Goal: Task Accomplishment & Management: Complete application form

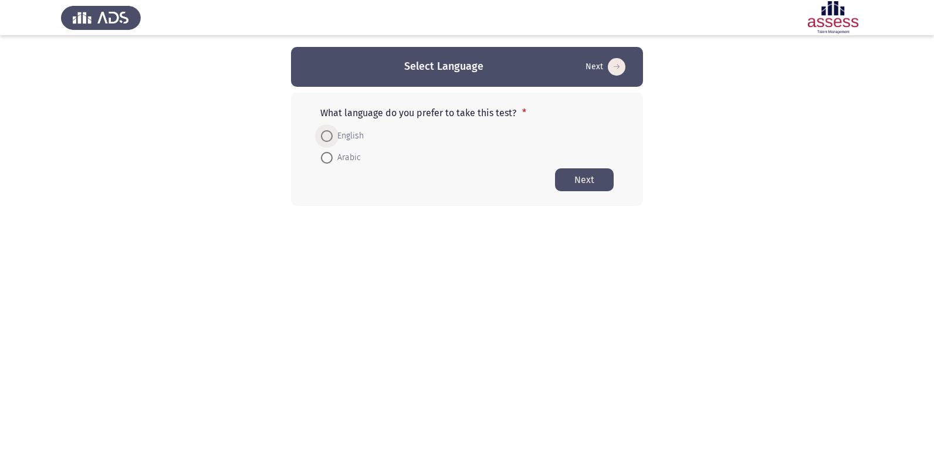
click at [351, 134] on span "English" at bounding box center [348, 136] width 31 height 14
click at [333, 134] on input "English" at bounding box center [327, 136] width 12 height 12
radio input "true"
click at [567, 179] on button "Next" at bounding box center [584, 179] width 59 height 23
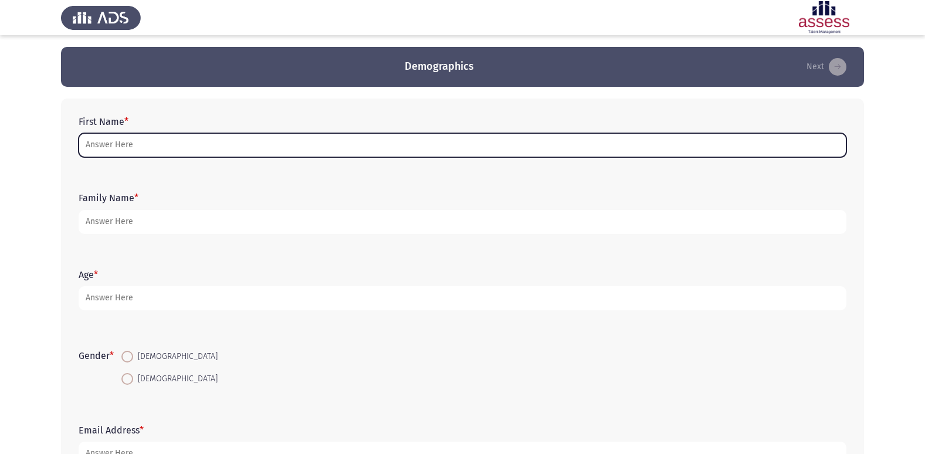
click at [249, 151] on input "First Name *" at bounding box center [463, 145] width 768 height 24
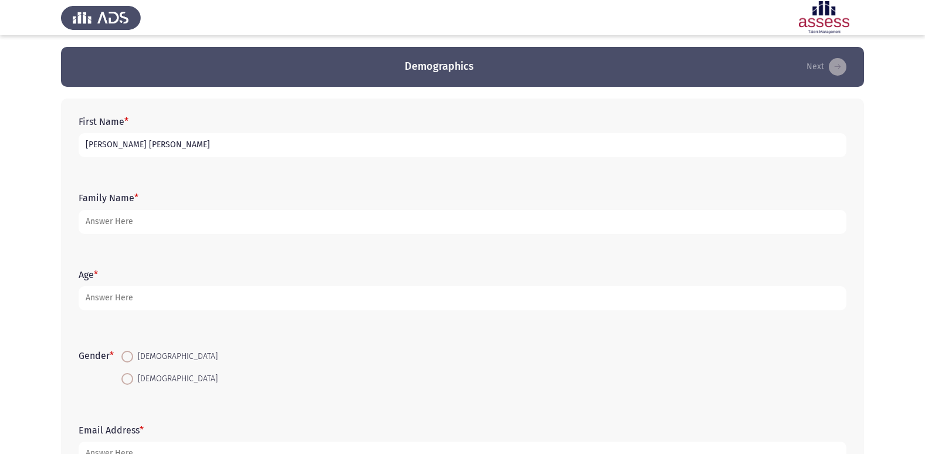
type input "[PERSON_NAME] [PERSON_NAME]"
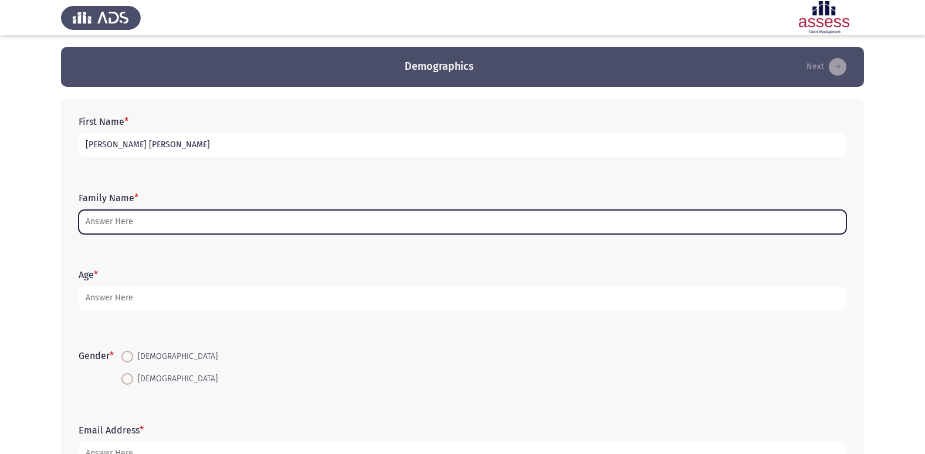
click at [265, 225] on input "Family Name *" at bounding box center [463, 222] width 768 height 24
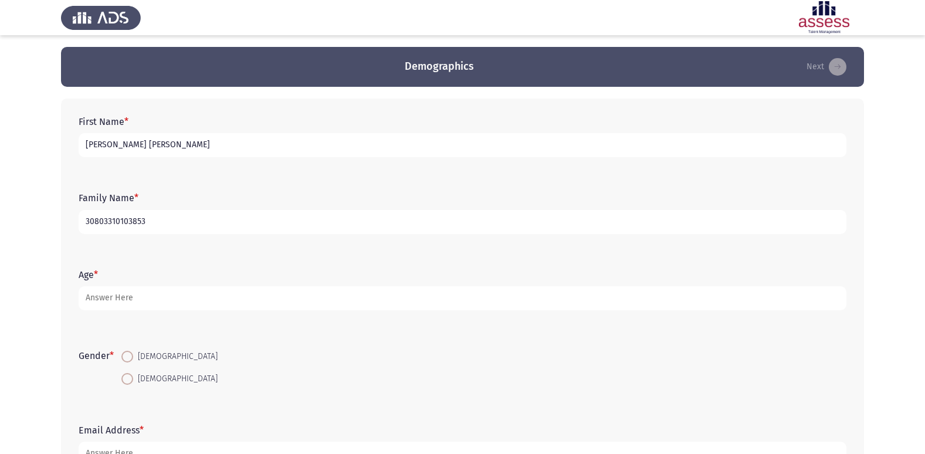
type input "30803310103853"
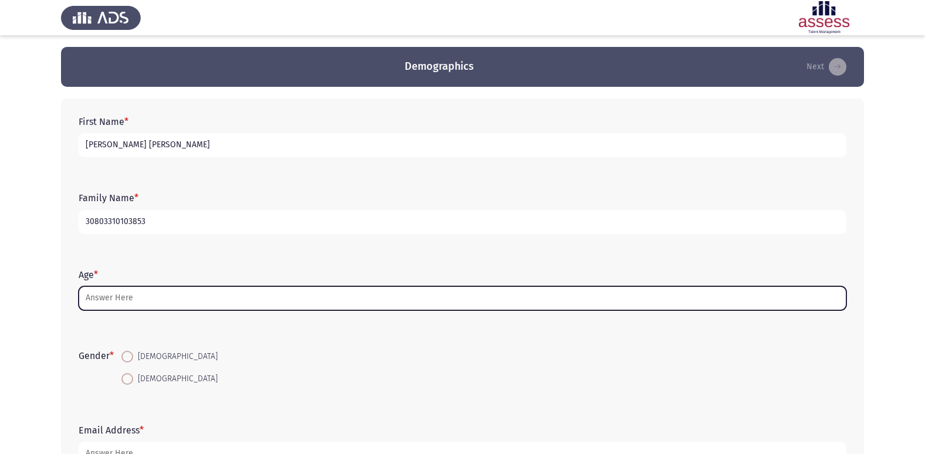
click at [257, 303] on input "Age *" at bounding box center [463, 298] width 768 height 24
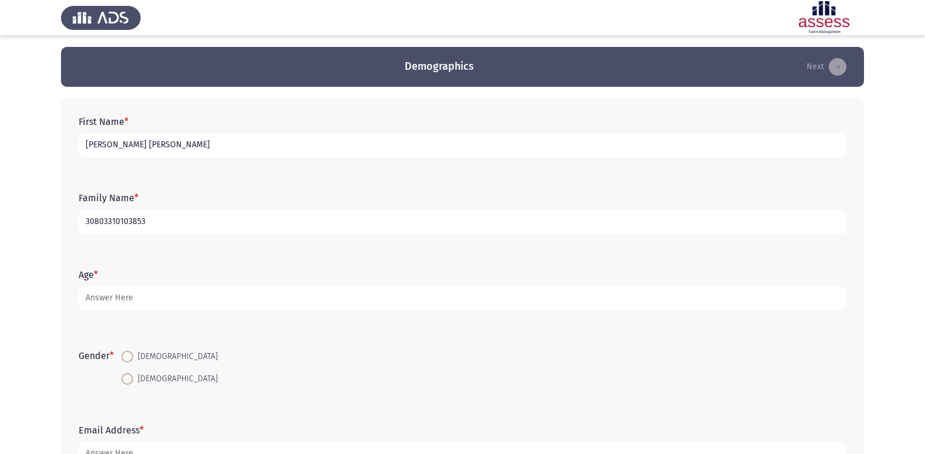
click at [197, 147] on input "[PERSON_NAME] [PERSON_NAME]" at bounding box center [463, 145] width 768 height 24
type input "[PERSON_NAME] [PERSON_NAME]"
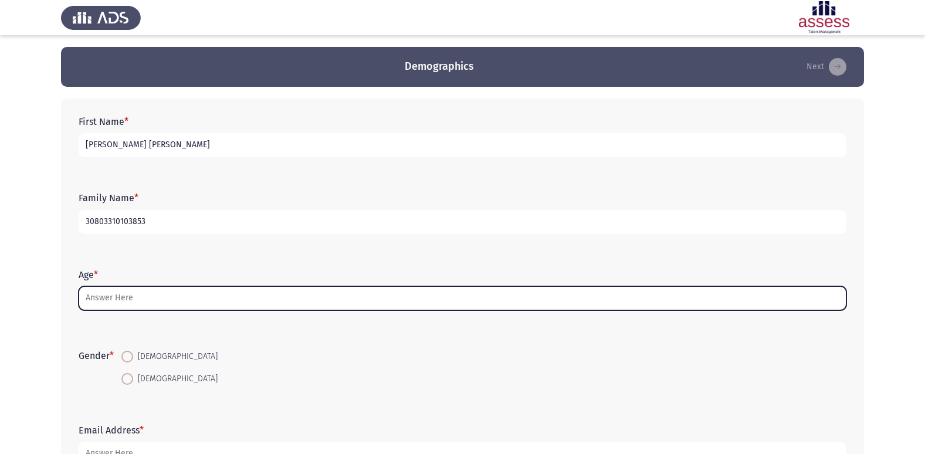
click at [173, 299] on input "Age *" at bounding box center [463, 298] width 768 height 24
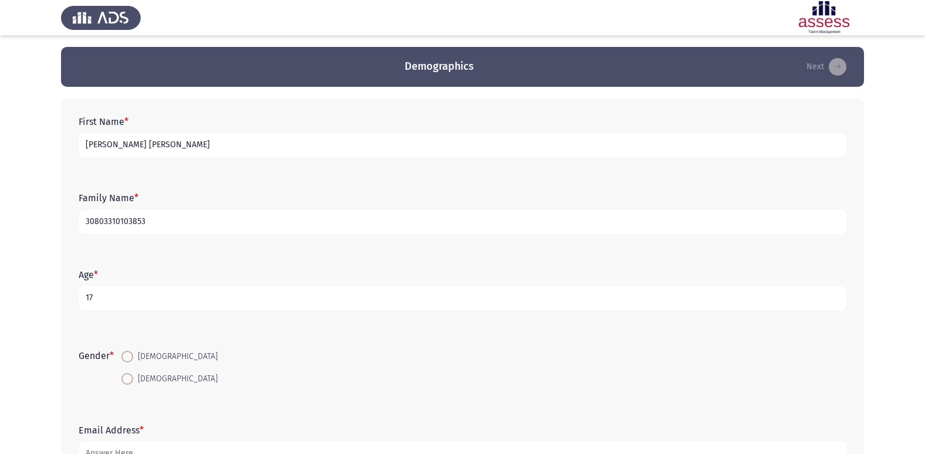
type input "17"
click at [133, 352] on span at bounding box center [127, 357] width 12 height 12
click at [133, 352] on input "[DEMOGRAPHIC_DATA]" at bounding box center [127, 357] width 12 height 12
radio input "true"
click at [121, 373] on input "[DEMOGRAPHIC_DATA]" at bounding box center [127, 379] width 12 height 12
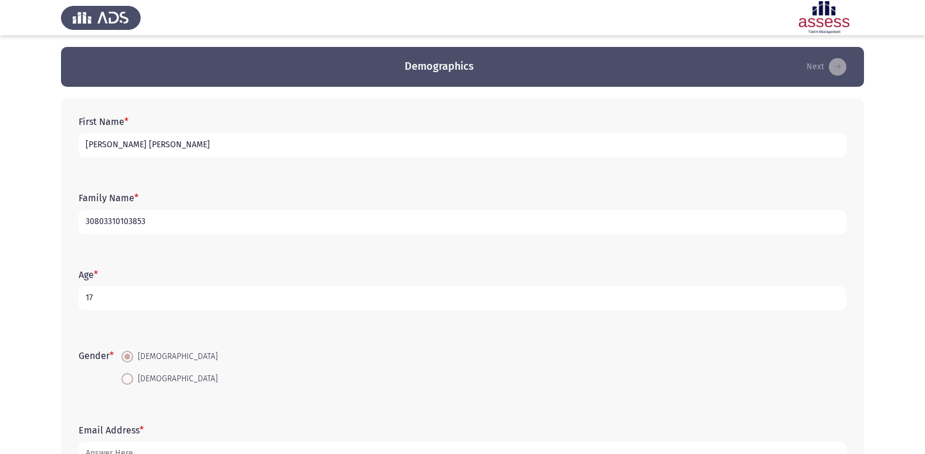
radio input "true"
click at [121, 351] on input "[DEMOGRAPHIC_DATA]" at bounding box center [127, 357] width 12 height 12
radio input "true"
click at [282, 382] on form "Gender * [DEMOGRAPHIC_DATA] [DEMOGRAPHIC_DATA]" at bounding box center [463, 368] width 768 height 44
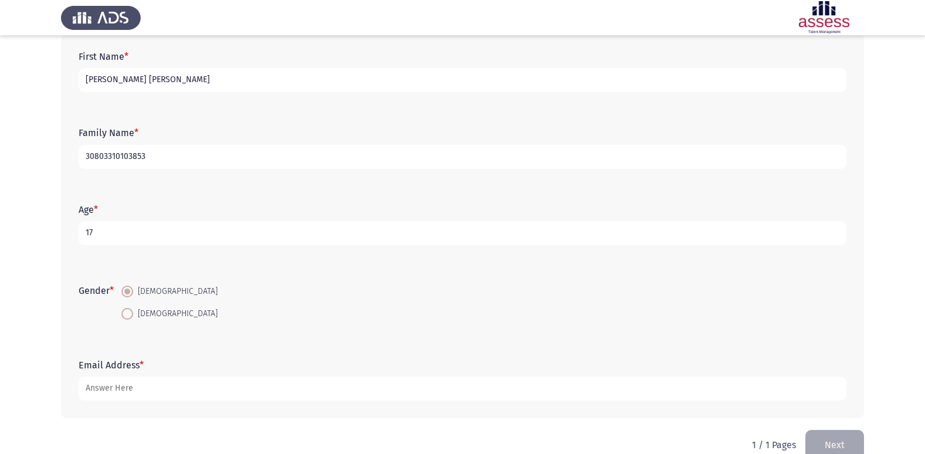
scroll to position [88, 0]
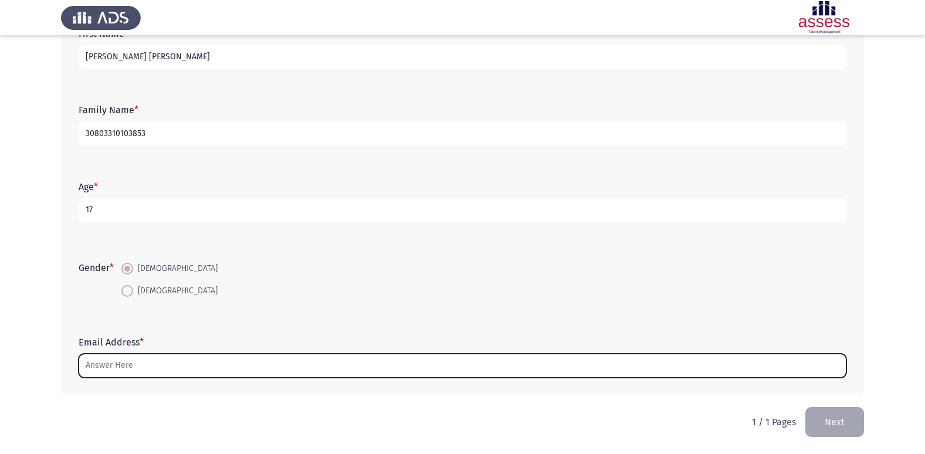
click at [248, 360] on input "Email Address *" at bounding box center [463, 366] width 768 height 24
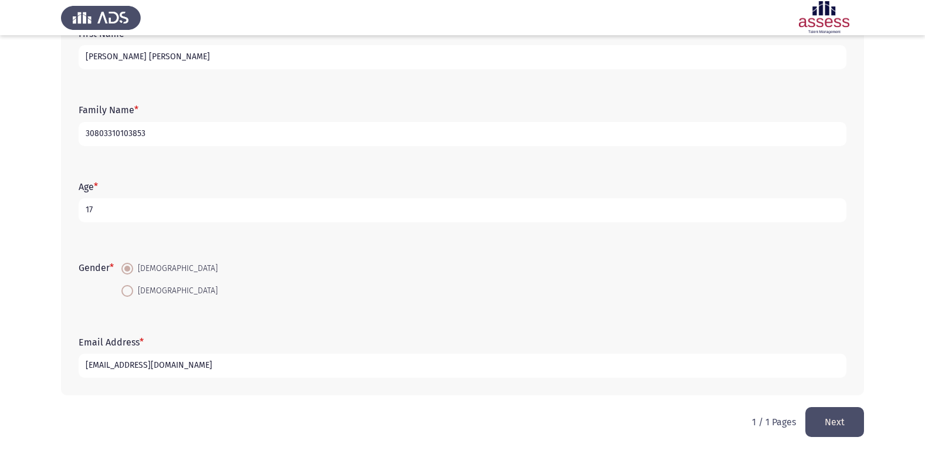
type input "[EMAIL_ADDRESS][DOMAIN_NAME]"
click at [842, 416] on button "Next" at bounding box center [835, 422] width 59 height 30
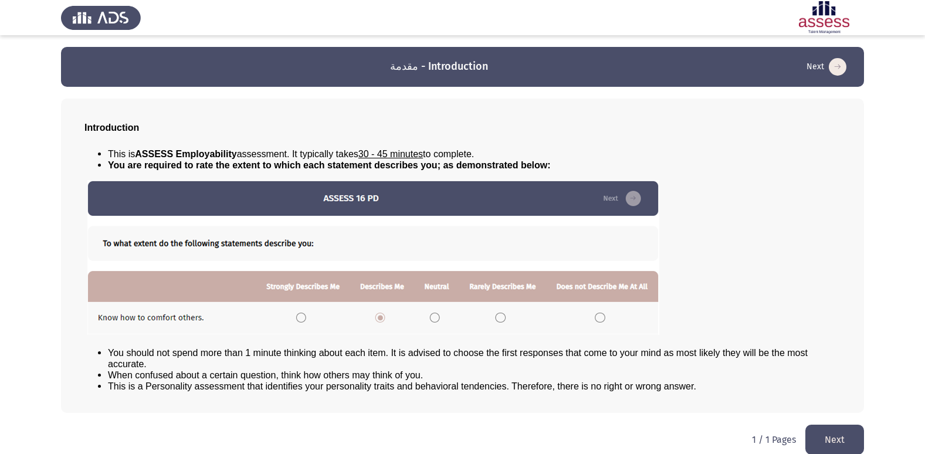
scroll to position [12, 0]
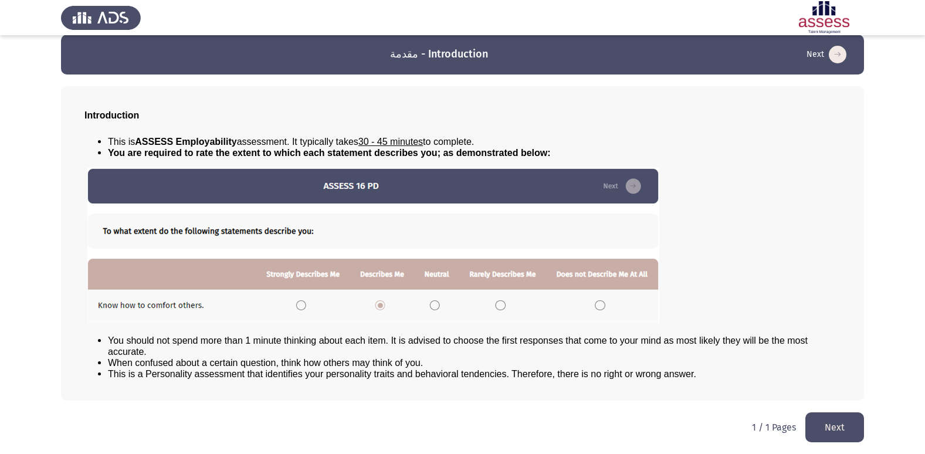
click at [298, 304] on img at bounding box center [373, 245] width 572 height 155
click at [844, 436] on button "Next" at bounding box center [835, 427] width 59 height 30
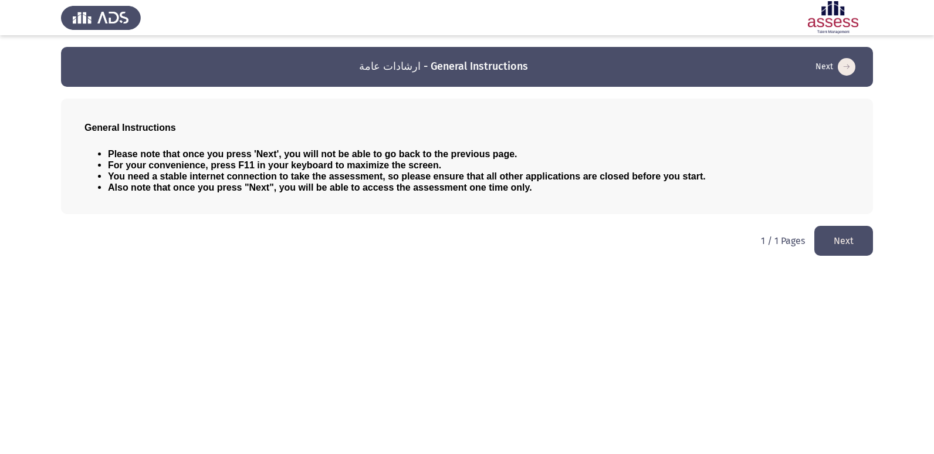
click at [837, 250] on button "Next" at bounding box center [843, 241] width 59 height 30
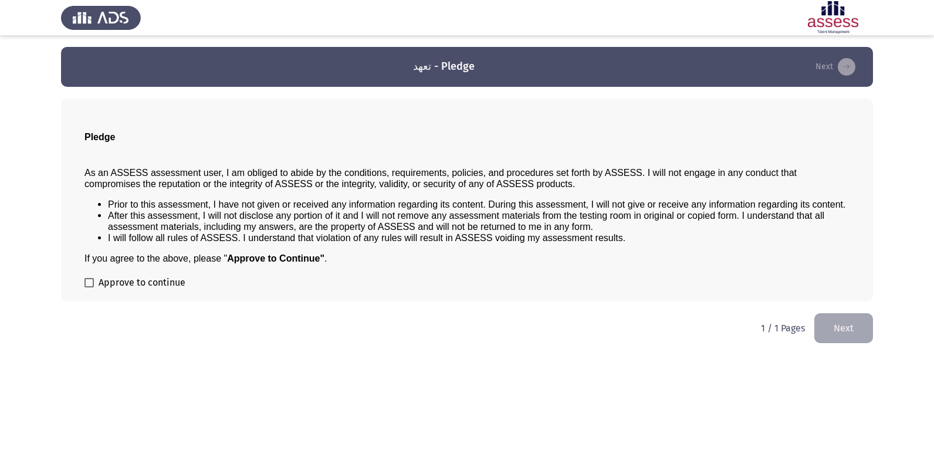
click at [129, 283] on span "Approve to continue" at bounding box center [142, 283] width 87 height 14
click at [89, 287] on input "Approve to continue" at bounding box center [89, 287] width 1 height 1
checkbox input "true"
click at [825, 330] on button "Next" at bounding box center [843, 328] width 59 height 30
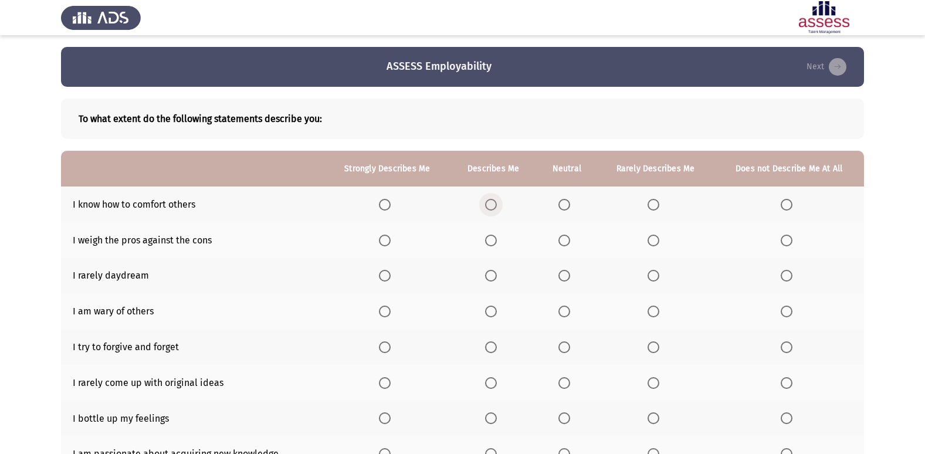
click at [489, 208] on span "Select an option" at bounding box center [491, 205] width 12 height 12
click at [489, 208] on input "Select an option" at bounding box center [491, 205] width 12 height 12
click at [563, 240] on span "Select an option" at bounding box center [565, 241] width 12 height 12
click at [563, 240] on input "Select an option" at bounding box center [565, 241] width 12 height 12
click at [497, 273] on span "Select an option" at bounding box center [491, 276] width 12 height 12
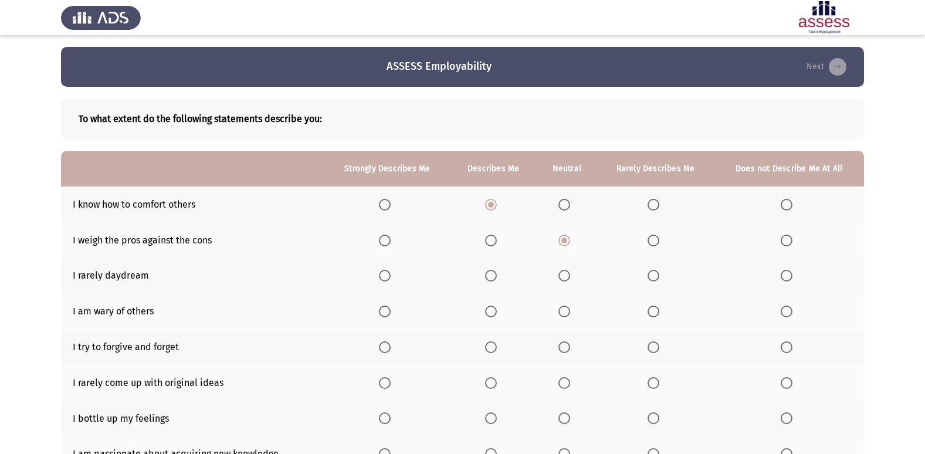
click at [497, 273] on input "Select an option" at bounding box center [491, 276] width 12 height 12
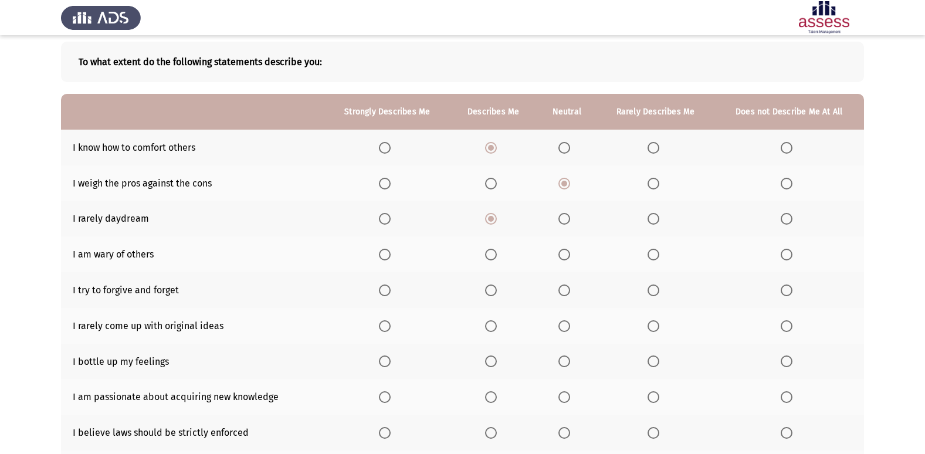
scroll to position [59, 0]
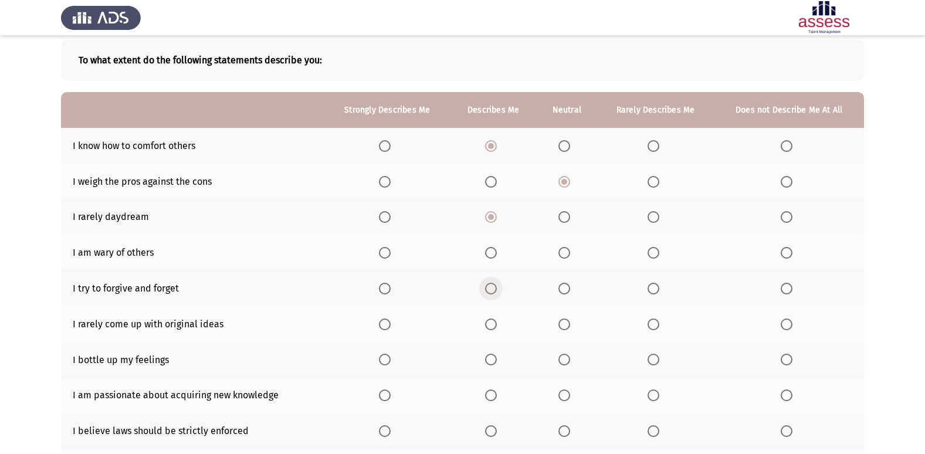
click at [492, 283] on span "Select an option" at bounding box center [491, 289] width 12 height 12
click at [492, 283] on input "Select an option" at bounding box center [491, 289] width 12 height 12
click at [497, 325] on span "Select an option" at bounding box center [491, 325] width 12 height 12
click at [497, 325] on input "Select an option" at bounding box center [491, 325] width 12 height 12
click at [486, 253] on span "Select an option" at bounding box center [491, 253] width 12 height 12
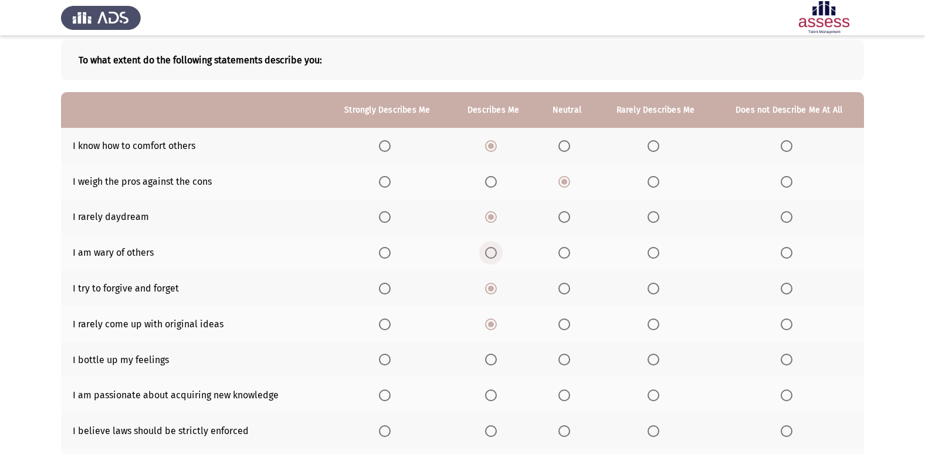
click at [486, 253] on input "Select an option" at bounding box center [491, 253] width 12 height 12
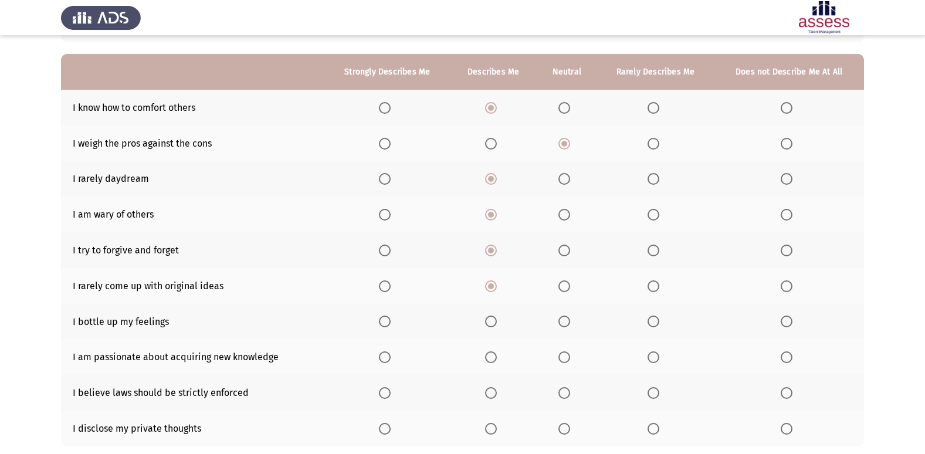
scroll to position [117, 0]
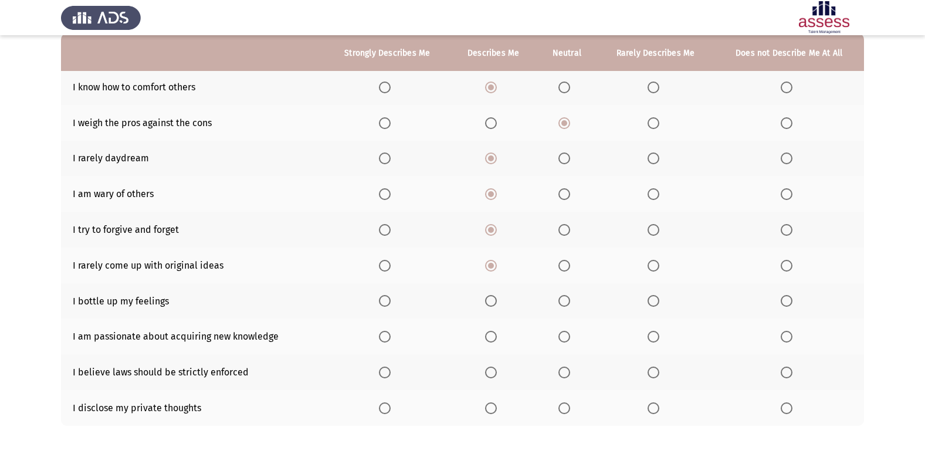
click at [564, 303] on span "Select an option" at bounding box center [565, 301] width 12 height 12
click at [564, 303] on input "Select an option" at bounding box center [565, 301] width 12 height 12
click at [494, 338] on span "Select an option" at bounding box center [491, 337] width 12 height 12
click at [494, 338] on input "Select an option" at bounding box center [491, 337] width 12 height 12
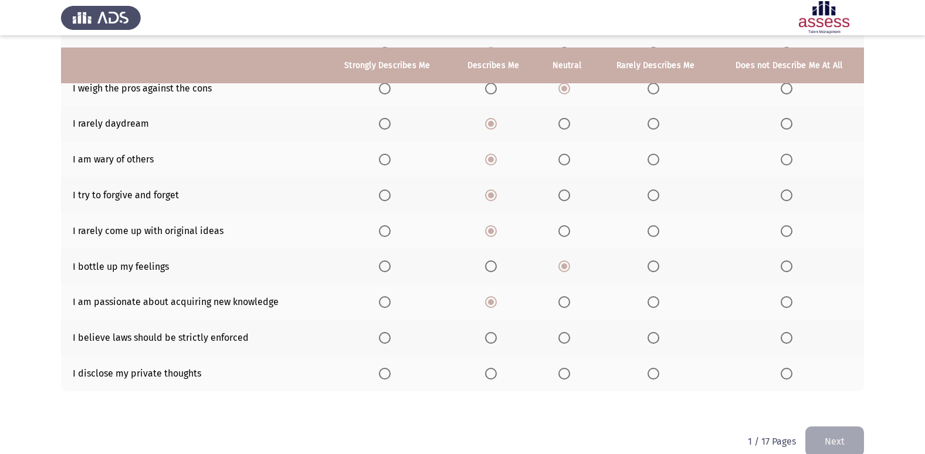
scroll to position [171, 0]
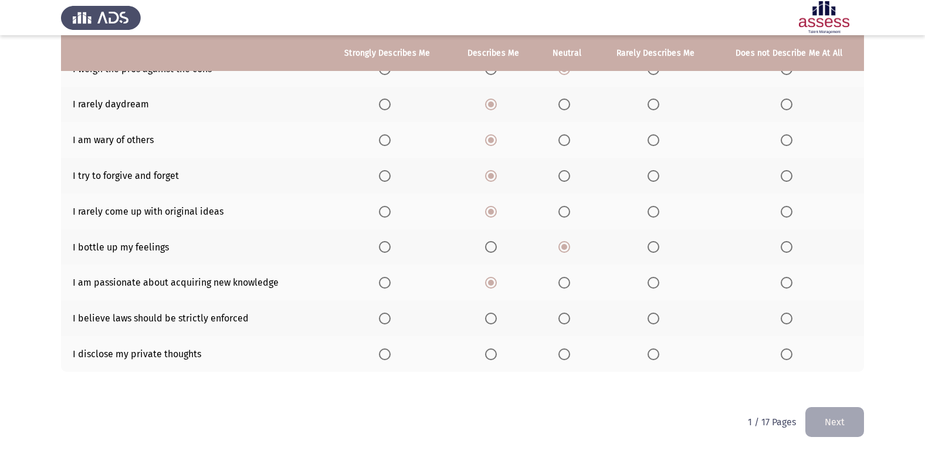
click at [495, 316] on span "Select an option" at bounding box center [491, 319] width 12 height 12
click at [495, 316] on input "Select an option" at bounding box center [491, 319] width 12 height 12
click at [495, 316] on span "Select an option" at bounding box center [491, 319] width 12 height 12
click at [495, 316] on input "Select an option" at bounding box center [491, 319] width 12 height 12
click at [781, 354] on span "Select an option" at bounding box center [787, 354] width 12 height 12
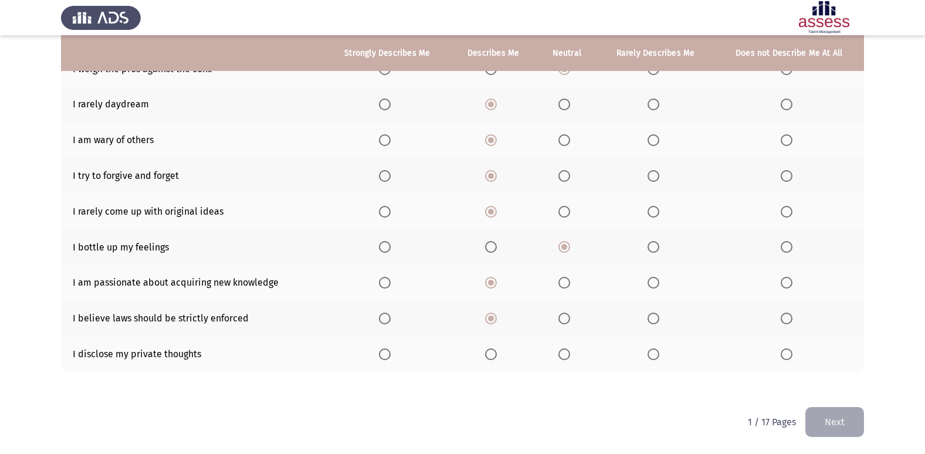
click at [781, 354] on input "Select an option" at bounding box center [787, 354] width 12 height 12
click at [564, 360] on span "Select an option" at bounding box center [565, 354] width 12 height 12
click at [564, 360] on input "Select an option" at bounding box center [565, 354] width 12 height 12
click at [842, 425] on button "Next" at bounding box center [835, 422] width 59 height 30
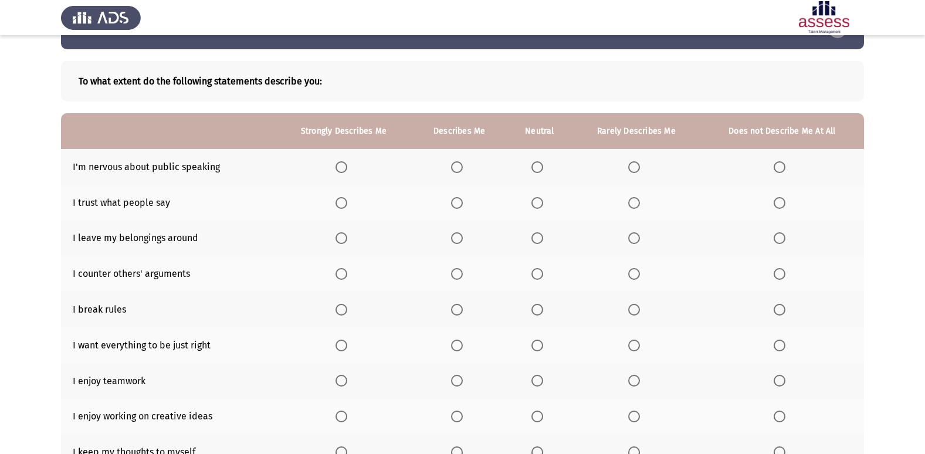
scroll to position [59, 0]
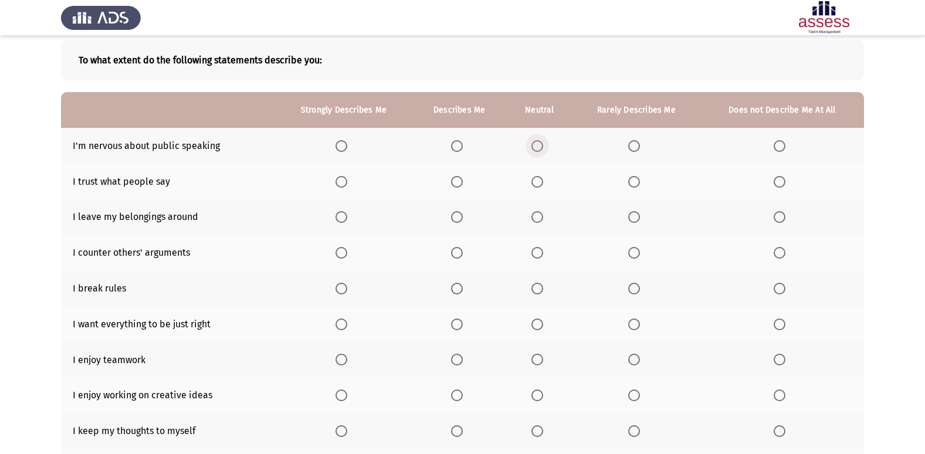
click at [536, 146] on span "Select an option" at bounding box center [538, 146] width 12 height 12
click at [536, 146] on input "Select an option" at bounding box center [538, 146] width 12 height 12
click at [538, 184] on span "Select an option" at bounding box center [538, 182] width 12 height 12
click at [538, 184] on input "Select an option" at bounding box center [538, 182] width 12 height 12
click at [541, 218] on span "Select an option" at bounding box center [538, 217] width 12 height 12
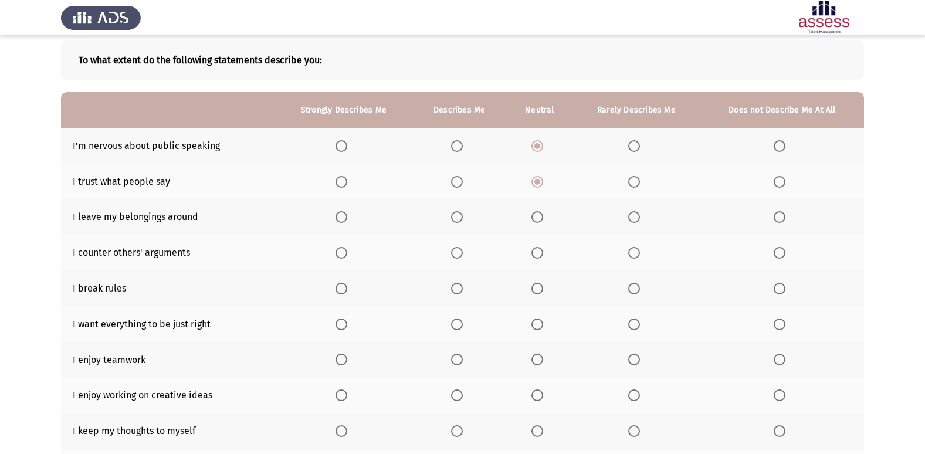
click at [541, 218] on input "Select an option" at bounding box center [538, 217] width 12 height 12
click at [779, 291] on span "Select an option" at bounding box center [780, 289] width 12 height 12
click at [779, 291] on input "Select an option" at bounding box center [780, 289] width 12 height 12
click at [461, 319] on span "Select an option" at bounding box center [457, 325] width 12 height 12
click at [461, 319] on input "Select an option" at bounding box center [457, 325] width 12 height 12
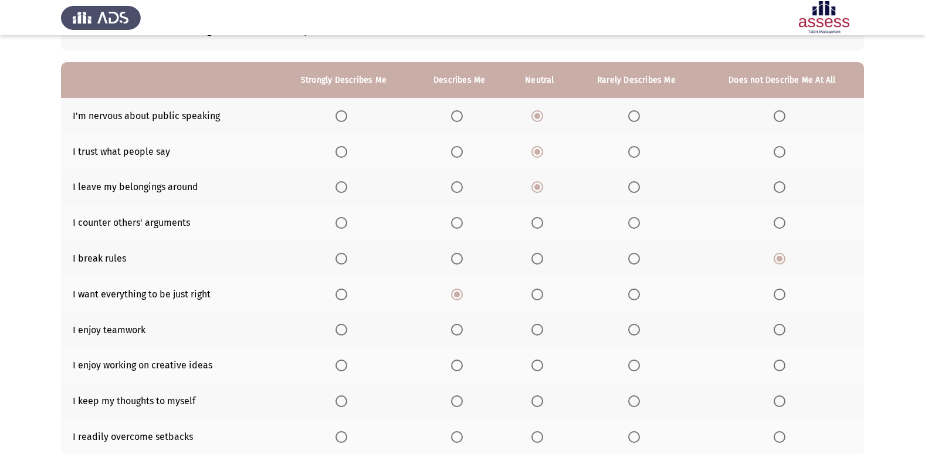
scroll to position [117, 0]
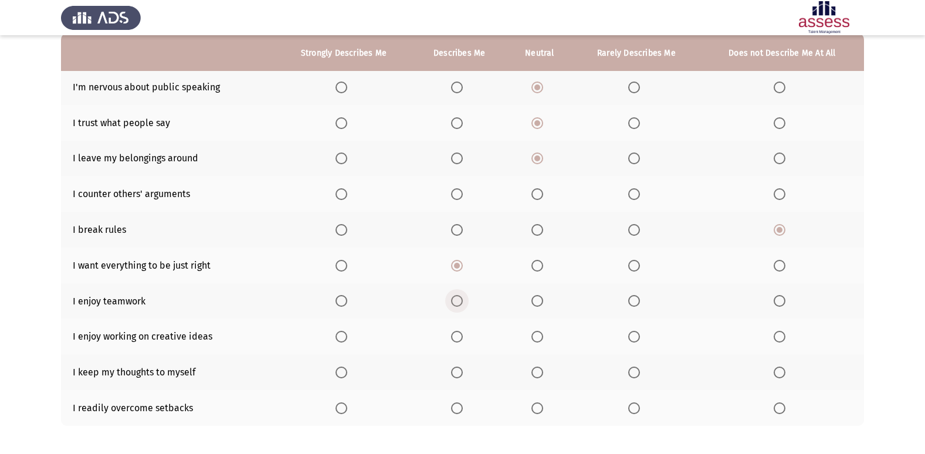
click at [459, 303] on span "Select an option" at bounding box center [457, 301] width 12 height 12
click at [459, 303] on input "Select an option" at bounding box center [457, 301] width 12 height 12
click at [458, 334] on span "Select an option" at bounding box center [457, 337] width 12 height 12
click at [458, 334] on input "Select an option" at bounding box center [457, 337] width 12 height 12
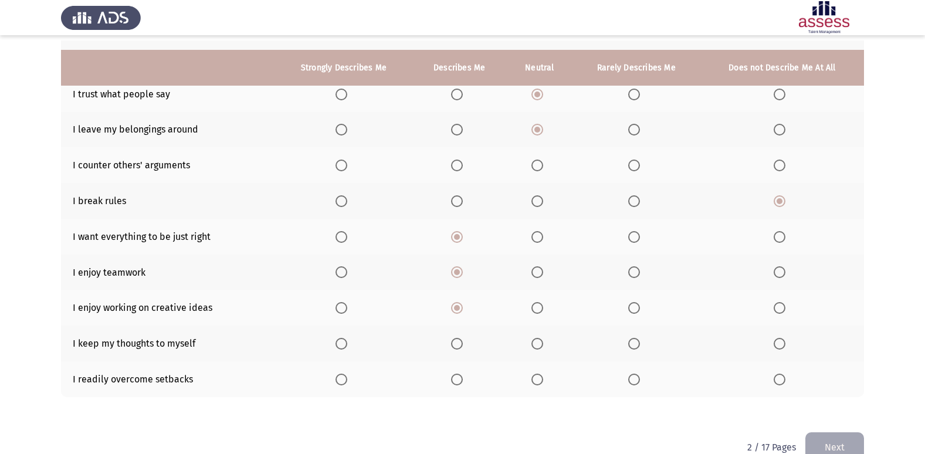
scroll to position [171, 0]
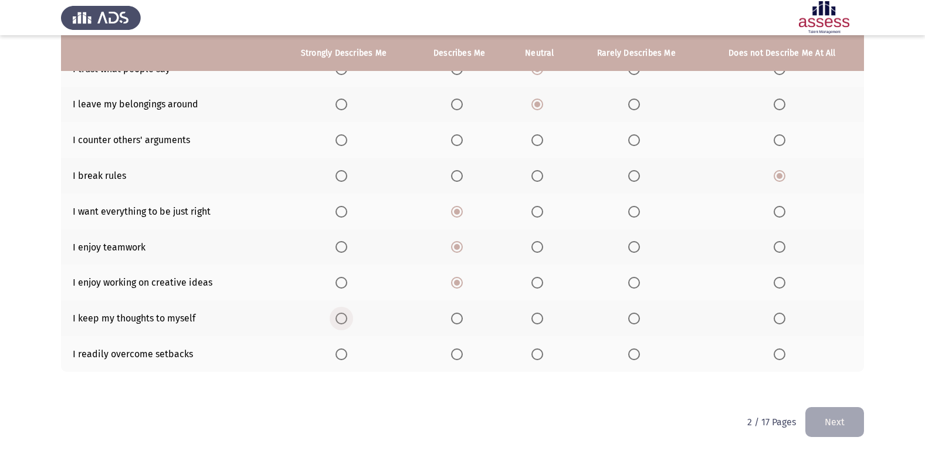
click at [343, 314] on span "Select an option" at bounding box center [342, 319] width 12 height 12
click at [343, 314] on input "Select an option" at bounding box center [342, 319] width 12 height 12
click at [463, 351] on span "Select an option" at bounding box center [457, 354] width 12 height 12
click at [463, 351] on input "Select an option" at bounding box center [457, 354] width 12 height 12
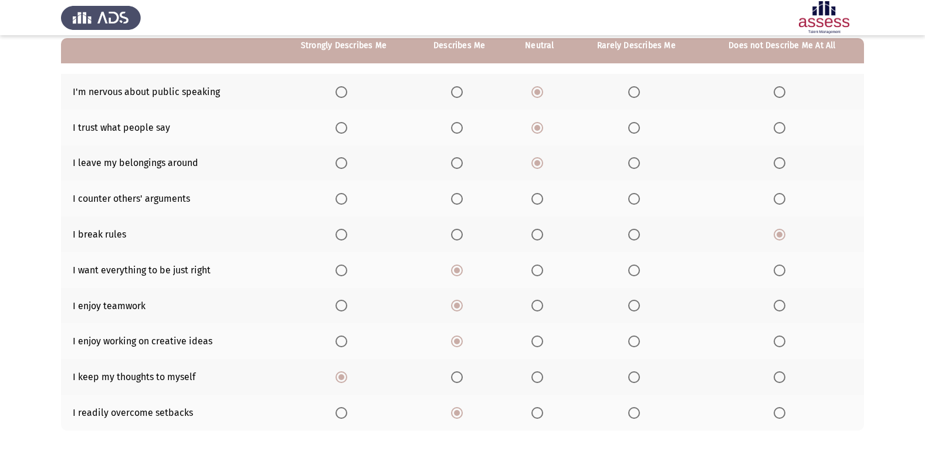
scroll to position [54, 0]
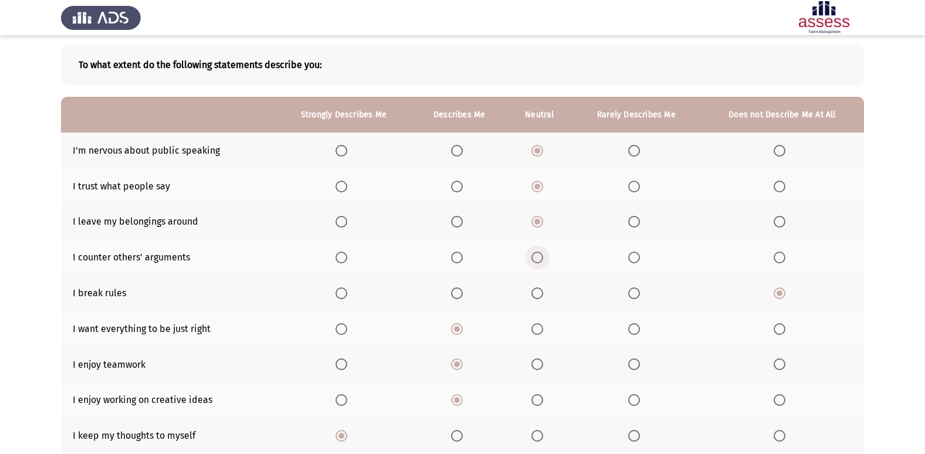
click at [532, 255] on span "Select an option" at bounding box center [538, 258] width 12 height 12
click at [532, 255] on input "Select an option" at bounding box center [538, 258] width 12 height 12
click at [459, 258] on span "Select an option" at bounding box center [457, 258] width 12 height 12
click at [459, 258] on input "Select an option" at bounding box center [457, 258] width 12 height 12
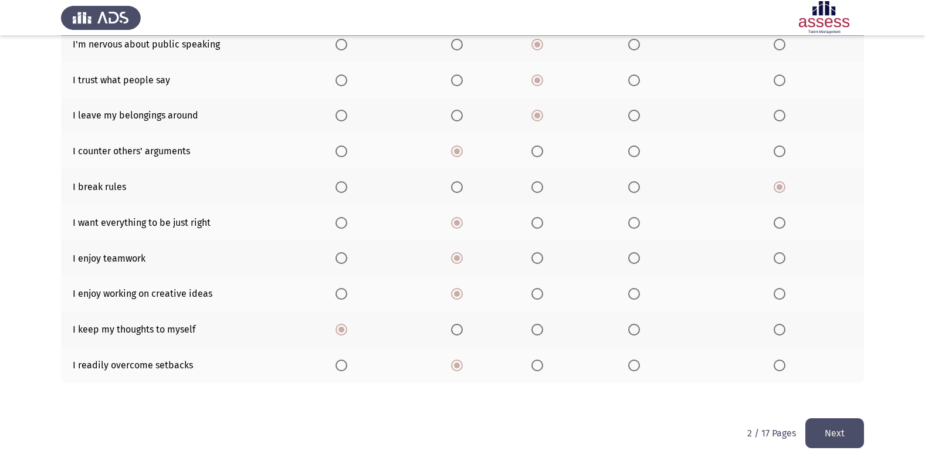
scroll to position [171, 0]
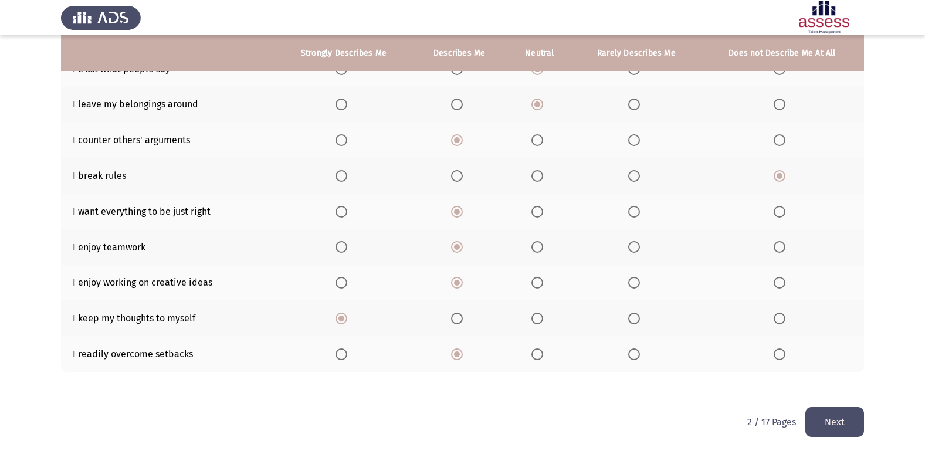
click at [827, 416] on button "Next" at bounding box center [835, 422] width 59 height 30
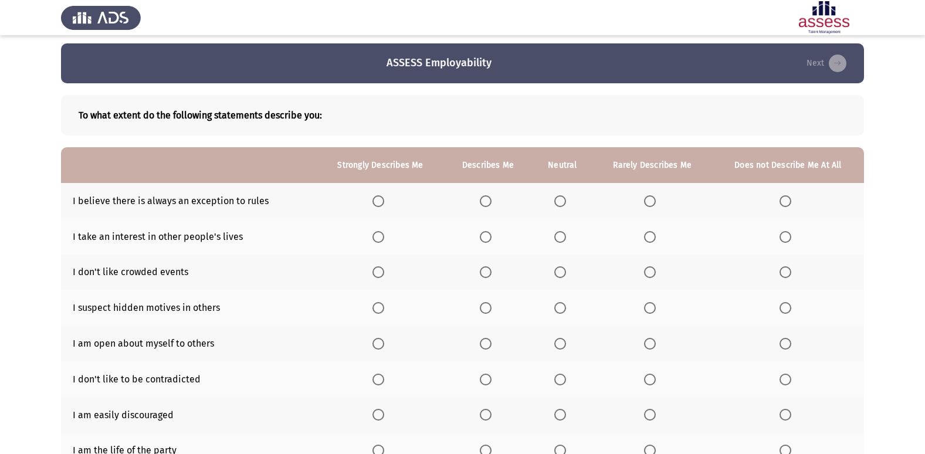
scroll to position [59, 0]
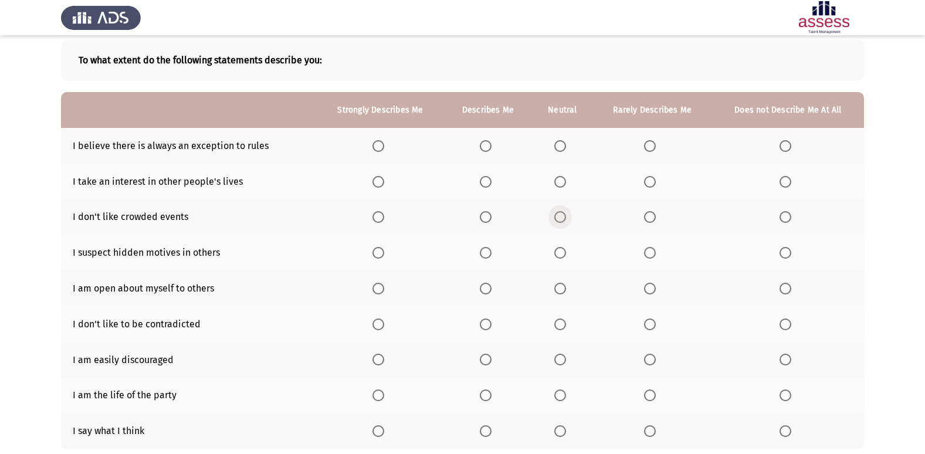
click at [555, 216] on span "Select an option" at bounding box center [560, 217] width 12 height 12
click at [555, 216] on input "Select an option" at bounding box center [560, 217] width 12 height 12
click at [554, 179] on span "Select an option" at bounding box center [560, 182] width 12 height 12
click at [554, 179] on input "Select an option" at bounding box center [560, 182] width 12 height 12
click at [485, 150] on span "Select an option" at bounding box center [486, 146] width 12 height 12
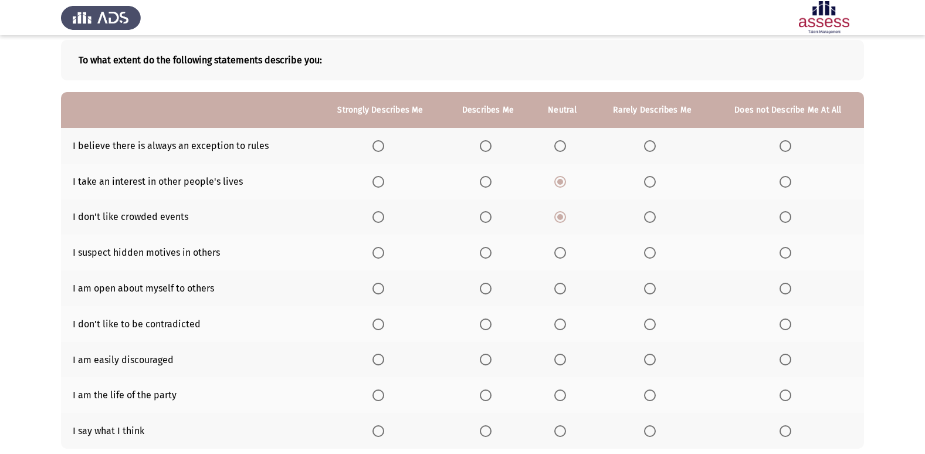
click at [485, 150] on input "Select an option" at bounding box center [486, 146] width 12 height 12
click at [481, 245] on th at bounding box center [488, 253] width 88 height 36
click at [491, 254] on span "Select an option" at bounding box center [486, 253] width 12 height 12
click at [491, 254] on input "Select an option" at bounding box center [486, 253] width 12 height 12
click at [652, 286] on span "Select an option" at bounding box center [650, 289] width 12 height 12
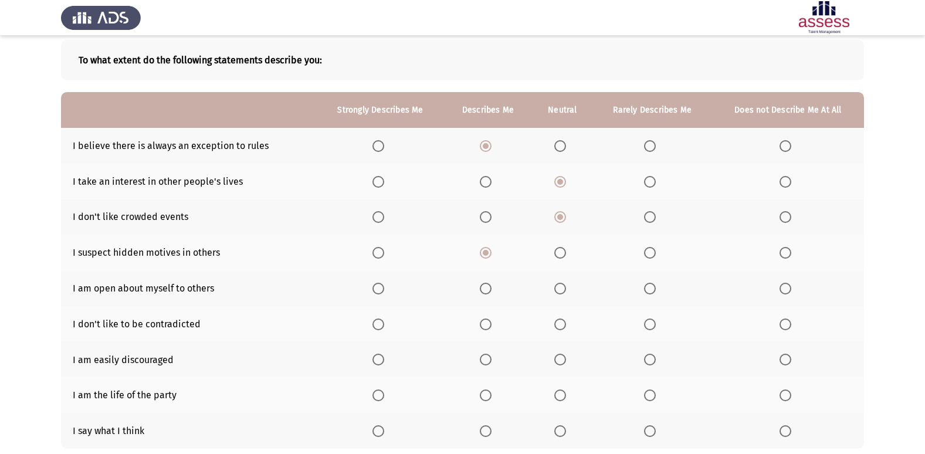
click at [652, 286] on input "Select an option" at bounding box center [650, 289] width 12 height 12
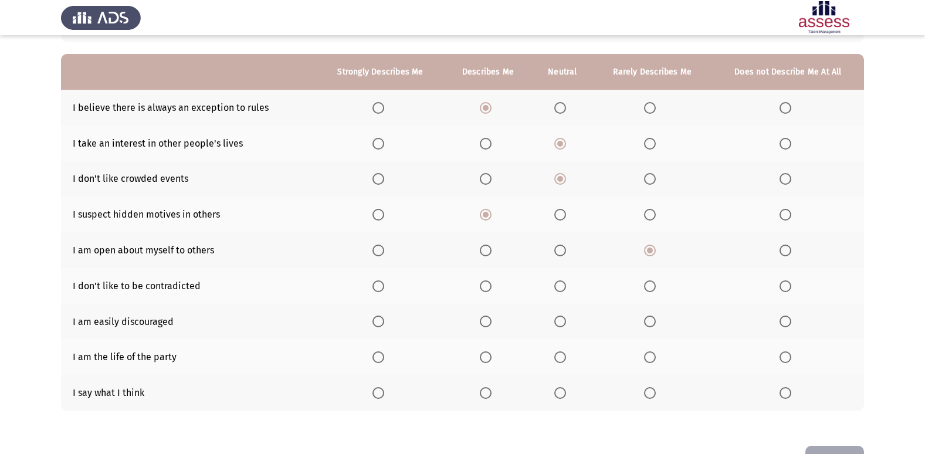
scroll to position [117, 0]
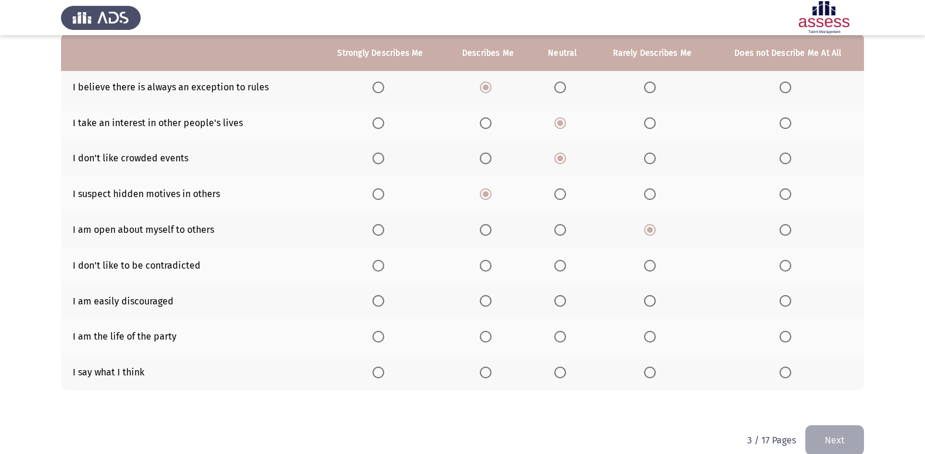
click at [485, 366] on mat-radio-button "Select an option" at bounding box center [488, 372] width 16 height 12
click at [486, 370] on span "Select an option" at bounding box center [486, 373] width 12 height 12
click at [486, 370] on input "Select an option" at bounding box center [486, 373] width 12 height 12
click at [555, 302] on span "Select an option" at bounding box center [560, 301] width 12 height 12
click at [555, 302] on input "Select an option" at bounding box center [560, 301] width 12 height 12
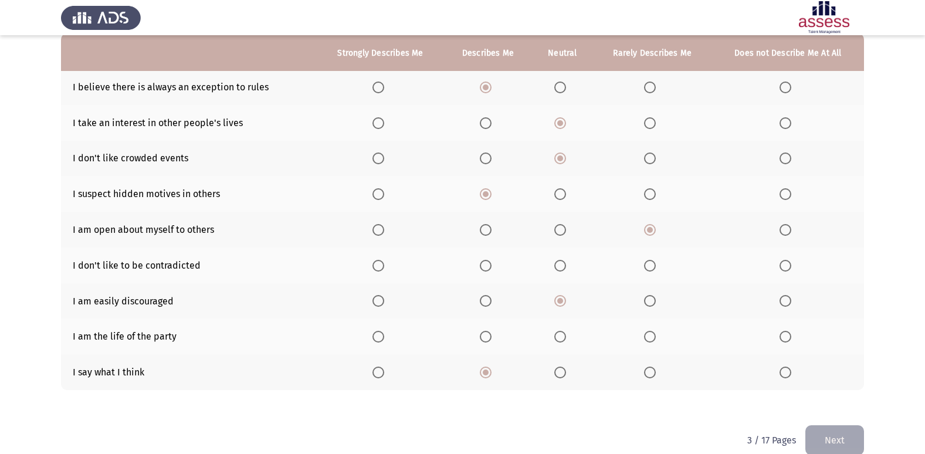
click at [559, 330] on mat-radio-button "Select an option" at bounding box center [562, 336] width 16 height 12
click at [564, 269] on span "Select an option" at bounding box center [560, 266] width 12 height 12
click at [564, 269] on input "Select an option" at bounding box center [560, 266] width 12 height 12
click at [561, 334] on span "Select an option" at bounding box center [560, 337] width 12 height 12
click at [561, 334] on input "Select an option" at bounding box center [560, 337] width 12 height 12
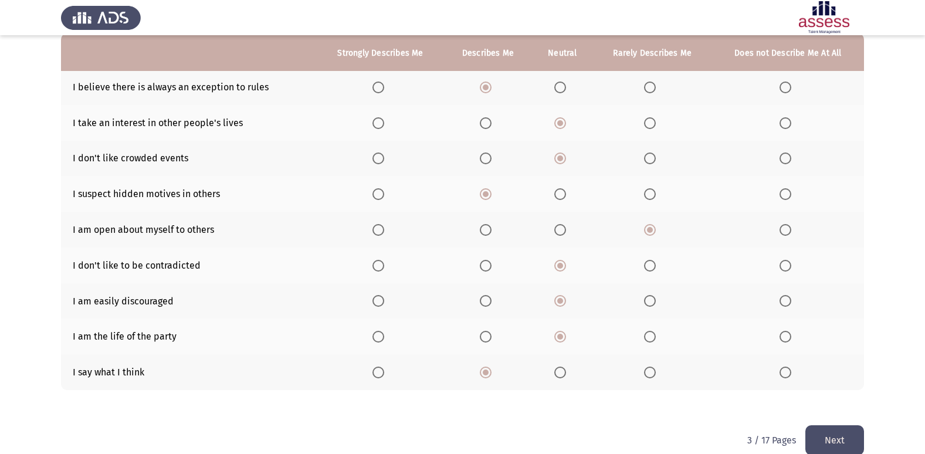
click at [840, 441] on button "Next" at bounding box center [835, 440] width 59 height 30
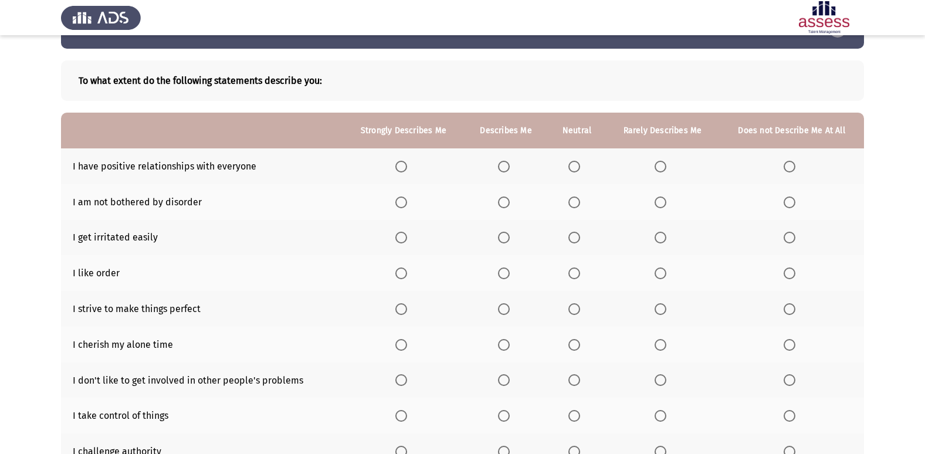
scroll to position [59, 0]
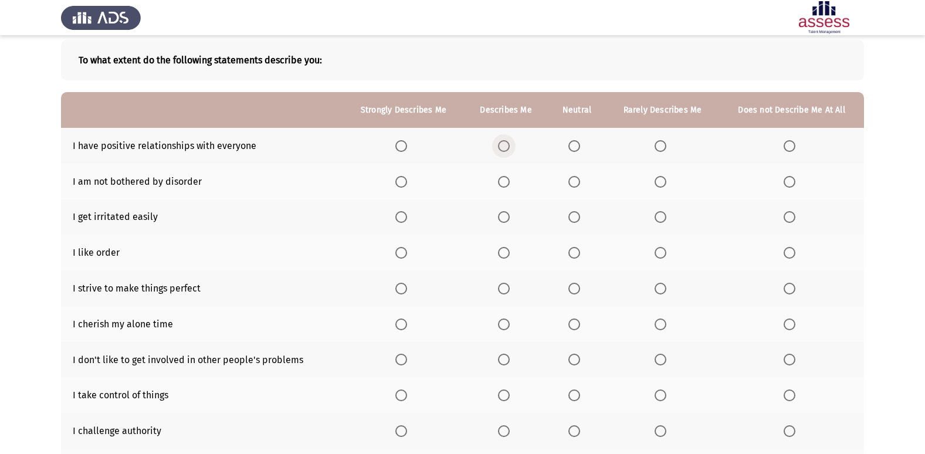
click at [503, 144] on span "Select an option" at bounding box center [504, 146] width 12 height 12
click at [503, 144] on input "Select an option" at bounding box center [504, 146] width 12 height 12
click at [509, 289] on span "Select an option" at bounding box center [504, 289] width 12 height 12
click at [509, 289] on input "Select an option" at bounding box center [504, 289] width 12 height 12
click at [574, 353] on th at bounding box center [577, 360] width 58 height 36
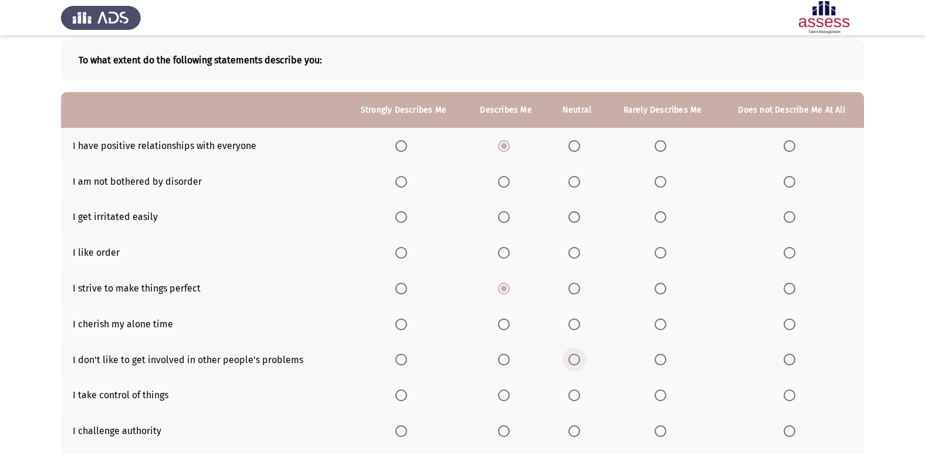
click at [574, 360] on span "Select an option" at bounding box center [575, 360] width 12 height 12
click at [574, 360] on input "Select an option" at bounding box center [575, 360] width 12 height 12
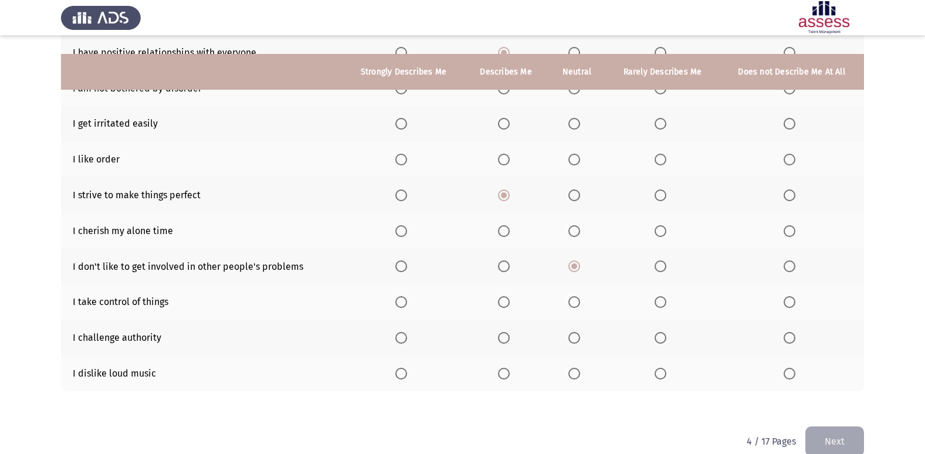
scroll to position [171, 0]
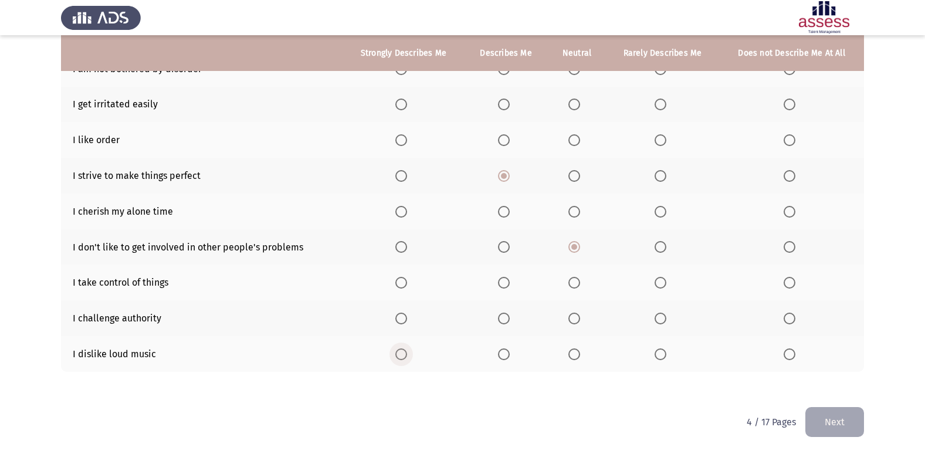
click at [411, 353] on label "Select an option" at bounding box center [403, 354] width 16 height 12
click at [407, 353] on input "Select an option" at bounding box center [401, 354] width 12 height 12
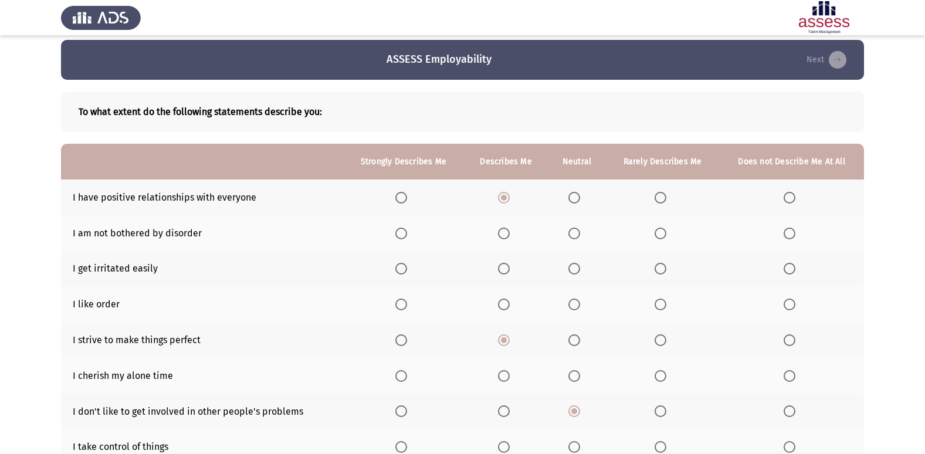
scroll to position [0, 0]
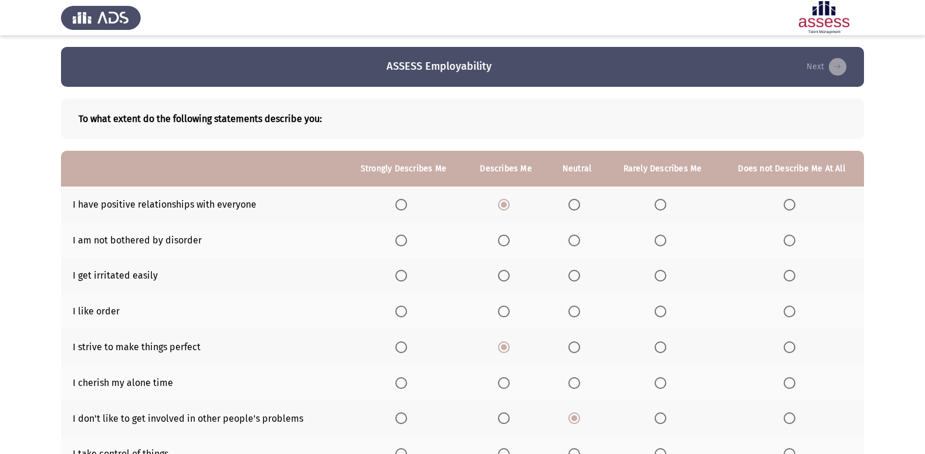
click at [578, 240] on span "Select an option" at bounding box center [575, 241] width 12 height 12
click at [578, 240] on input "Select an option" at bounding box center [575, 241] width 12 height 12
click at [569, 268] on th at bounding box center [577, 276] width 58 height 36
click at [574, 271] on span "Select an option" at bounding box center [575, 276] width 12 height 12
click at [574, 271] on input "Select an option" at bounding box center [575, 276] width 12 height 12
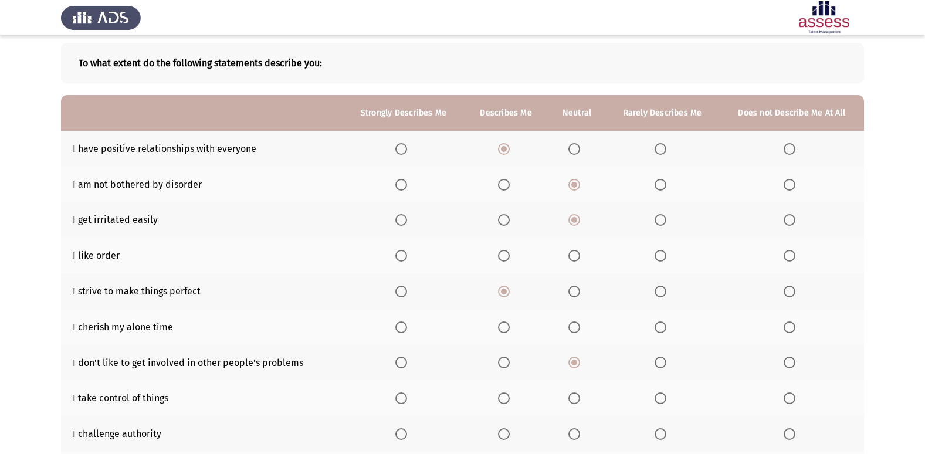
scroll to position [59, 0]
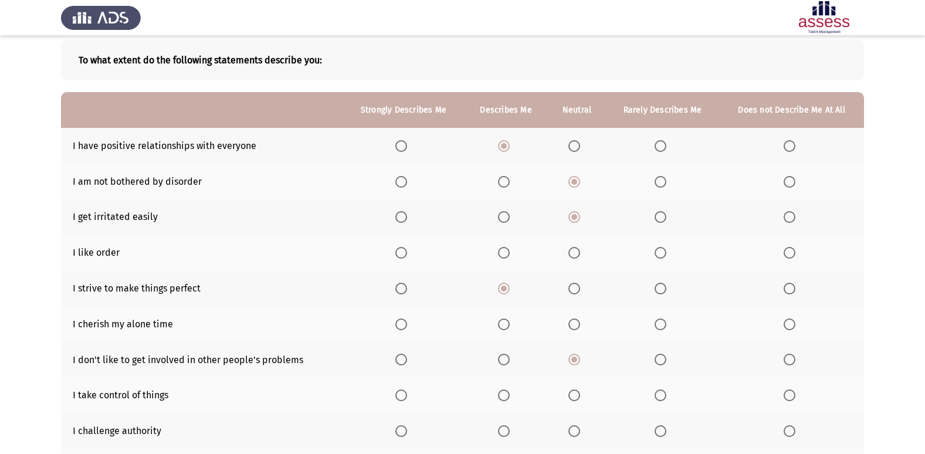
click at [577, 323] on span "Select an option" at bounding box center [575, 325] width 12 height 12
click at [577, 323] on input "Select an option" at bounding box center [575, 325] width 12 height 12
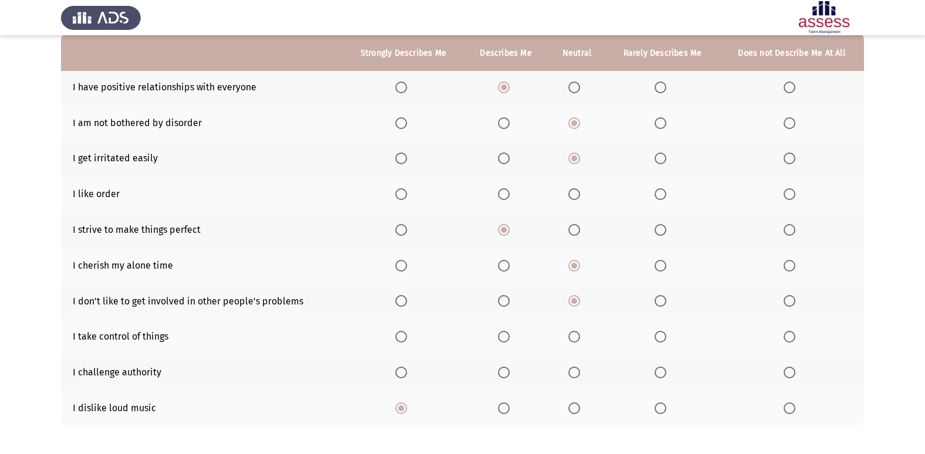
click at [509, 332] on span "Select an option" at bounding box center [504, 337] width 12 height 12
click at [509, 332] on input "Select an option" at bounding box center [504, 337] width 12 height 12
click at [504, 374] on span "Select an option" at bounding box center [504, 373] width 12 height 12
click at [504, 374] on input "Select an option" at bounding box center [504, 373] width 12 height 12
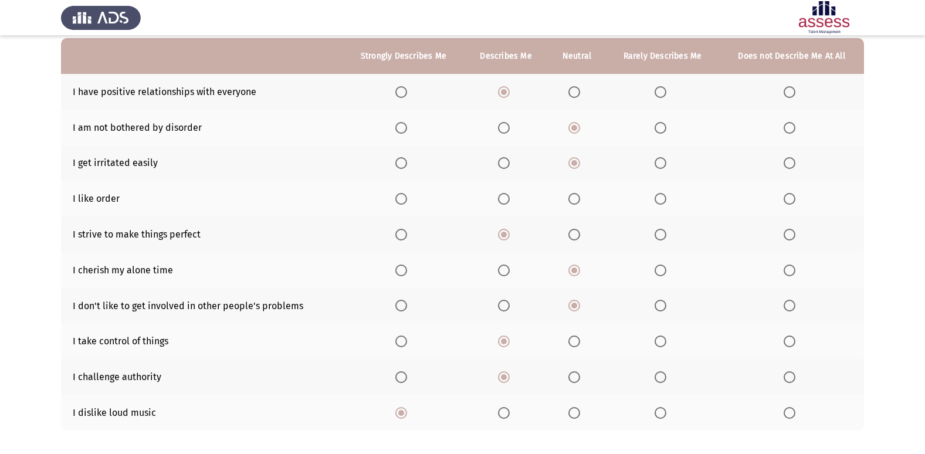
scroll to position [54, 0]
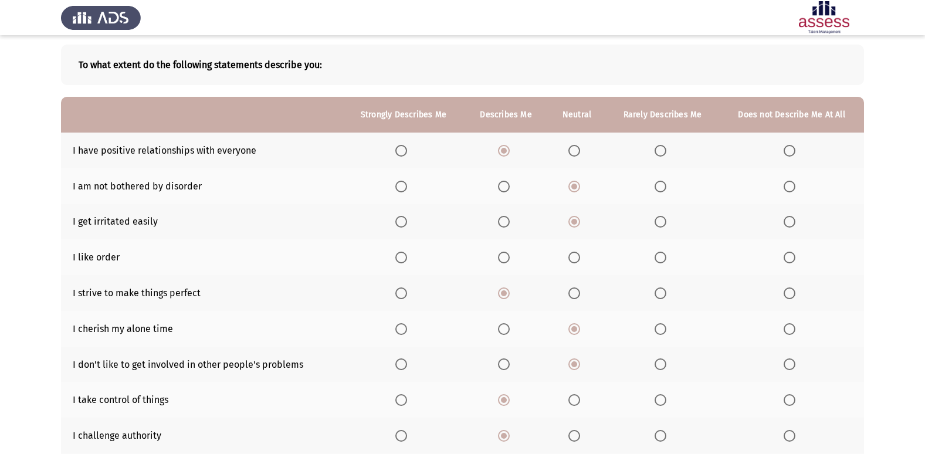
click at [580, 252] on span "Select an option" at bounding box center [575, 258] width 12 height 12
click at [580, 252] on input "Select an option" at bounding box center [575, 258] width 12 height 12
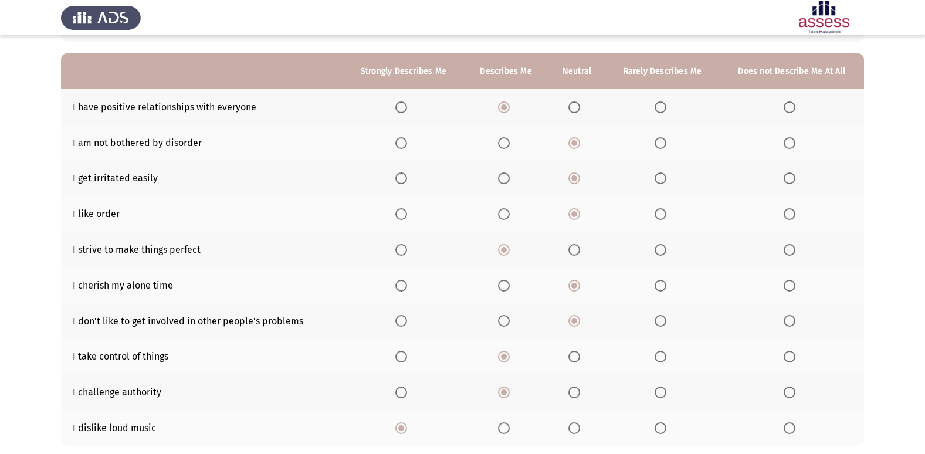
scroll to position [171, 0]
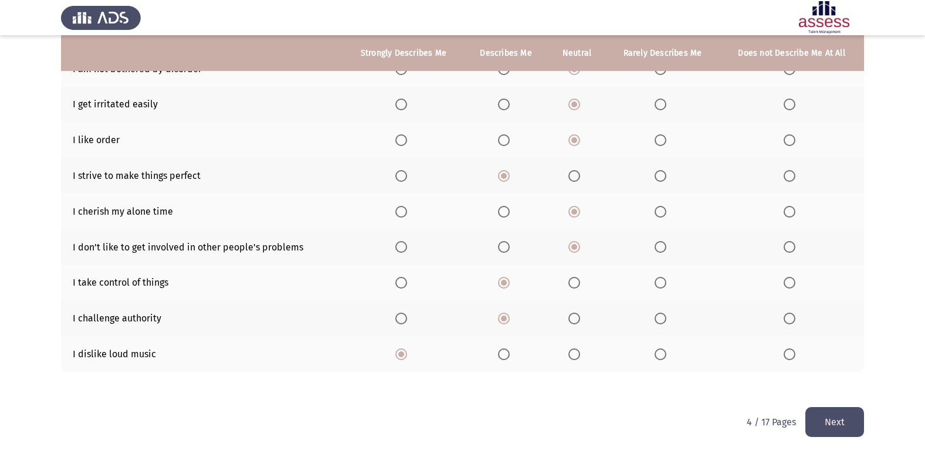
click at [833, 425] on button "Next" at bounding box center [835, 422] width 59 height 30
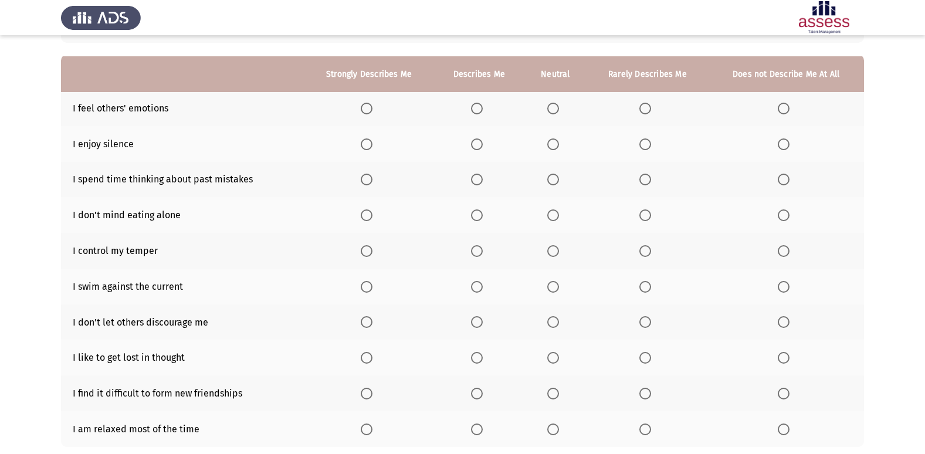
scroll to position [117, 0]
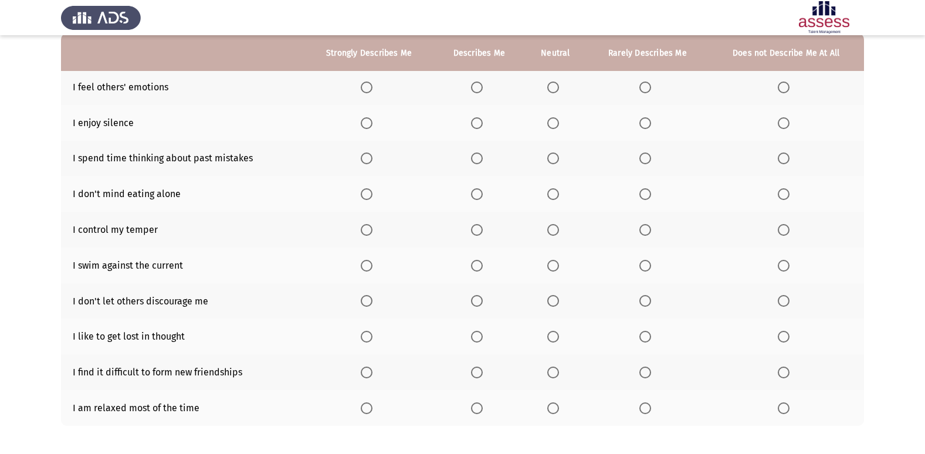
click at [478, 82] on span "Select an option" at bounding box center [477, 88] width 12 height 12
click at [478, 82] on input "Select an option" at bounding box center [477, 88] width 12 height 12
click at [554, 124] on span "Select an option" at bounding box center [553, 123] width 12 height 12
click at [554, 124] on input "Select an option" at bounding box center [553, 123] width 12 height 12
click at [482, 160] on span "Select an option" at bounding box center [477, 159] width 12 height 12
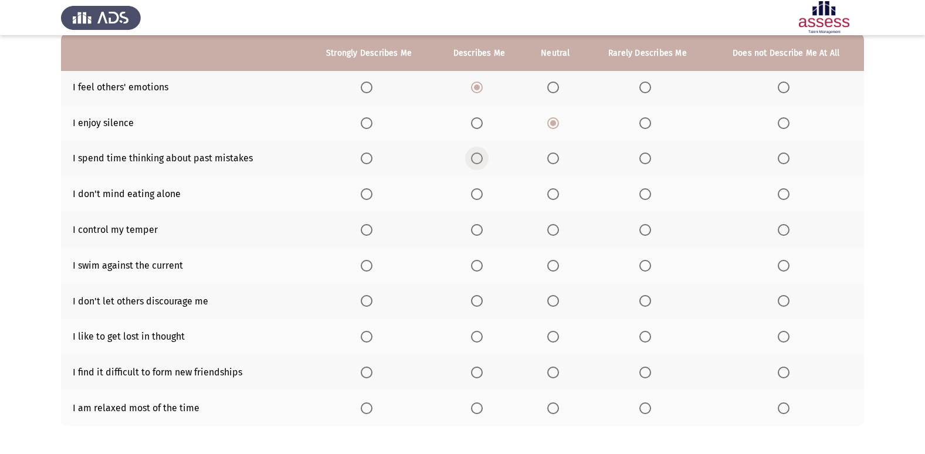
click at [482, 160] on input "Select an option" at bounding box center [477, 159] width 12 height 12
click at [486, 229] on label "Select an option" at bounding box center [479, 230] width 16 height 12
click at [483, 229] on input "Select an option" at bounding box center [477, 230] width 12 height 12
click at [550, 260] on span "Select an option" at bounding box center [553, 266] width 12 height 12
click at [550, 260] on input "Select an option" at bounding box center [553, 266] width 12 height 12
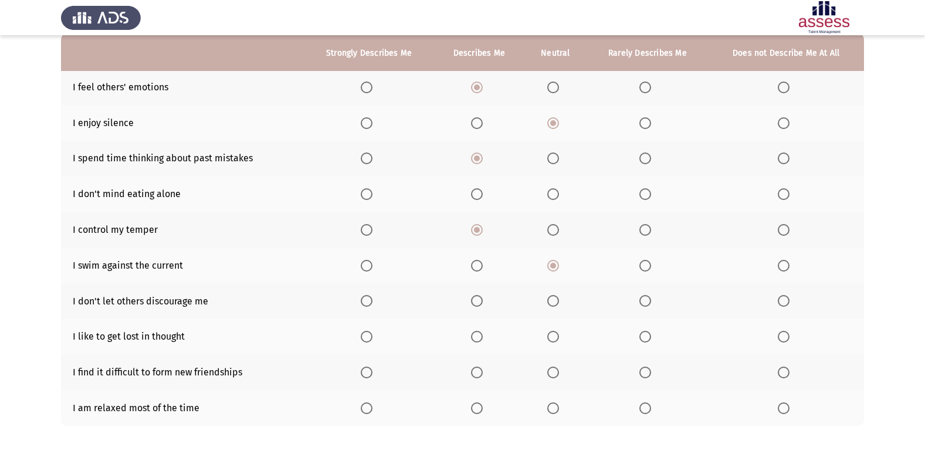
click at [476, 293] on th at bounding box center [479, 301] width 90 height 36
click at [480, 300] on span "Select an option" at bounding box center [477, 301] width 12 height 12
click at [480, 300] on input "Select an option" at bounding box center [477, 301] width 12 height 12
click at [645, 371] on span "Select an option" at bounding box center [645, 373] width 12 height 12
click at [645, 371] on input "Select an option" at bounding box center [645, 373] width 12 height 12
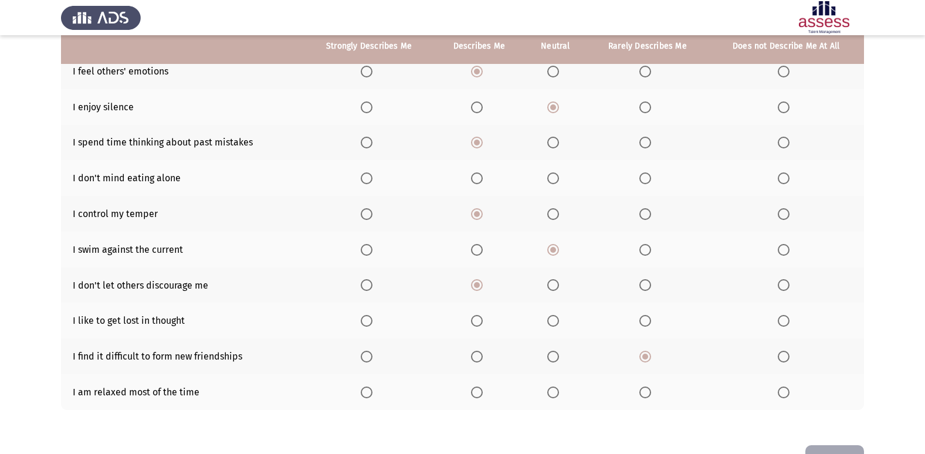
scroll to position [113, 0]
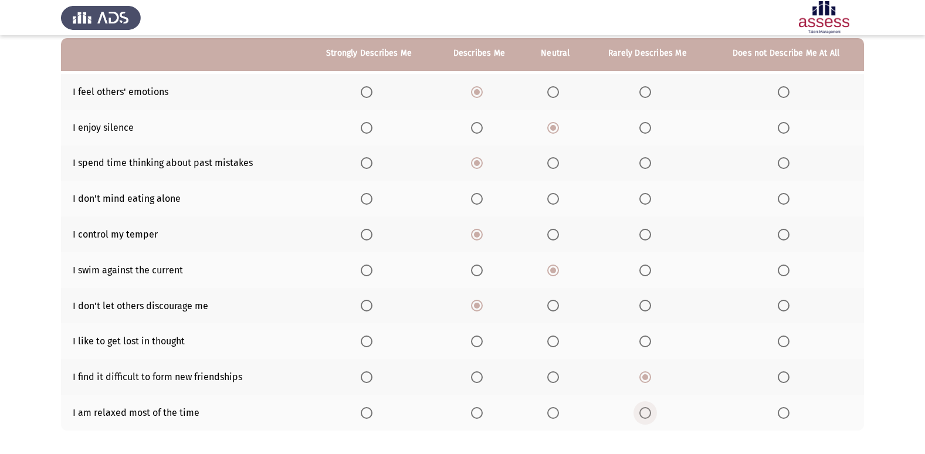
click at [656, 418] on label "Select an option" at bounding box center [647, 413] width 16 height 12
click at [651, 418] on input "Select an option" at bounding box center [645, 413] width 12 height 12
click at [476, 201] on span "Select an option" at bounding box center [477, 199] width 12 height 12
click at [476, 201] on input "Select an option" at bounding box center [477, 199] width 12 height 12
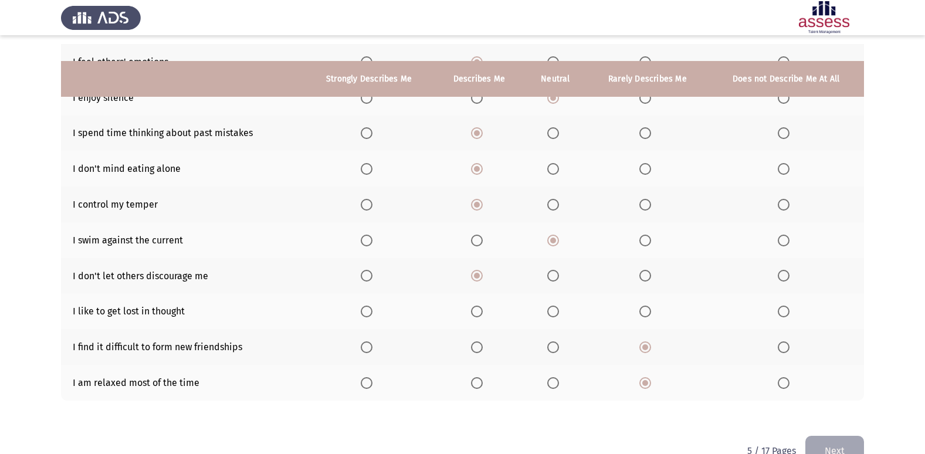
scroll to position [171, 0]
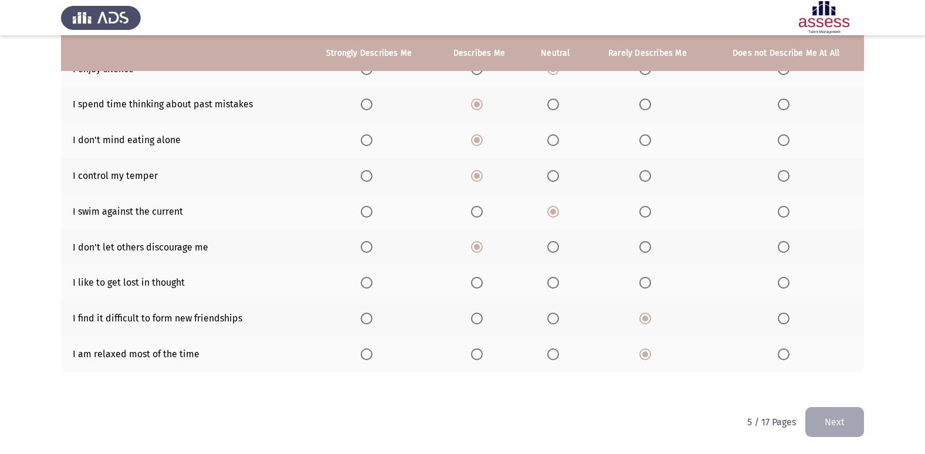
click at [781, 280] on span "Select an option" at bounding box center [784, 283] width 12 height 12
click at [781, 280] on input "Select an option" at bounding box center [784, 283] width 12 height 12
click at [858, 414] on button "Next" at bounding box center [835, 422] width 59 height 30
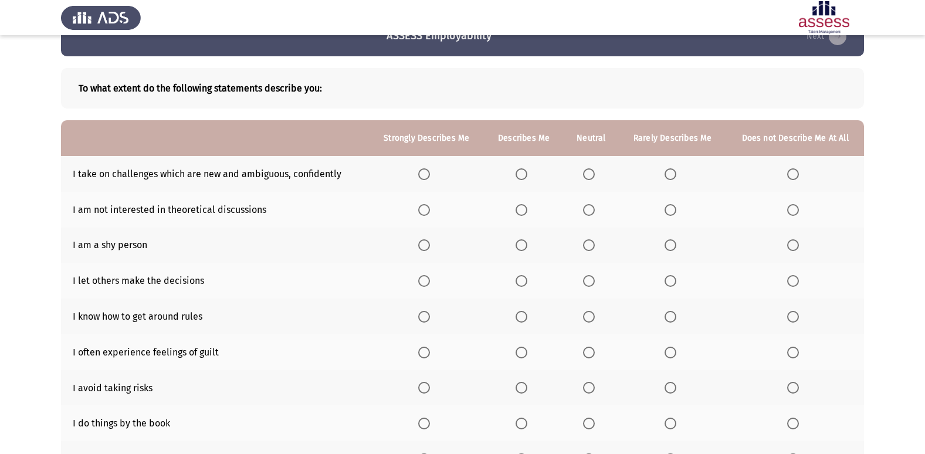
scroll to position [59, 0]
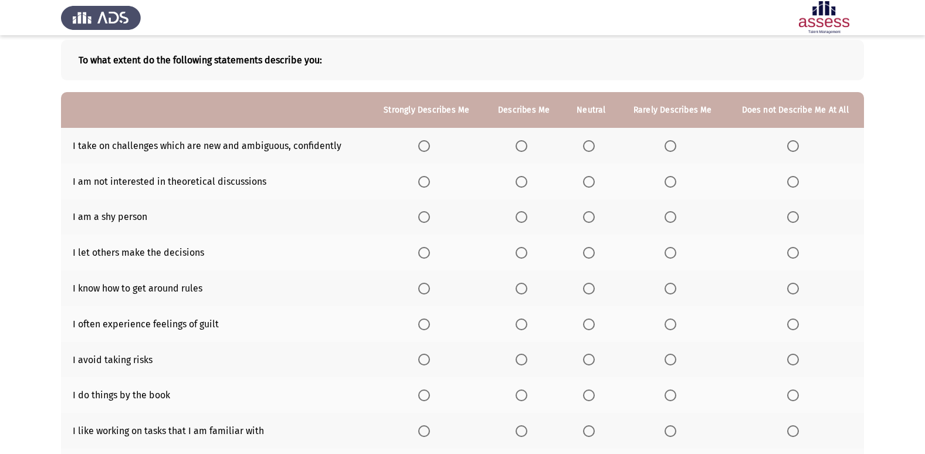
click at [588, 249] on span "Select an option" at bounding box center [589, 253] width 12 height 12
click at [588, 249] on input "Select an option" at bounding box center [589, 253] width 12 height 12
click at [590, 361] on span "Select an option" at bounding box center [589, 360] width 12 height 12
click at [590, 361] on input "Select an option" at bounding box center [589, 360] width 12 height 12
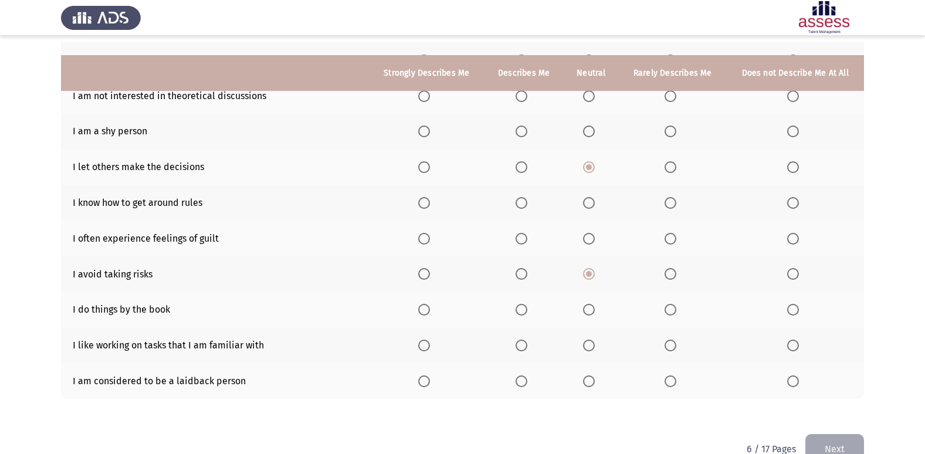
scroll to position [171, 0]
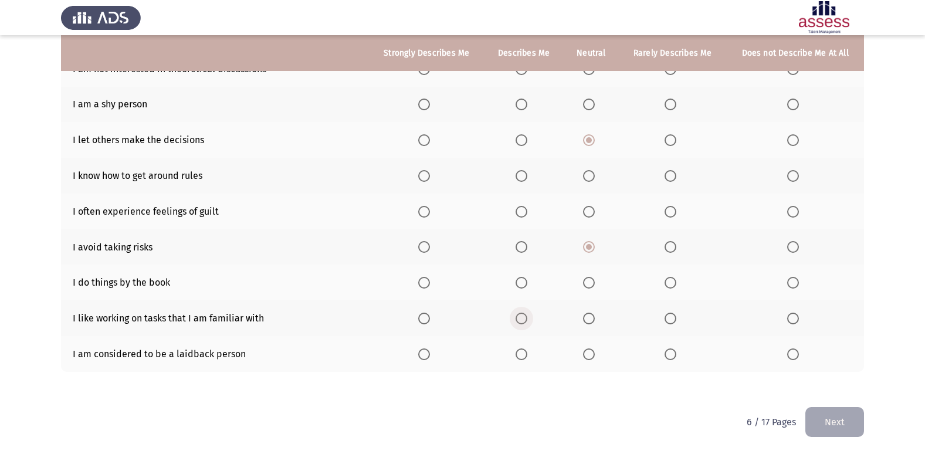
click at [527, 323] on span "Select an option" at bounding box center [522, 319] width 12 height 12
click at [527, 323] on input "Select an option" at bounding box center [522, 319] width 12 height 12
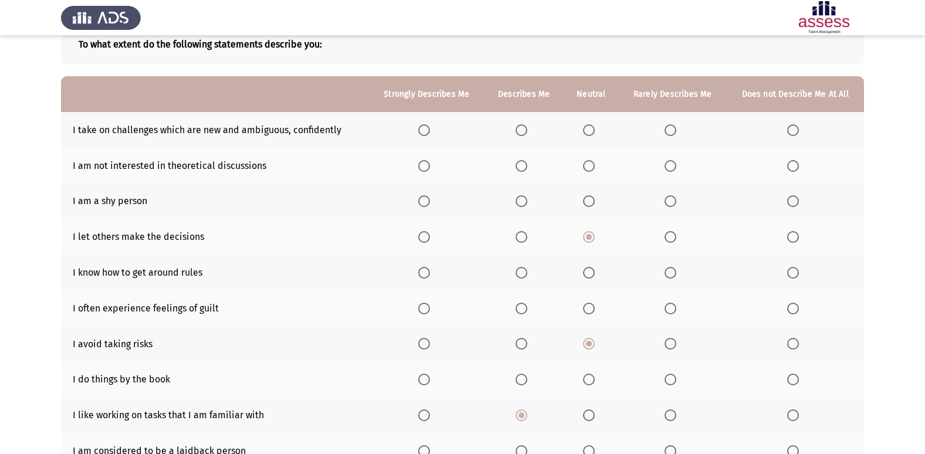
scroll to position [54, 0]
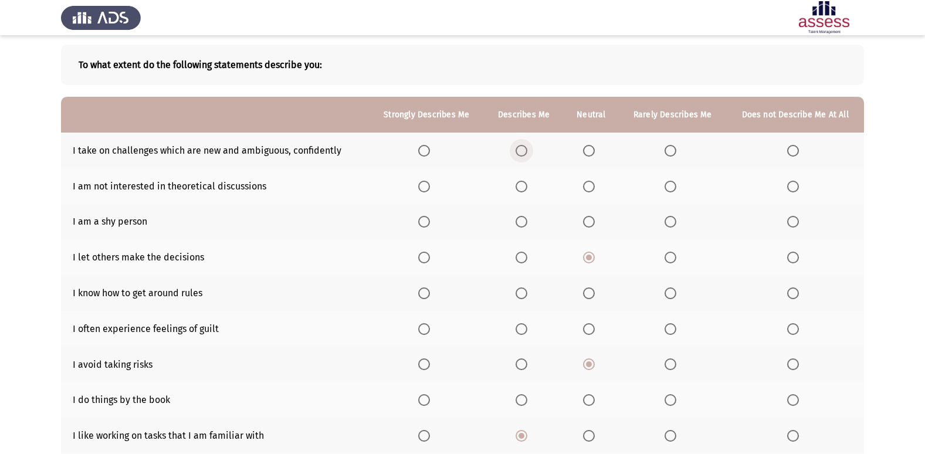
click at [522, 151] on span "Select an option" at bounding box center [522, 151] width 0 height 0
click at [523, 151] on input "Select an option" at bounding box center [522, 151] width 12 height 12
click at [195, 190] on td "I am not interested in theoretical discussions" at bounding box center [215, 186] width 308 height 36
click at [198, 184] on td "I am not interested in theoretical discussions" at bounding box center [215, 186] width 308 height 36
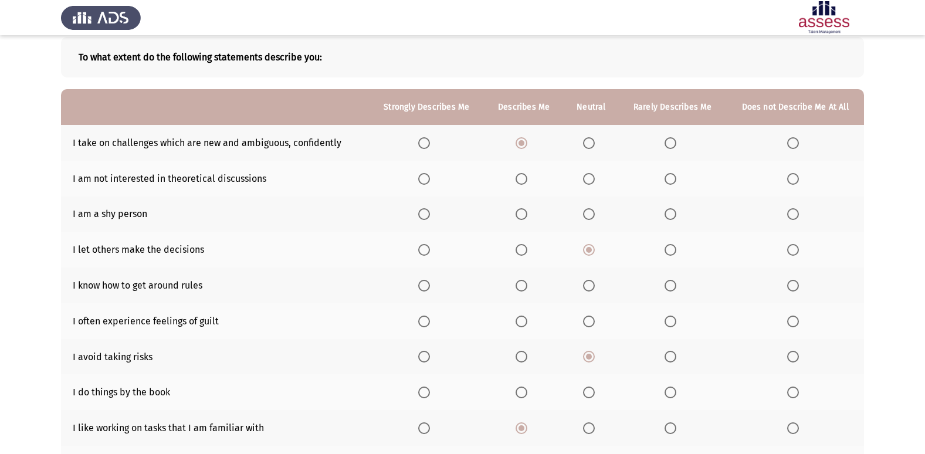
scroll to position [113, 0]
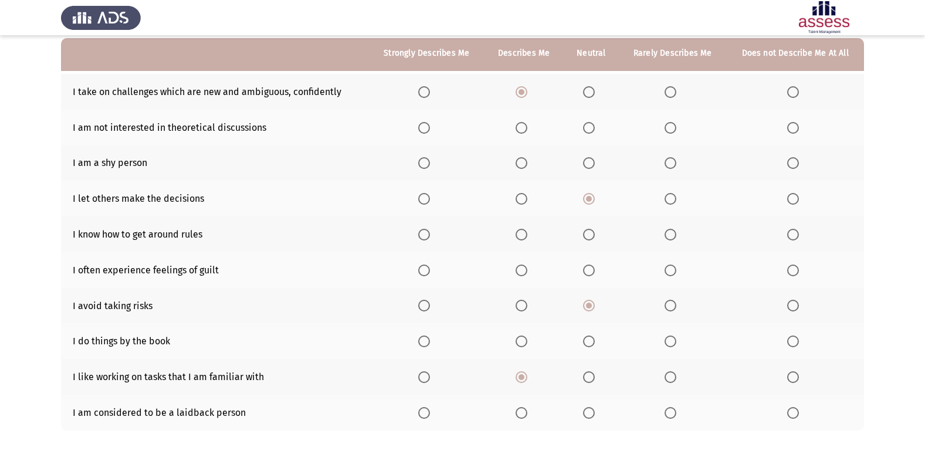
click at [522, 160] on span "Select an option" at bounding box center [522, 163] width 12 height 12
click at [522, 160] on input "Select an option" at bounding box center [522, 163] width 12 height 12
click at [591, 130] on span "Select an option" at bounding box center [589, 128] width 12 height 12
click at [591, 130] on input "Select an option" at bounding box center [589, 128] width 12 height 12
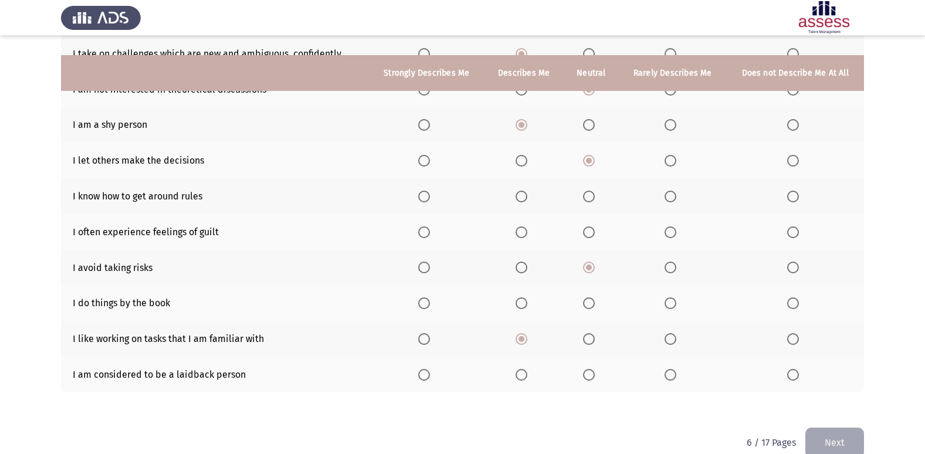
scroll to position [171, 0]
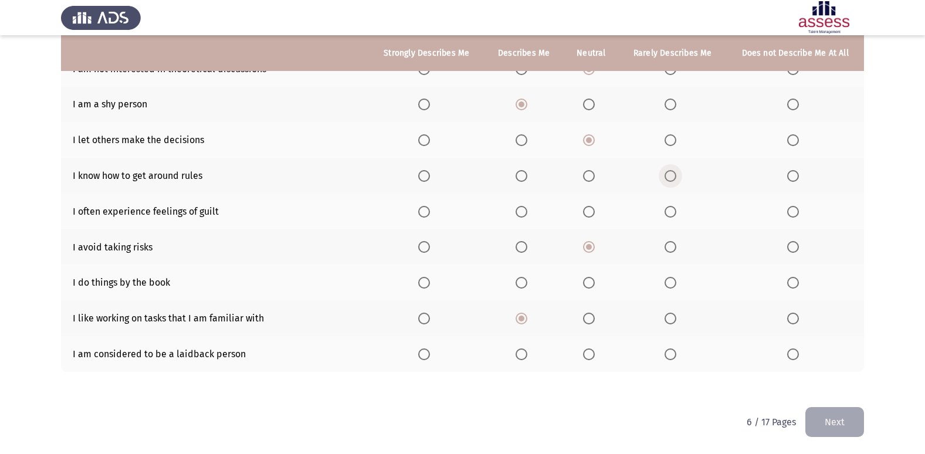
click at [665, 172] on span "Select an option" at bounding box center [671, 176] width 12 height 12
click at [665, 172] on input "Select an option" at bounding box center [671, 176] width 12 height 12
click at [586, 208] on span "Select an option" at bounding box center [589, 212] width 12 height 12
click at [586, 208] on input "Select an option" at bounding box center [589, 212] width 12 height 12
click at [597, 289] on label "Select an option" at bounding box center [591, 283] width 16 height 12
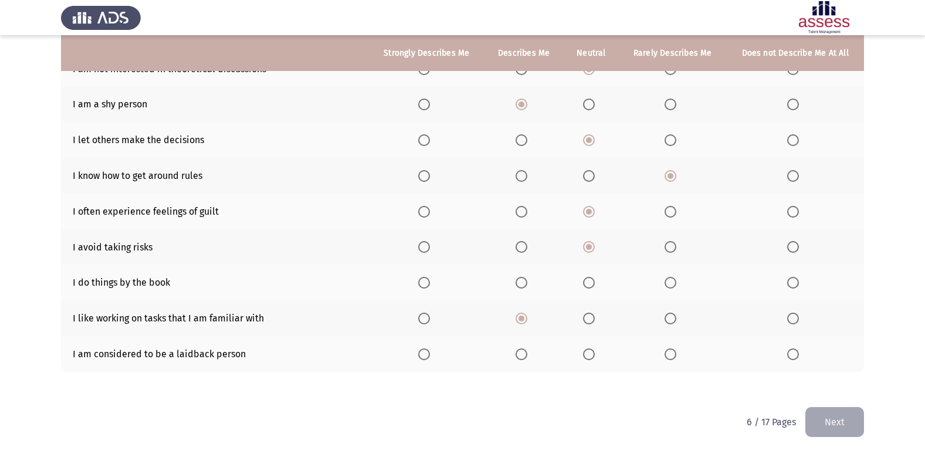
click at [595, 289] on input "Select an option" at bounding box center [589, 283] width 12 height 12
click at [591, 364] on th at bounding box center [591, 354] width 55 height 36
click at [591, 356] on span "Select an option" at bounding box center [589, 354] width 12 height 12
click at [591, 356] on input "Select an option" at bounding box center [589, 354] width 12 height 12
click at [854, 427] on button "Next" at bounding box center [835, 422] width 59 height 30
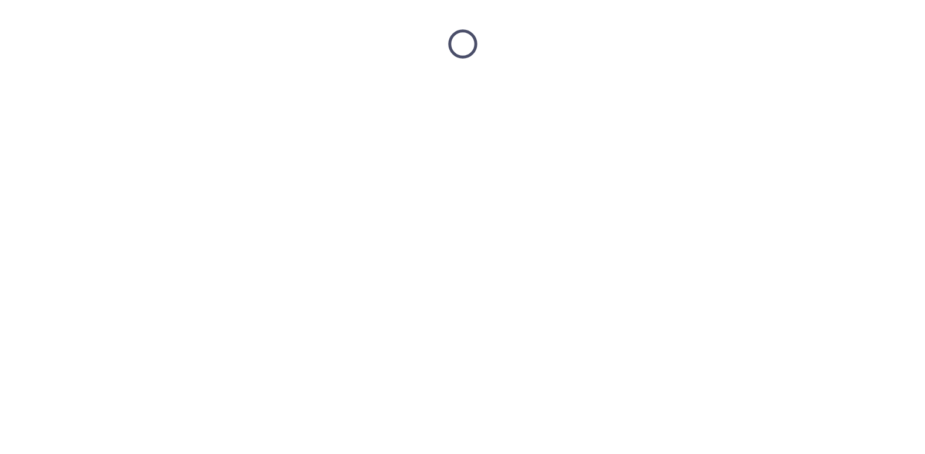
scroll to position [0, 0]
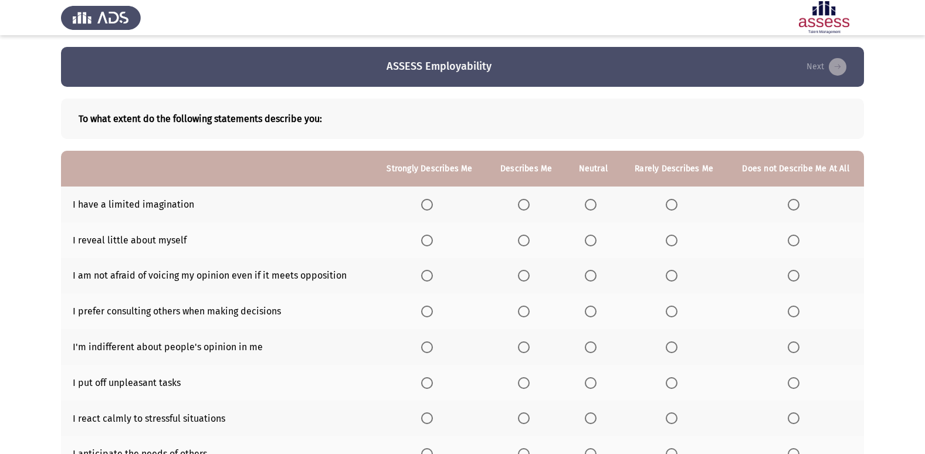
click at [673, 201] on span "Select an option" at bounding box center [672, 205] width 12 height 12
click at [673, 201] on input "Select an option" at bounding box center [672, 205] width 12 height 12
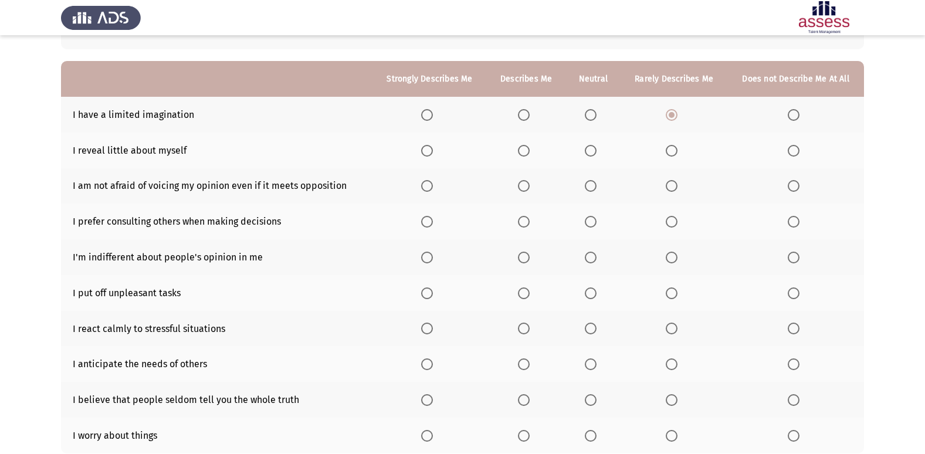
scroll to position [117, 0]
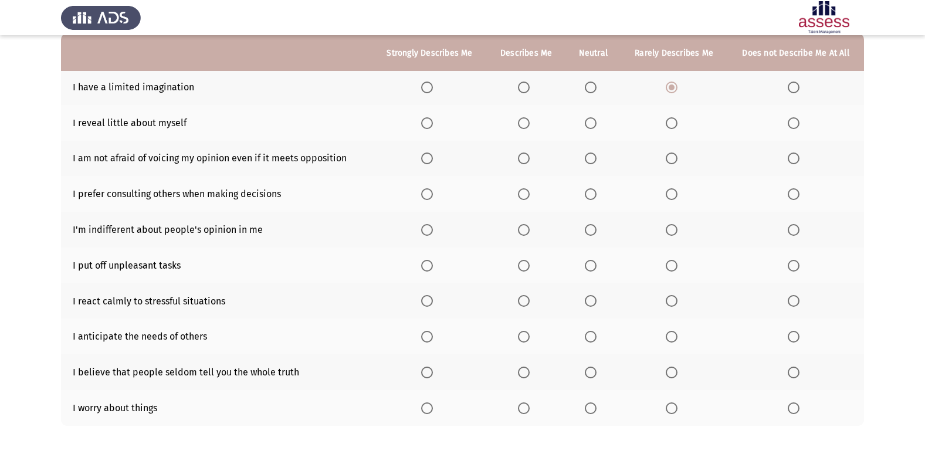
click at [526, 302] on span "Select an option" at bounding box center [524, 301] width 12 height 12
click at [526, 302] on input "Select an option" at bounding box center [524, 301] width 12 height 12
click at [673, 373] on span "Select an option" at bounding box center [672, 373] width 12 height 12
click at [673, 373] on input "Select an option" at bounding box center [672, 373] width 12 height 12
click at [590, 408] on span "Select an option" at bounding box center [591, 408] width 12 height 12
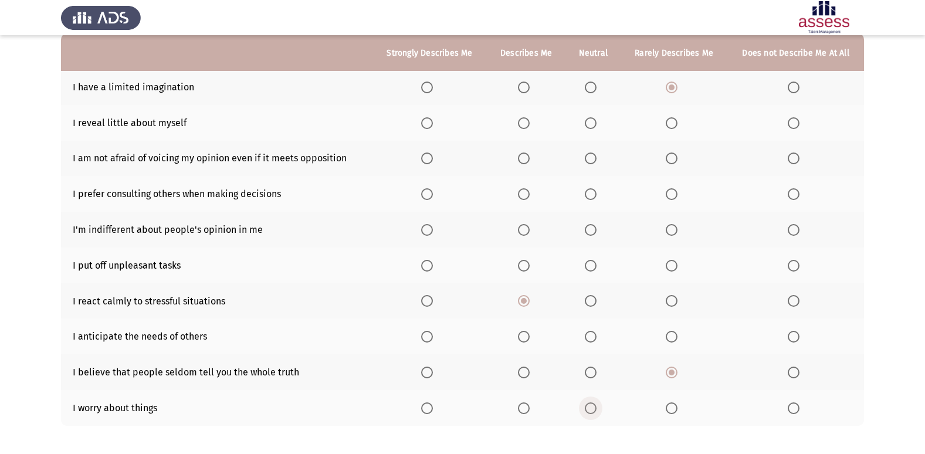
click at [590, 408] on input "Select an option" at bounding box center [591, 408] width 12 height 12
click at [588, 265] on span "Select an option" at bounding box center [591, 266] width 12 height 12
click at [588, 265] on input "Select an option" at bounding box center [591, 266] width 12 height 12
click at [530, 229] on span "Select an option" at bounding box center [524, 230] width 12 height 12
click at [530, 229] on input "Select an option" at bounding box center [524, 230] width 12 height 12
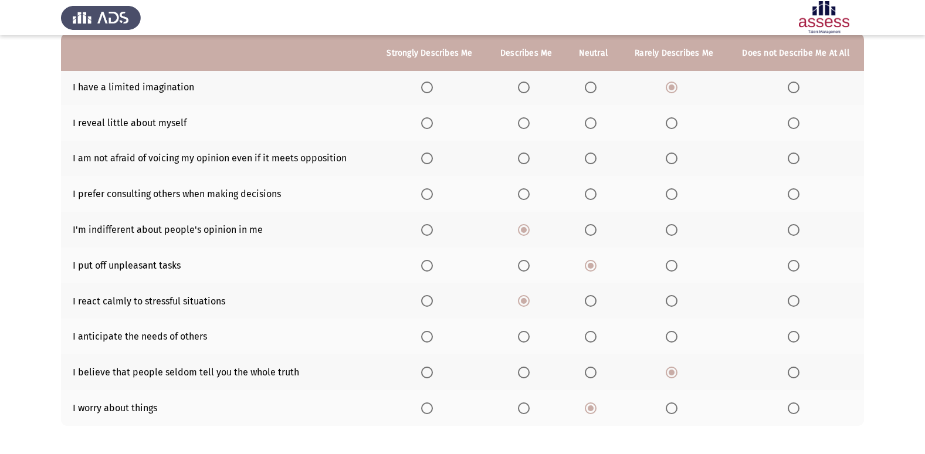
click at [594, 196] on span "Select an option" at bounding box center [591, 194] width 12 height 12
click at [594, 196] on input "Select an option" at bounding box center [591, 194] width 12 height 12
click at [594, 155] on span "Select an option" at bounding box center [591, 159] width 12 height 12
click at [594, 155] on input "Select an option" at bounding box center [591, 159] width 12 height 12
click at [587, 123] on span "Select an option" at bounding box center [591, 123] width 12 height 12
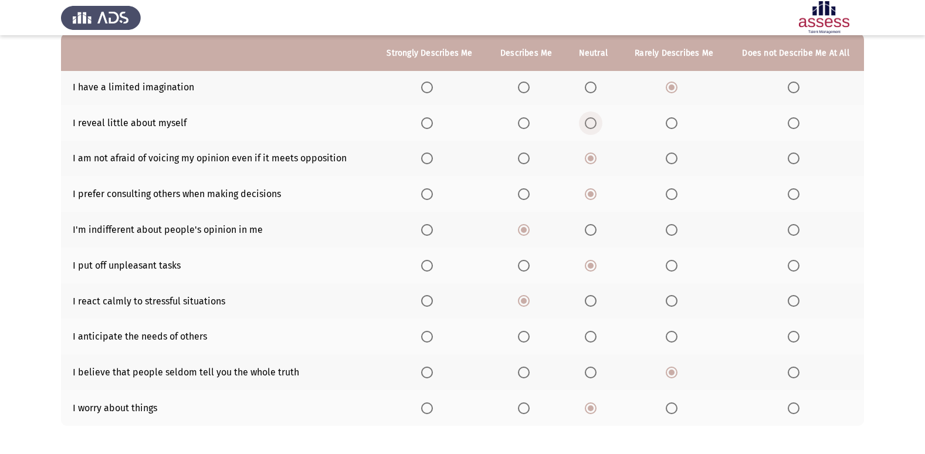
click at [587, 123] on input "Select an option" at bounding box center [591, 123] width 12 height 12
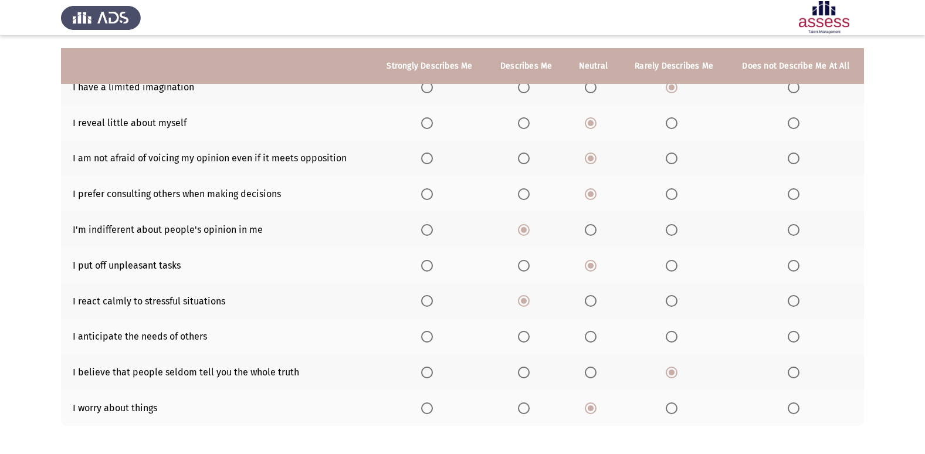
scroll to position [171, 0]
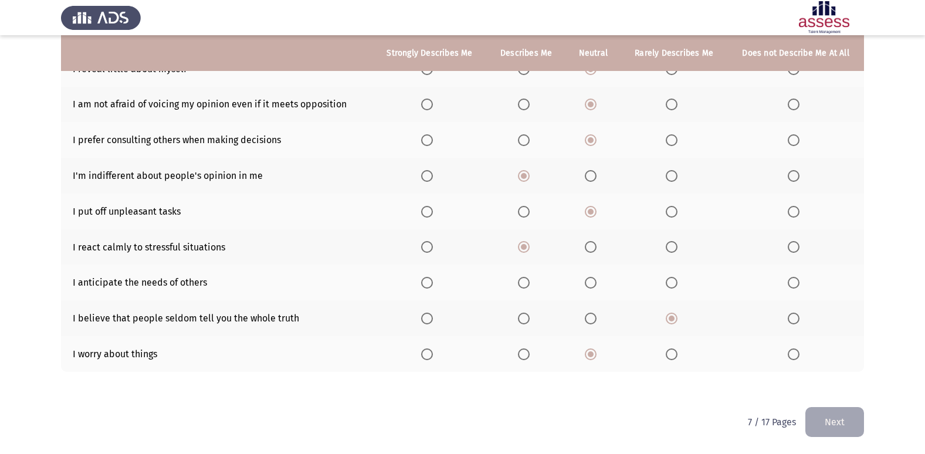
click at [597, 279] on span "Select an option" at bounding box center [591, 283] width 12 height 12
click at [597, 279] on input "Select an option" at bounding box center [591, 283] width 12 height 12
click at [830, 417] on button "Next" at bounding box center [835, 422] width 59 height 30
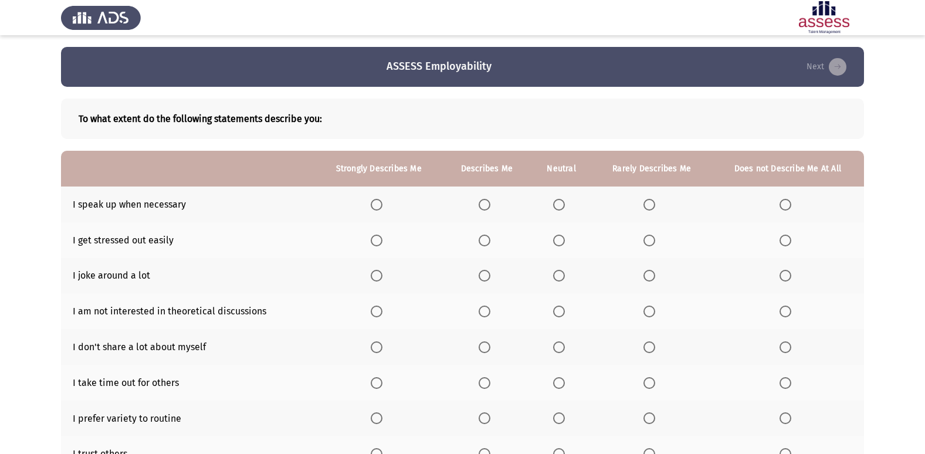
click at [557, 199] on span "Select an option" at bounding box center [559, 205] width 12 height 12
click at [557, 199] on input "Select an option" at bounding box center [559, 205] width 12 height 12
click at [561, 276] on span "Select an option" at bounding box center [559, 276] width 12 height 12
click at [561, 276] on input "Select an option" at bounding box center [559, 276] width 12 height 12
click at [485, 243] on span "Select an option" at bounding box center [485, 241] width 12 height 12
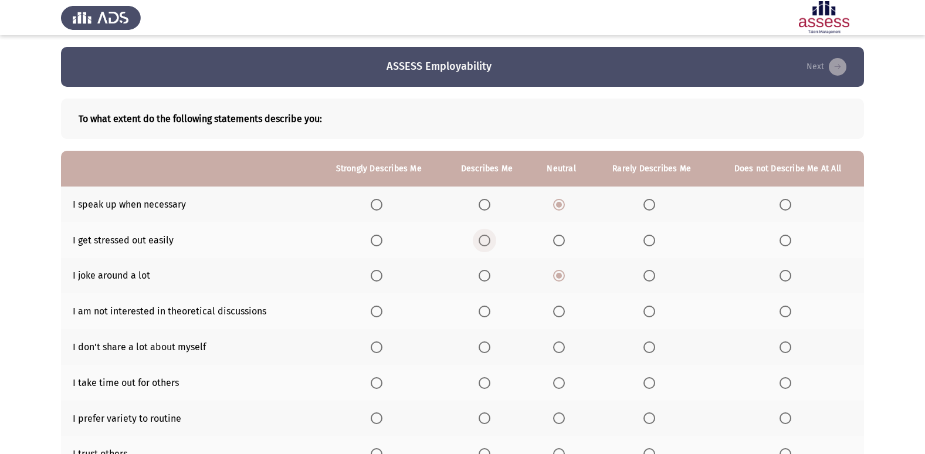
click at [485, 243] on input "Select an option" at bounding box center [485, 241] width 12 height 12
click at [490, 350] on span "Select an option" at bounding box center [485, 347] width 12 height 12
click at [490, 350] on input "Select an option" at bounding box center [485, 347] width 12 height 12
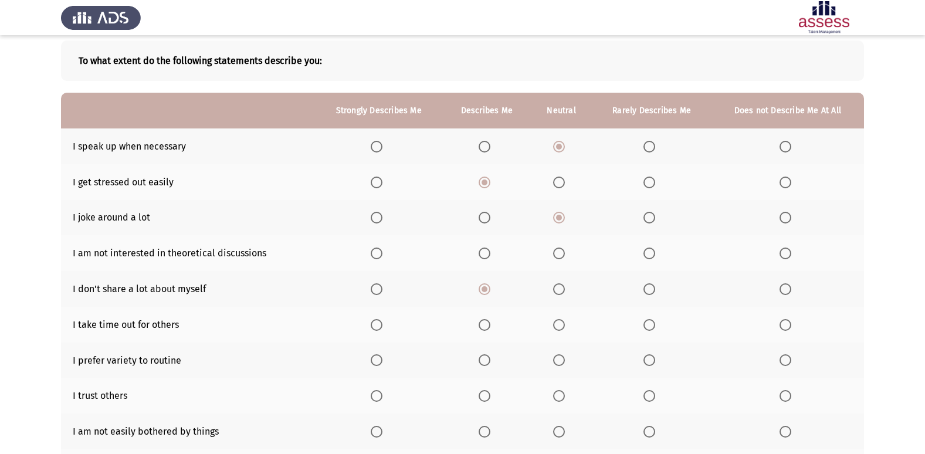
scroll to position [59, 0]
click at [563, 360] on span "Select an option" at bounding box center [559, 360] width 12 height 12
click at [563, 360] on input "Select an option" at bounding box center [559, 360] width 12 height 12
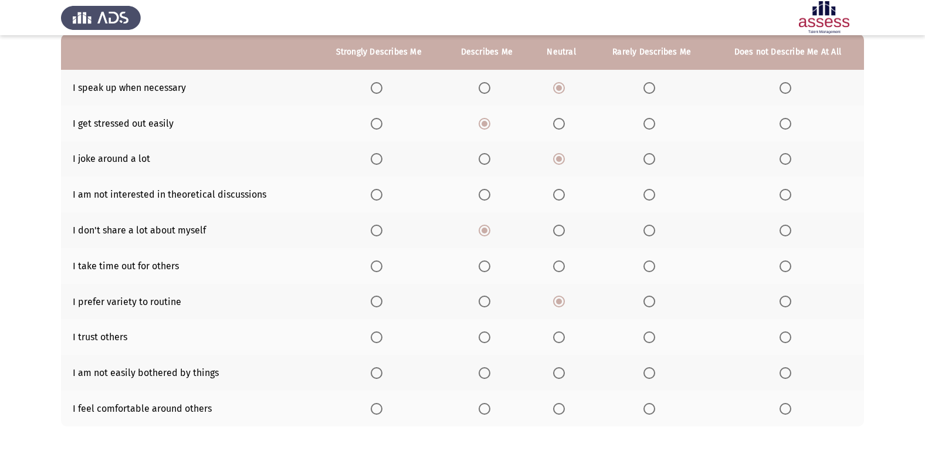
scroll to position [117, 0]
click at [647, 337] on span "Select an option" at bounding box center [650, 337] width 12 height 12
click at [647, 337] on input "Select an option" at bounding box center [650, 337] width 12 height 12
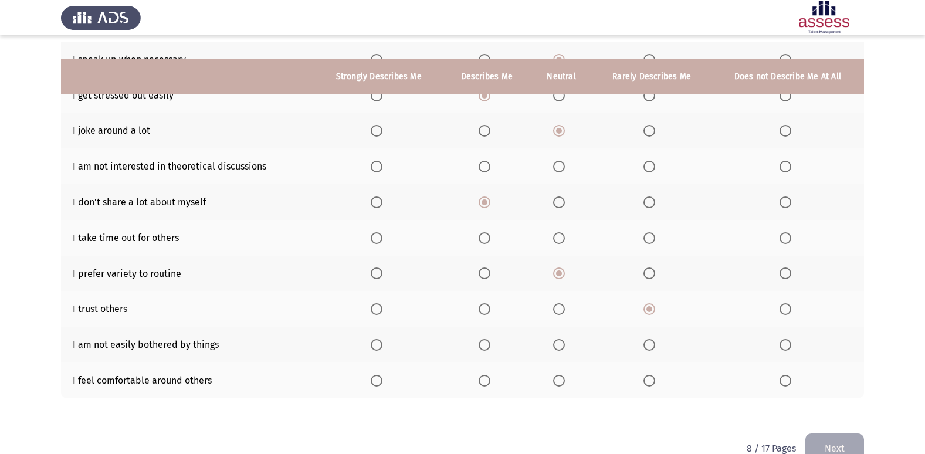
scroll to position [171, 0]
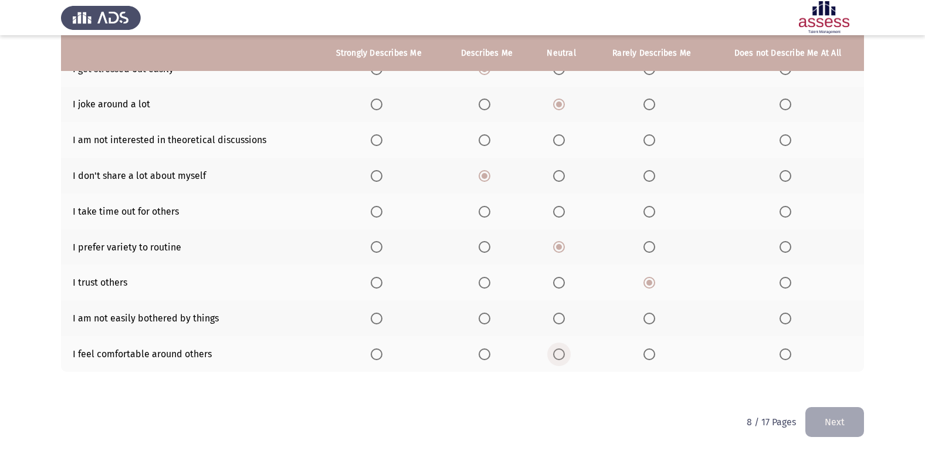
click at [559, 354] on span "Select an option" at bounding box center [559, 354] width 0 height 0
click at [560, 354] on input "Select an option" at bounding box center [559, 354] width 12 height 12
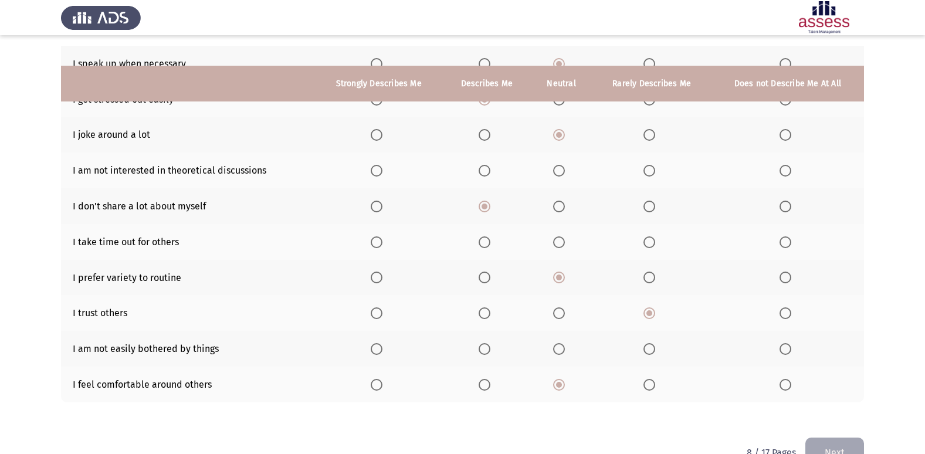
scroll to position [113, 0]
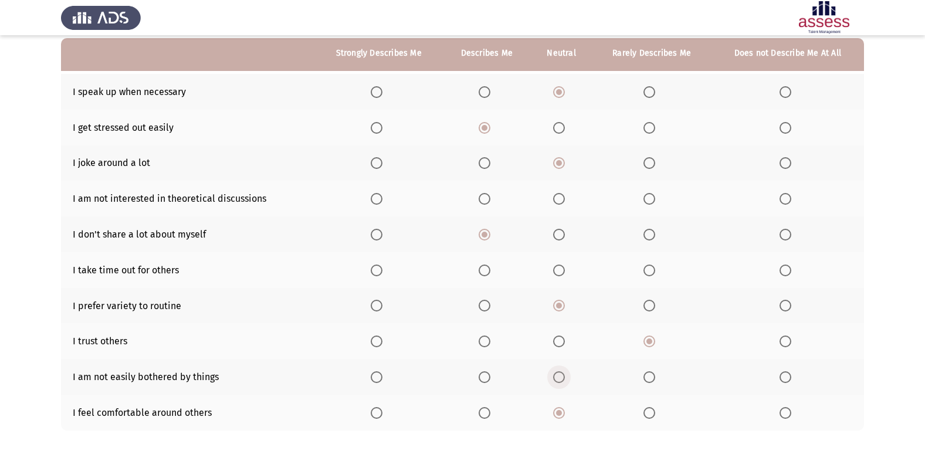
click at [563, 383] on span "Select an option" at bounding box center [559, 377] width 12 height 12
click at [563, 383] on input "Select an option" at bounding box center [559, 377] width 12 height 12
click at [563, 196] on span "Select an option" at bounding box center [559, 199] width 12 height 12
click at [563, 196] on input "Select an option" at bounding box center [559, 199] width 12 height 12
click at [569, 267] on label "Select an option" at bounding box center [561, 271] width 16 height 12
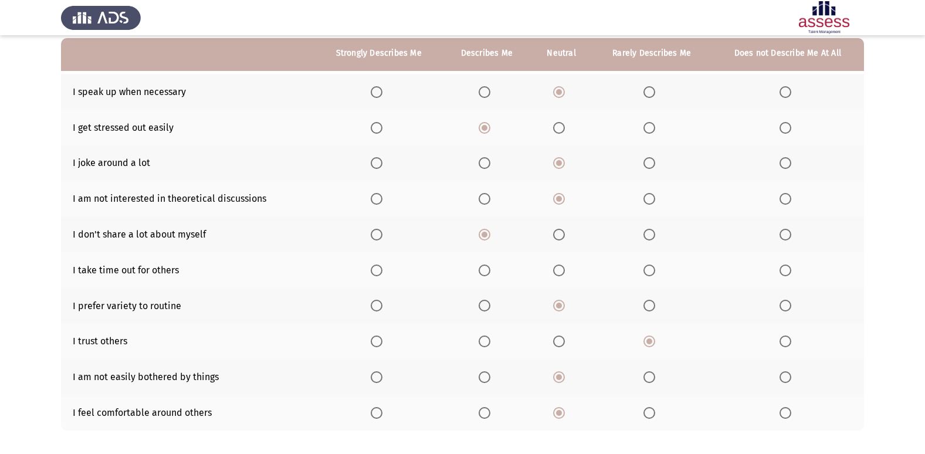
click at [565, 267] on input "Select an option" at bounding box center [559, 271] width 12 height 12
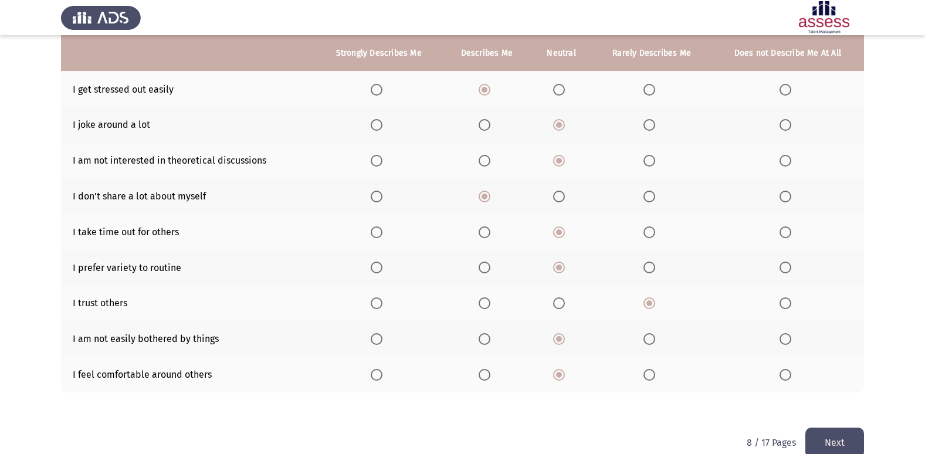
scroll to position [171, 0]
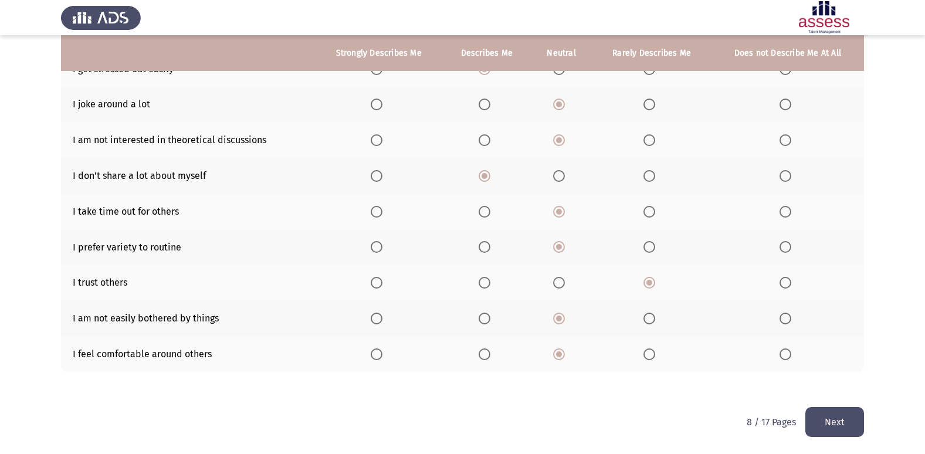
click at [852, 427] on button "Next" at bounding box center [835, 422] width 59 height 30
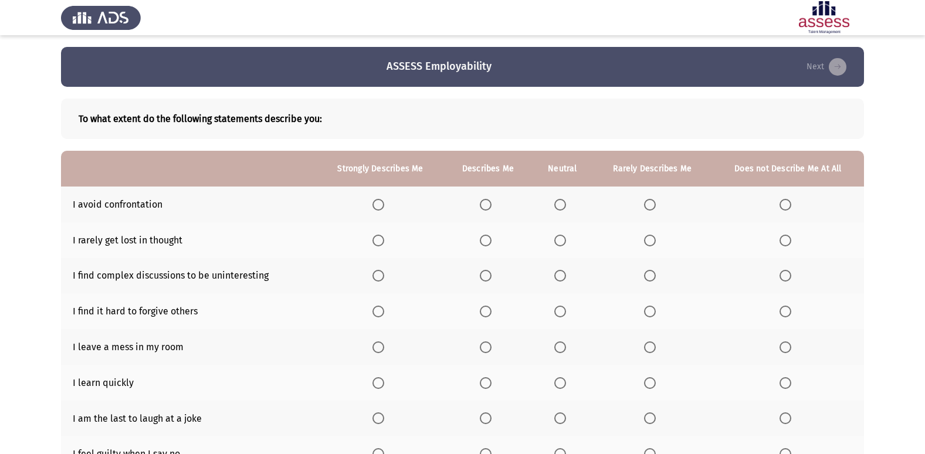
scroll to position [59, 0]
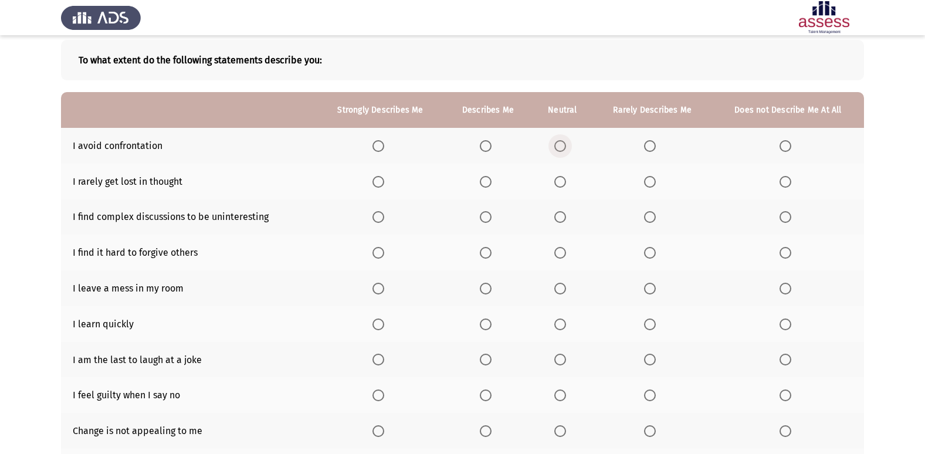
click at [557, 141] on span "Select an option" at bounding box center [560, 146] width 12 height 12
click at [557, 141] on input "Select an option" at bounding box center [560, 146] width 12 height 12
click at [654, 183] on span "Select an option" at bounding box center [650, 182] width 12 height 12
click at [654, 183] on input "Select an option" at bounding box center [650, 182] width 12 height 12
click at [559, 213] on span "Select an option" at bounding box center [560, 217] width 12 height 12
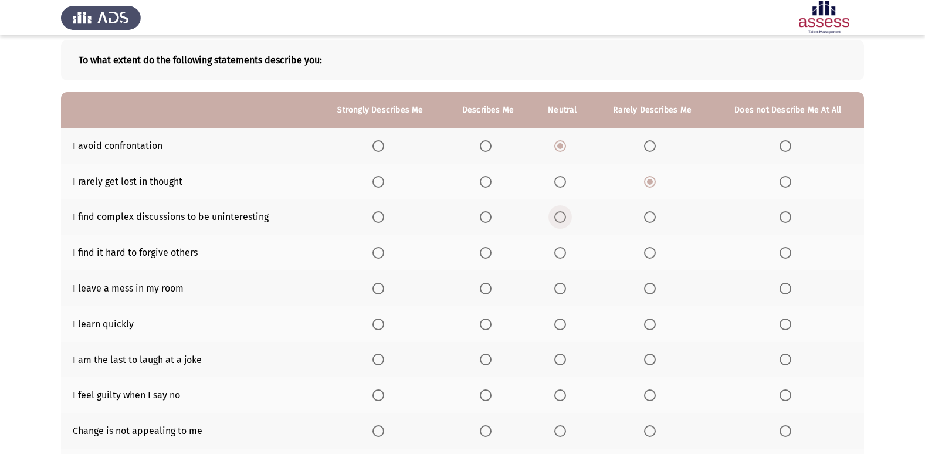
click at [559, 213] on input "Select an option" at bounding box center [560, 217] width 12 height 12
click at [559, 256] on span "Select an option" at bounding box center [560, 253] width 12 height 12
click at [559, 256] on input "Select an option" at bounding box center [560, 253] width 12 height 12
click at [783, 286] on span "Select an option" at bounding box center [786, 289] width 12 height 12
click at [783, 286] on input "Select an option" at bounding box center [786, 289] width 12 height 12
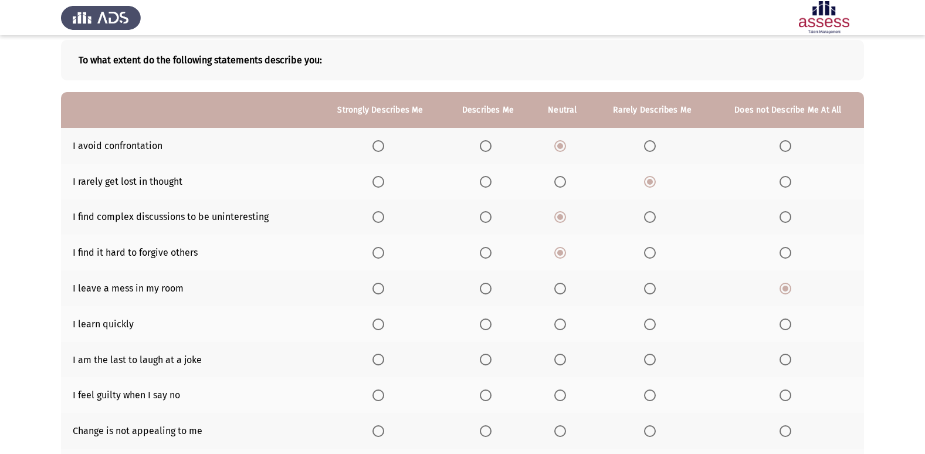
click at [565, 292] on span "Select an option" at bounding box center [560, 289] width 12 height 12
click at [565, 292] on input "Select an option" at bounding box center [560, 289] width 12 height 12
click at [554, 324] on th at bounding box center [562, 324] width 61 height 36
click at [559, 324] on span "Select an option" at bounding box center [560, 325] width 12 height 12
click at [559, 324] on input "Select an option" at bounding box center [560, 325] width 12 height 12
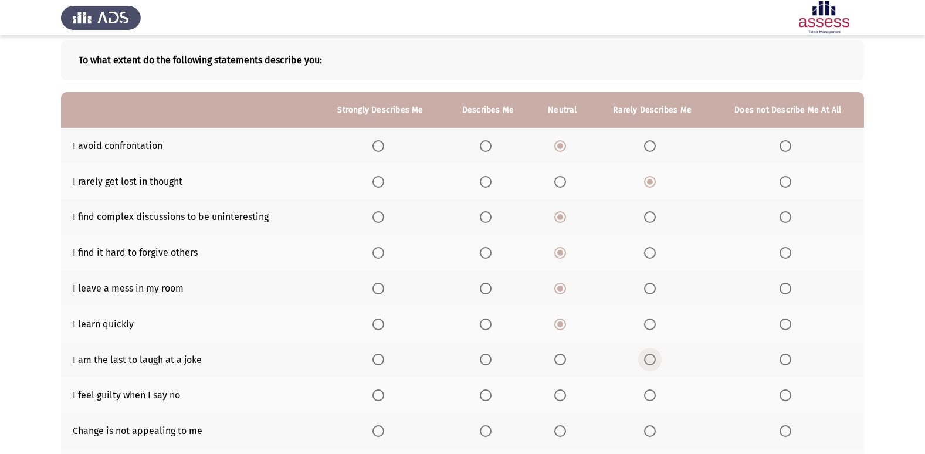
click at [654, 356] on span "Select an option" at bounding box center [650, 360] width 12 height 12
click at [654, 356] on input "Select an option" at bounding box center [650, 360] width 12 height 12
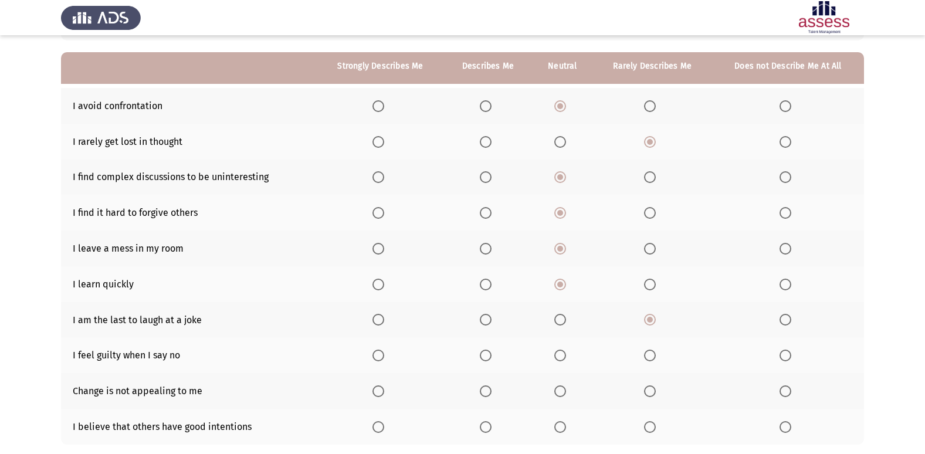
scroll to position [117, 0]
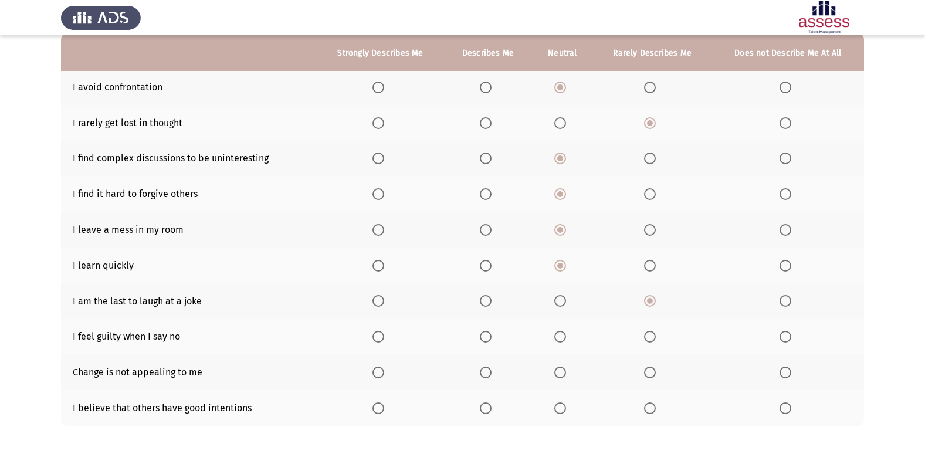
click at [650, 334] on span "Select an option" at bounding box center [650, 337] width 12 height 12
click at [650, 334] on input "Select an option" at bounding box center [650, 337] width 12 height 12
click at [561, 371] on span "Select an option" at bounding box center [560, 373] width 12 height 12
click at [561, 371] on input "Select an option" at bounding box center [560, 373] width 12 height 12
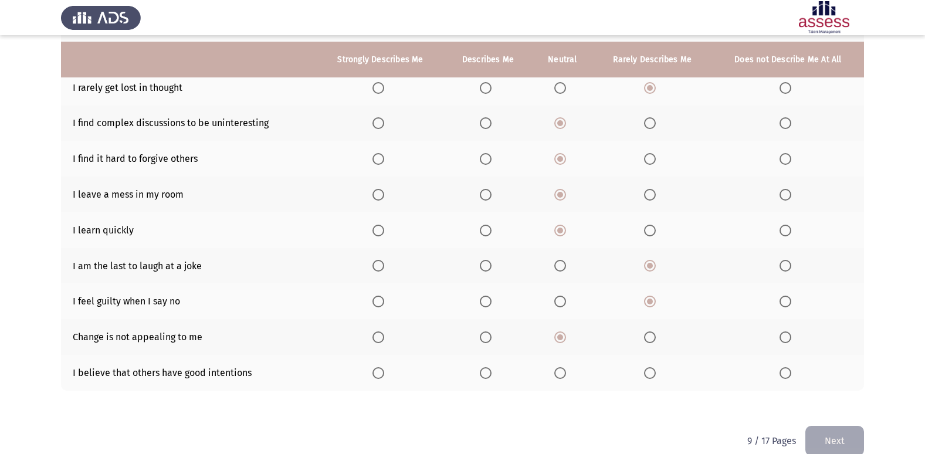
scroll to position [171, 0]
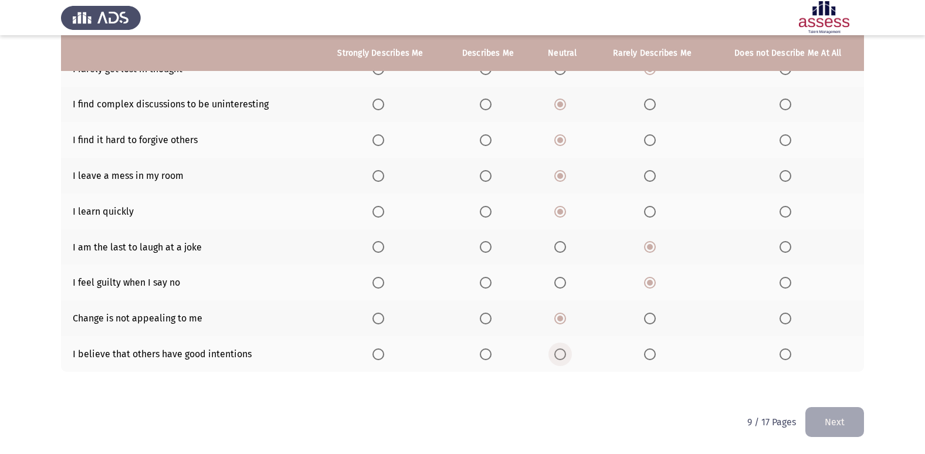
click at [567, 352] on label "Select an option" at bounding box center [562, 354] width 16 height 12
click at [566, 352] on input "Select an option" at bounding box center [560, 354] width 12 height 12
click at [833, 419] on button "Next" at bounding box center [835, 422] width 59 height 30
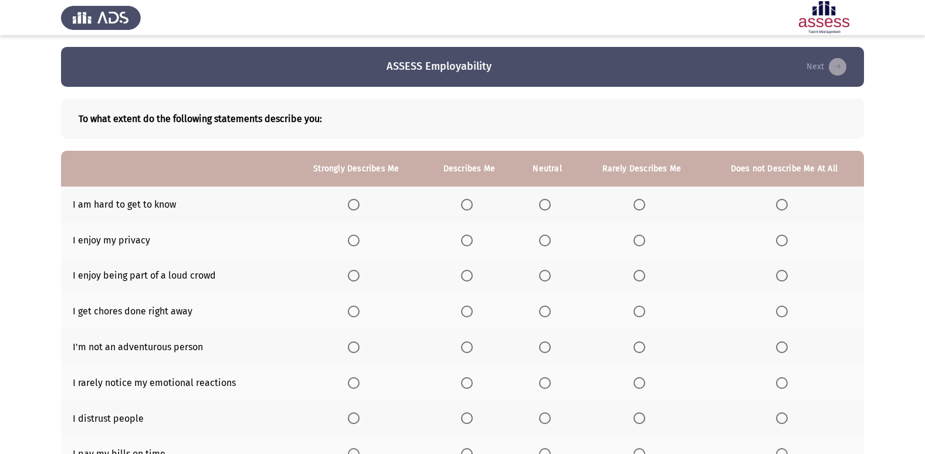
scroll to position [59, 0]
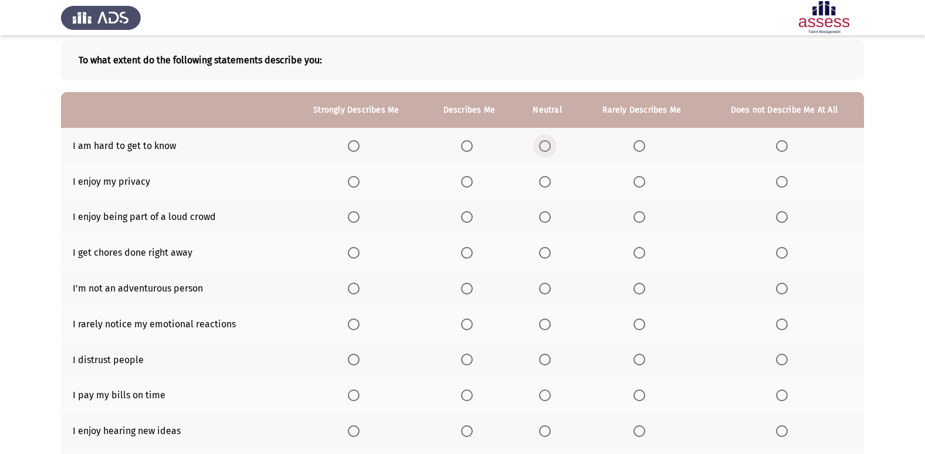
click at [547, 143] on span "Select an option" at bounding box center [545, 146] width 12 height 12
click at [547, 143] on input "Select an option" at bounding box center [545, 146] width 12 height 12
click at [470, 179] on span "Select an option" at bounding box center [467, 182] width 12 height 12
click at [470, 179] on input "Select an option" at bounding box center [467, 182] width 12 height 12
click at [466, 213] on span "Select an option" at bounding box center [467, 217] width 12 height 12
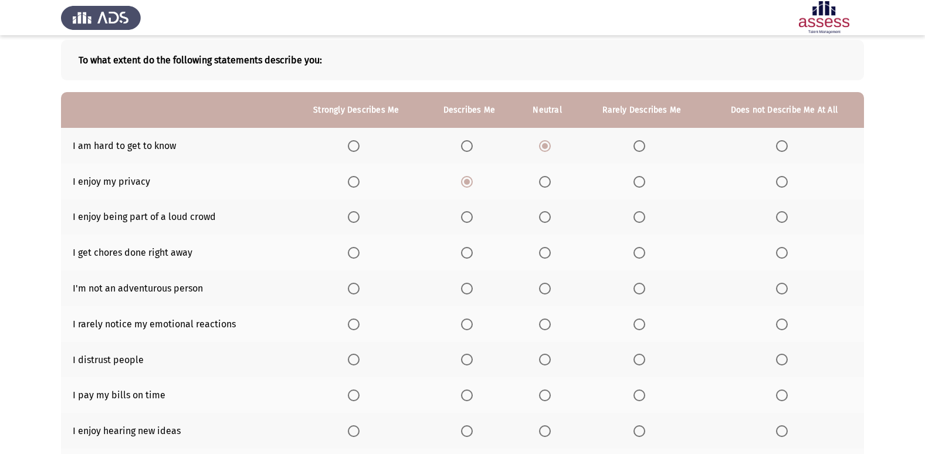
click at [466, 213] on input "Select an option" at bounding box center [467, 217] width 12 height 12
click at [538, 253] on th at bounding box center [547, 253] width 64 height 36
click at [542, 253] on span "Select an option" at bounding box center [545, 253] width 12 height 12
click at [542, 253] on input "Select an option" at bounding box center [545, 253] width 12 height 12
click at [545, 293] on span "Select an option" at bounding box center [545, 289] width 12 height 12
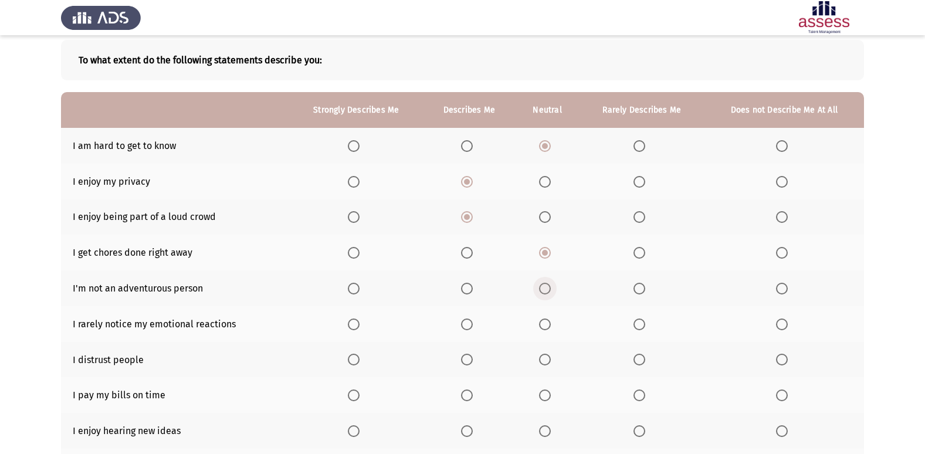
click at [545, 293] on input "Select an option" at bounding box center [545, 289] width 12 height 12
click at [635, 322] on span "Select an option" at bounding box center [640, 325] width 12 height 12
click at [635, 322] on input "Select an option" at bounding box center [640, 325] width 12 height 12
click at [544, 354] on mat-radio-button "Select an option" at bounding box center [547, 360] width 16 height 12
click at [544, 361] on span "Select an option" at bounding box center [545, 360] width 12 height 12
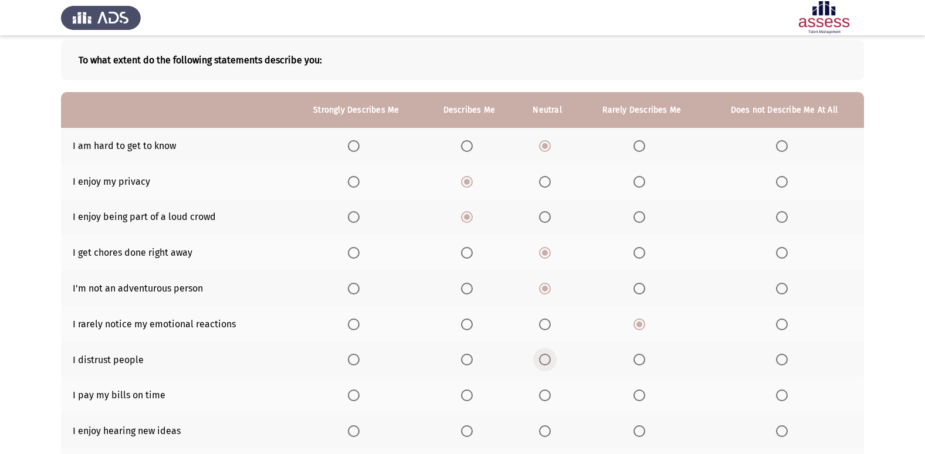
click at [544, 361] on input "Select an option" at bounding box center [545, 360] width 12 height 12
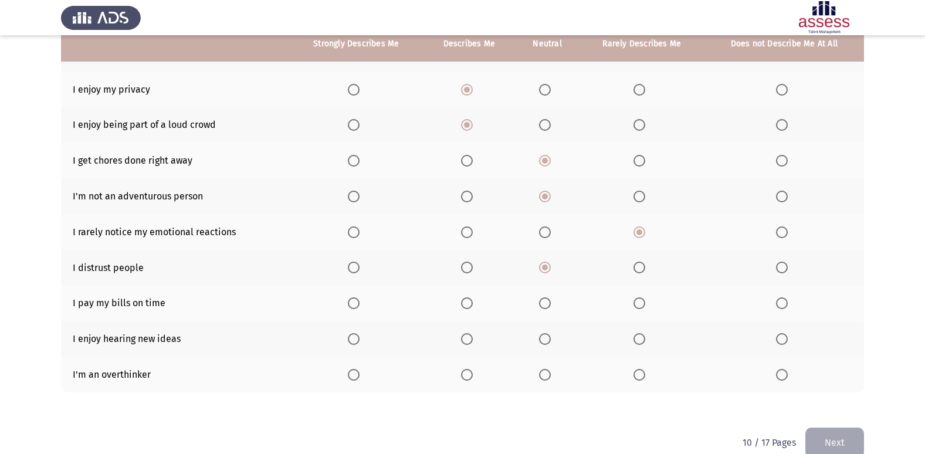
scroll to position [171, 0]
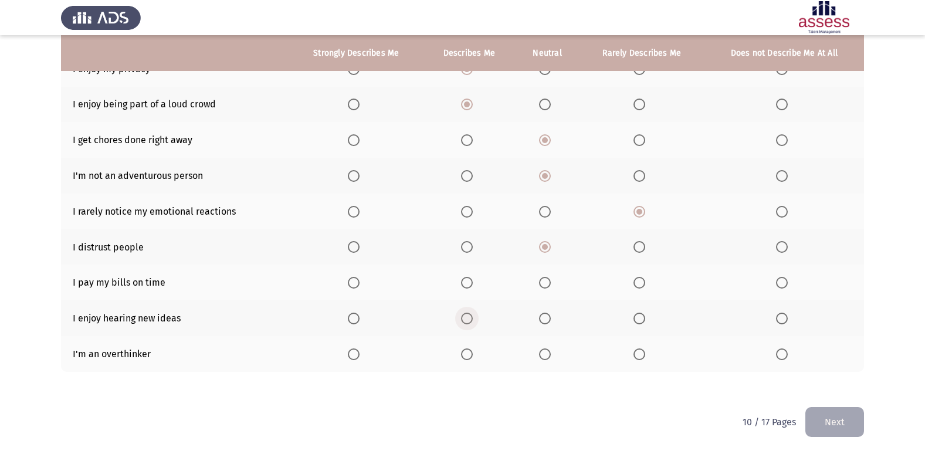
click at [472, 322] on span "Select an option" at bounding box center [467, 319] width 12 height 12
click at [472, 322] on input "Select an option" at bounding box center [467, 319] width 12 height 12
click at [472, 356] on span "Select an option" at bounding box center [467, 354] width 12 height 12
click at [472, 356] on input "Select an option" at bounding box center [467, 354] width 12 height 12
click at [541, 280] on span "Select an option" at bounding box center [545, 283] width 12 height 12
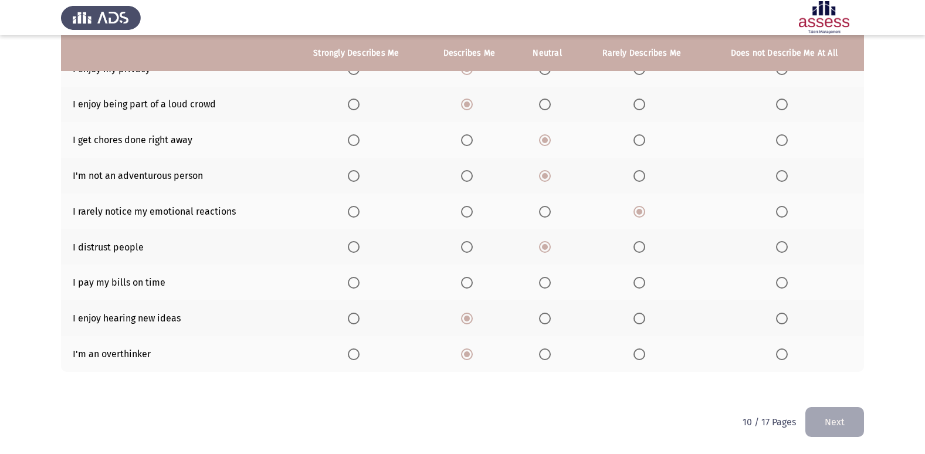
click at [541, 280] on input "Select an option" at bounding box center [545, 283] width 12 height 12
click at [824, 419] on button "Next" at bounding box center [835, 422] width 59 height 30
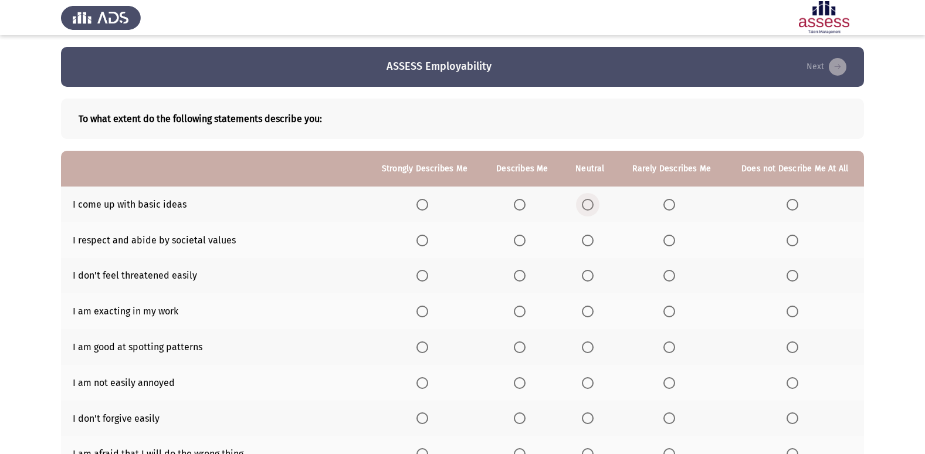
click at [591, 200] on span "Select an option" at bounding box center [588, 205] width 12 height 12
click at [591, 200] on input "Select an option" at bounding box center [588, 205] width 12 height 12
click at [521, 242] on span "Select an option" at bounding box center [520, 241] width 12 height 12
click at [521, 242] on input "Select an option" at bounding box center [520, 241] width 12 height 12
click at [581, 272] on th at bounding box center [591, 276] width 56 height 36
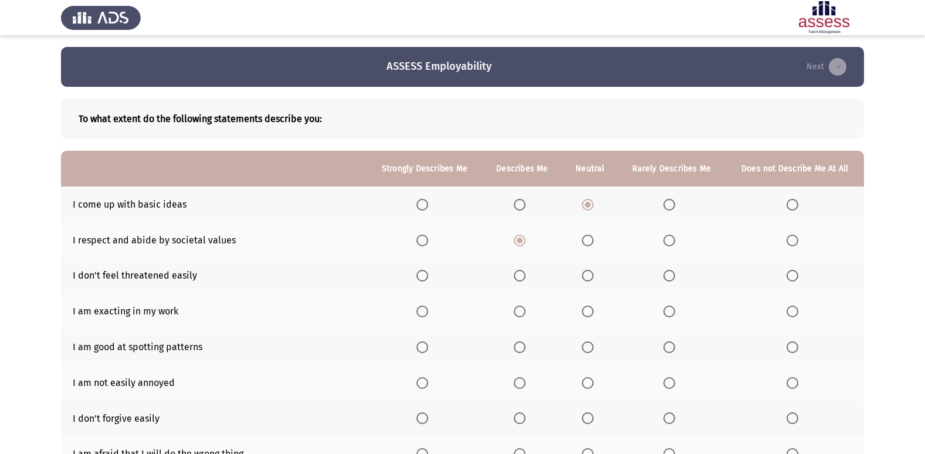
click at [589, 273] on span "Select an option" at bounding box center [588, 276] width 12 height 12
click at [589, 273] on input "Select an option" at bounding box center [588, 276] width 12 height 12
click at [584, 315] on span "Select an option" at bounding box center [588, 312] width 12 height 12
click at [584, 315] on input "Select an option" at bounding box center [588, 312] width 12 height 12
click at [588, 347] on span "Select an option" at bounding box center [588, 347] width 0 height 0
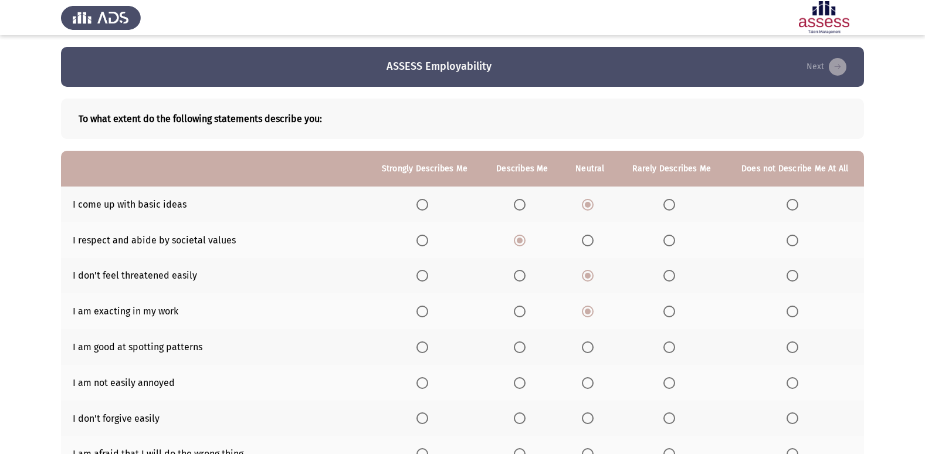
click at [588, 347] on input "Select an option" at bounding box center [588, 347] width 12 height 12
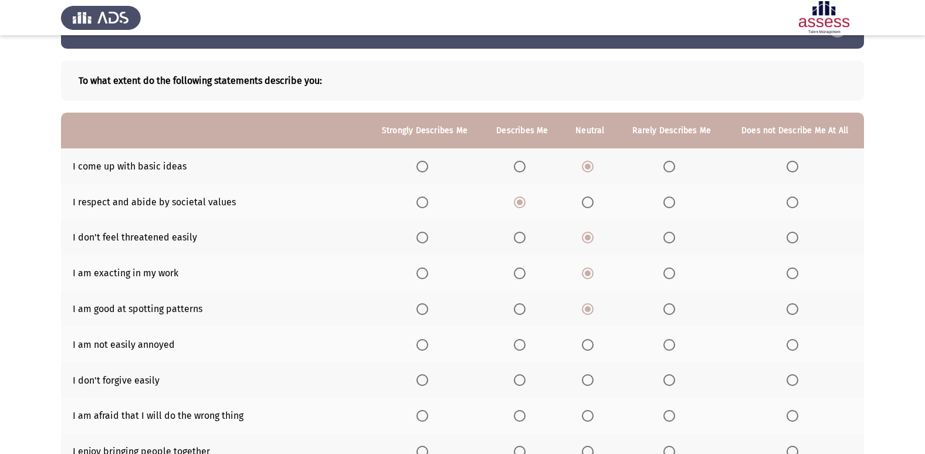
scroll to position [59, 0]
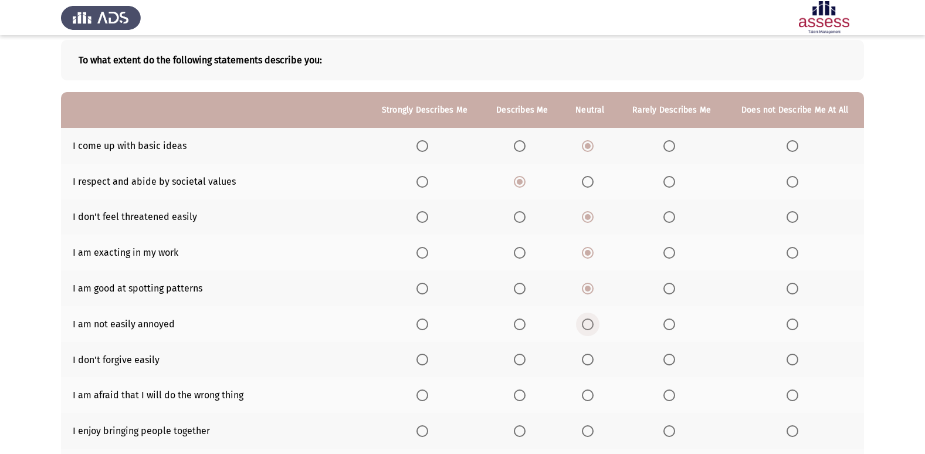
click at [592, 323] on span "Select an option" at bounding box center [588, 325] width 12 height 12
click at [592, 323] on input "Select an option" at bounding box center [588, 325] width 12 height 12
click at [663, 359] on th at bounding box center [672, 360] width 108 height 36
click at [666, 359] on span "Select an option" at bounding box center [670, 360] width 12 height 12
click at [666, 359] on input "Select an option" at bounding box center [670, 360] width 12 height 12
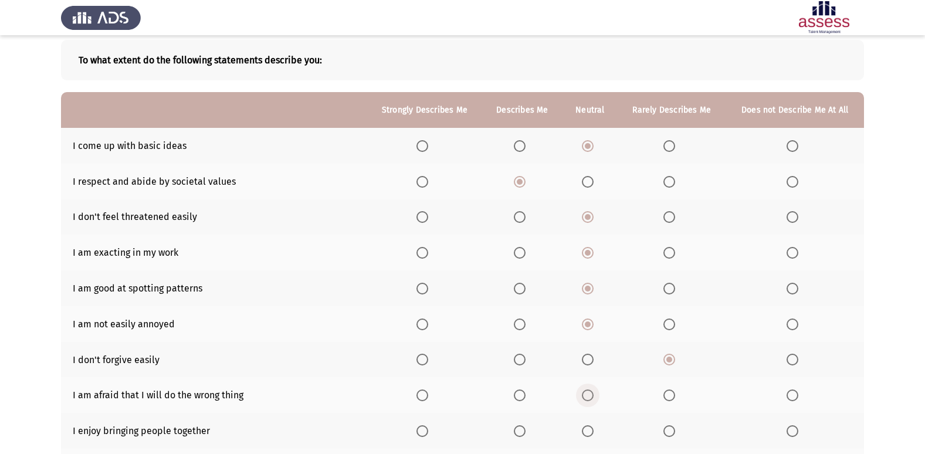
click at [593, 397] on span "Select an option" at bounding box center [588, 396] width 12 height 12
click at [593, 397] on input "Select an option" at bounding box center [588, 396] width 12 height 12
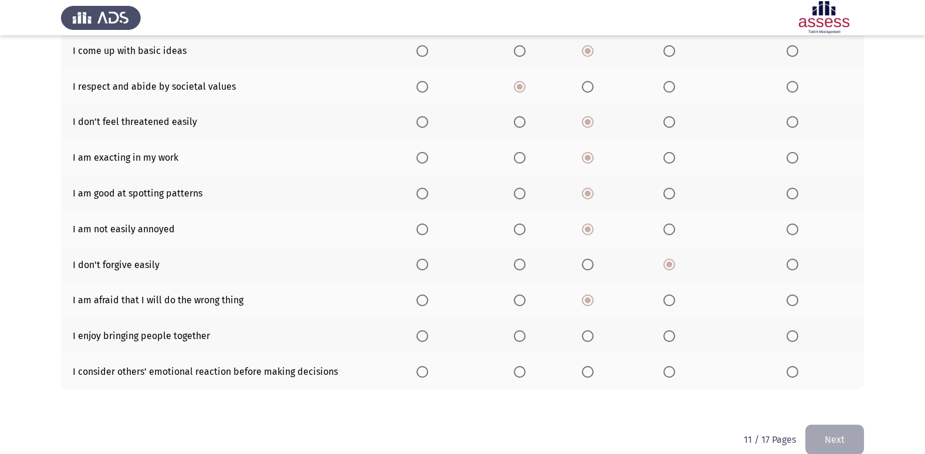
scroll to position [171, 0]
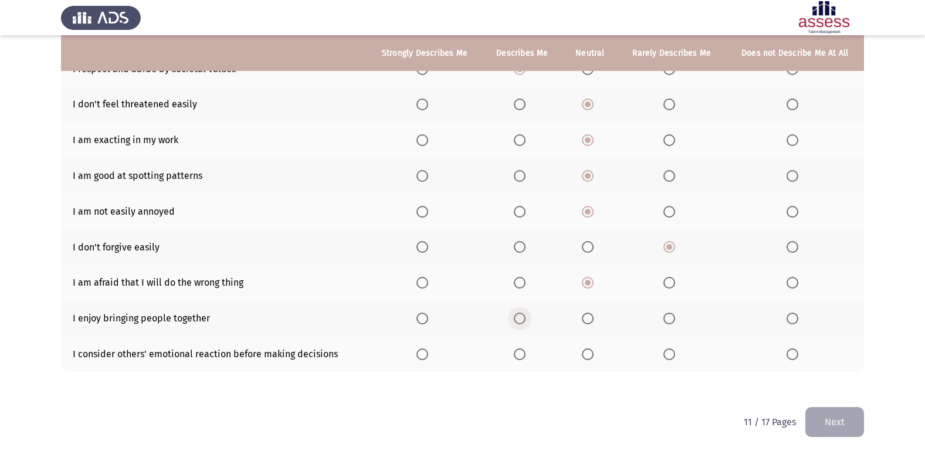
click at [527, 322] on label "Select an option" at bounding box center [522, 319] width 16 height 12
click at [526, 322] on input "Select an option" at bounding box center [520, 319] width 12 height 12
click at [529, 353] on label "Select an option" at bounding box center [522, 354] width 16 height 12
click at [526, 353] on input "Select an option" at bounding box center [520, 354] width 12 height 12
click at [820, 417] on button "Next" at bounding box center [835, 422] width 59 height 30
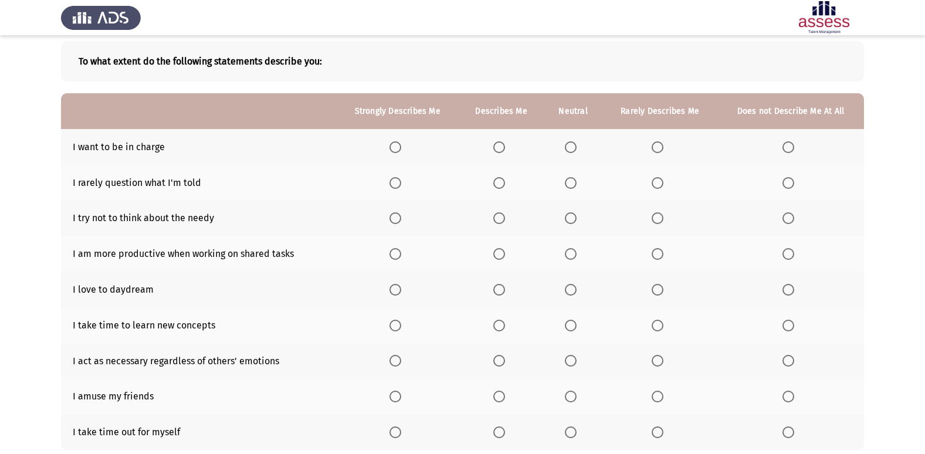
scroll to position [59, 0]
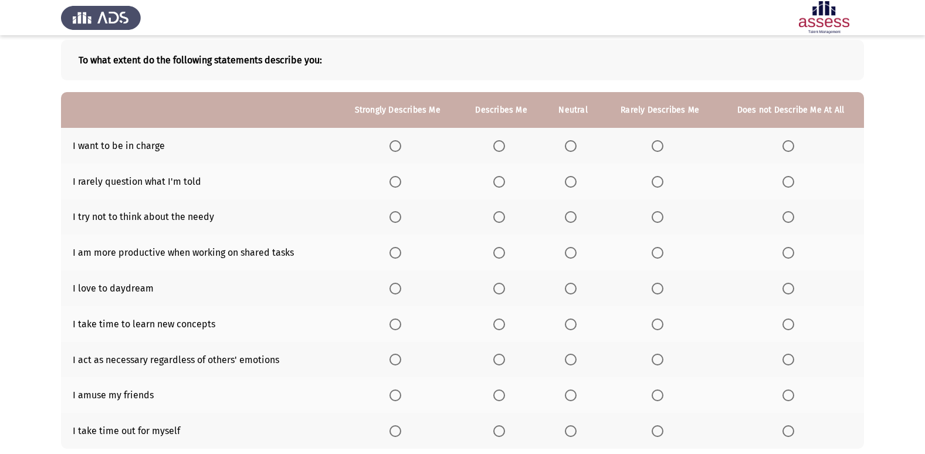
click at [566, 251] on th at bounding box center [573, 253] width 59 height 36
click at [575, 252] on span "Select an option" at bounding box center [571, 253] width 12 height 12
click at [575, 252] on input "Select an option" at bounding box center [571, 253] width 12 height 12
click at [568, 223] on span "Select an option" at bounding box center [571, 217] width 12 height 12
click at [568, 223] on input "Select an option" at bounding box center [571, 217] width 12 height 12
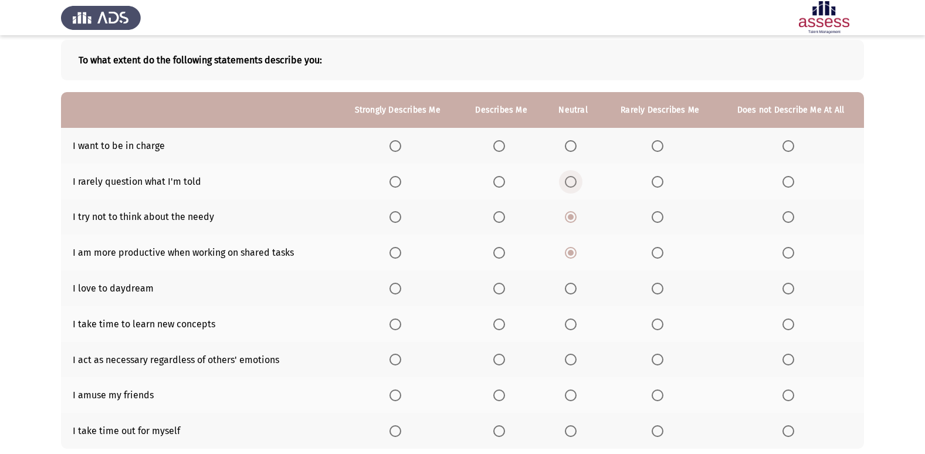
click at [576, 187] on span "Select an option" at bounding box center [571, 182] width 12 height 12
click at [576, 187] on input "Select an option" at bounding box center [571, 182] width 12 height 12
click at [574, 150] on span "Select an option" at bounding box center [571, 146] width 12 height 12
click at [574, 150] on input "Select an option" at bounding box center [571, 146] width 12 height 12
click at [571, 285] on span "Select an option" at bounding box center [571, 289] width 12 height 12
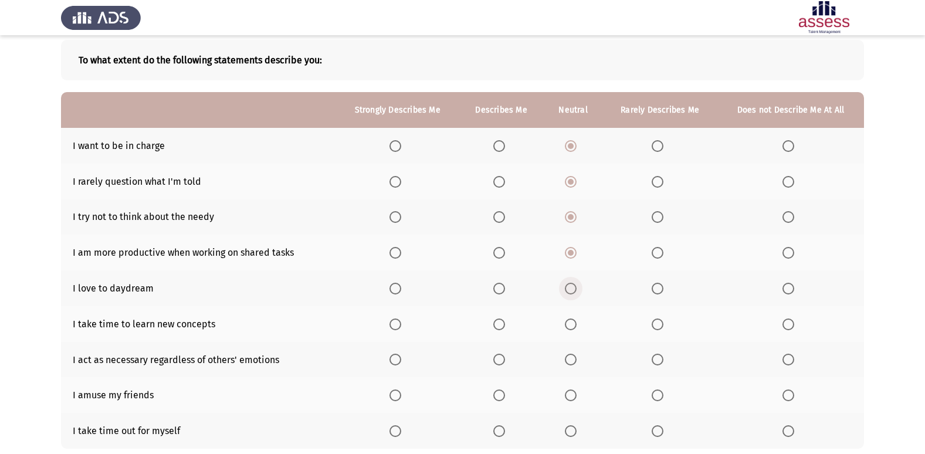
click at [571, 285] on input "Select an option" at bounding box center [571, 289] width 12 height 12
click at [498, 323] on span "Select an option" at bounding box center [499, 325] width 12 height 12
click at [498, 323] on input "Select an option" at bounding box center [499, 325] width 12 height 12
click at [567, 363] on span "Select an option" at bounding box center [571, 360] width 12 height 12
click at [567, 363] on input "Select an option" at bounding box center [571, 360] width 12 height 12
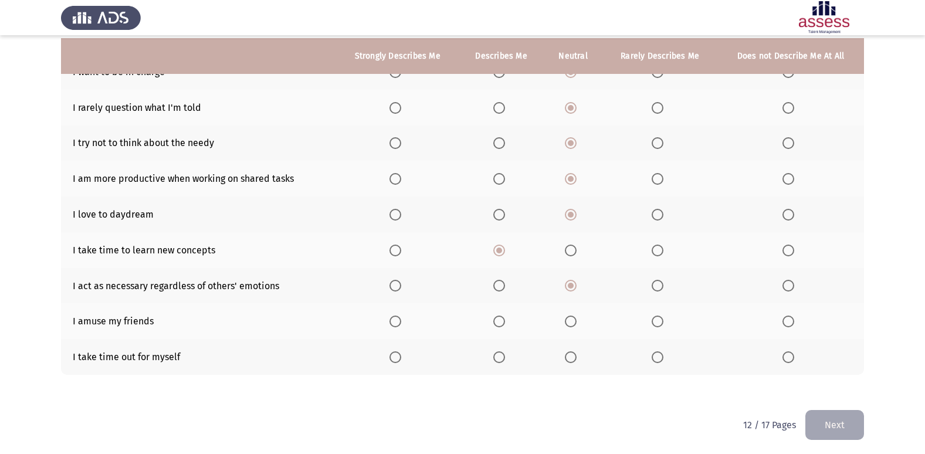
scroll to position [136, 0]
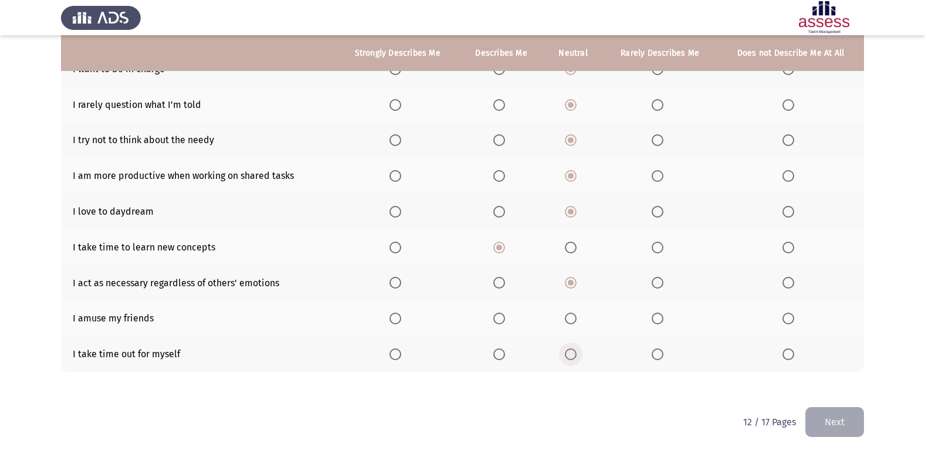
click at [570, 358] on span "Select an option" at bounding box center [571, 354] width 12 height 12
click at [570, 358] on input "Select an option" at bounding box center [571, 354] width 12 height 12
click at [577, 317] on span "Select an option" at bounding box center [571, 319] width 12 height 12
click at [577, 317] on input "Select an option" at bounding box center [571, 319] width 12 height 12
click at [831, 418] on button "Next" at bounding box center [835, 422] width 59 height 30
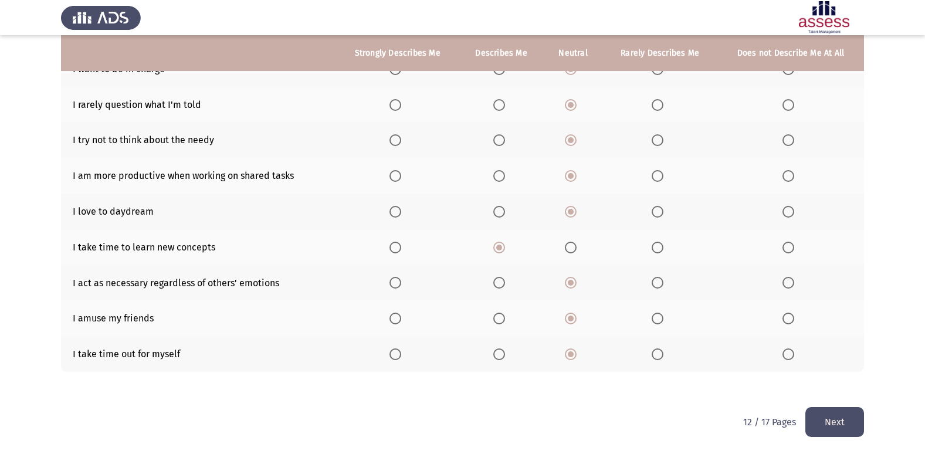
scroll to position [0, 0]
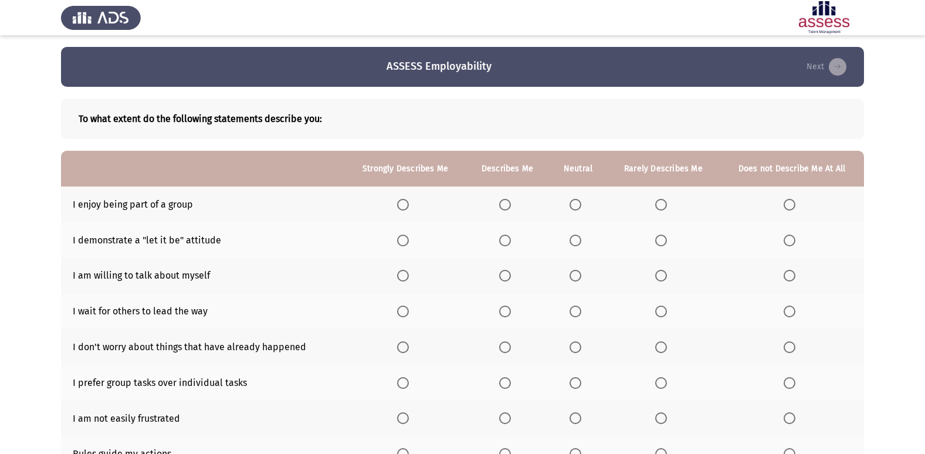
click at [506, 207] on span "Select an option" at bounding box center [505, 205] width 12 height 12
click at [506, 207] on input "Select an option" at bounding box center [505, 205] width 12 height 12
click at [571, 238] on span "Select an option" at bounding box center [576, 241] width 12 height 12
click at [571, 238] on input "Select an option" at bounding box center [576, 241] width 12 height 12
click at [657, 273] on span "Select an option" at bounding box center [661, 276] width 12 height 12
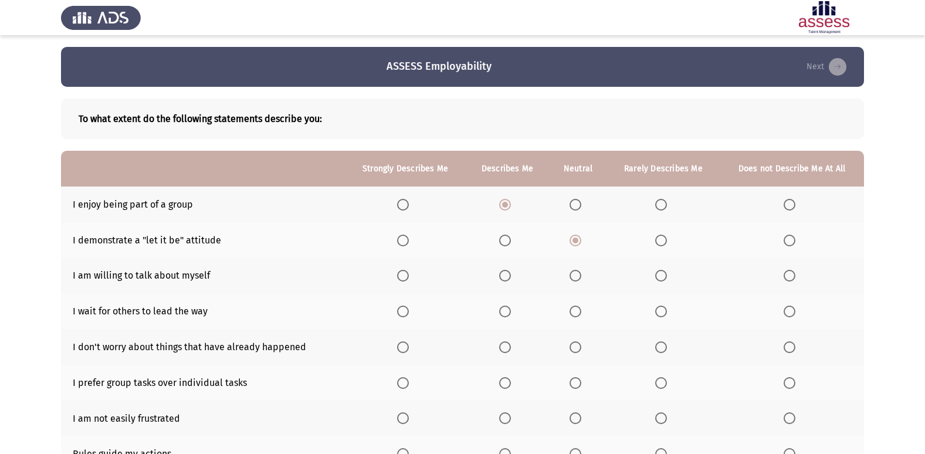
click at [657, 273] on input "Select an option" at bounding box center [661, 276] width 12 height 12
click at [573, 310] on span "Select an option" at bounding box center [576, 312] width 12 height 12
click at [573, 310] on input "Select an option" at bounding box center [576, 312] width 12 height 12
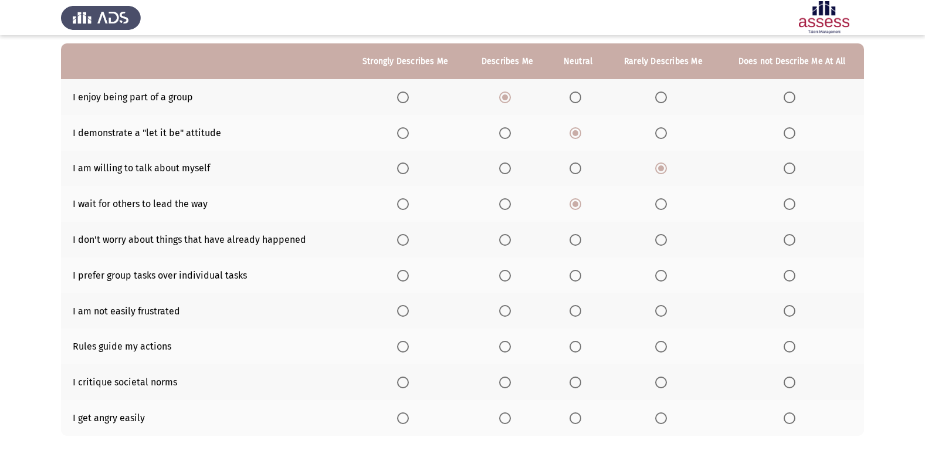
scroll to position [117, 0]
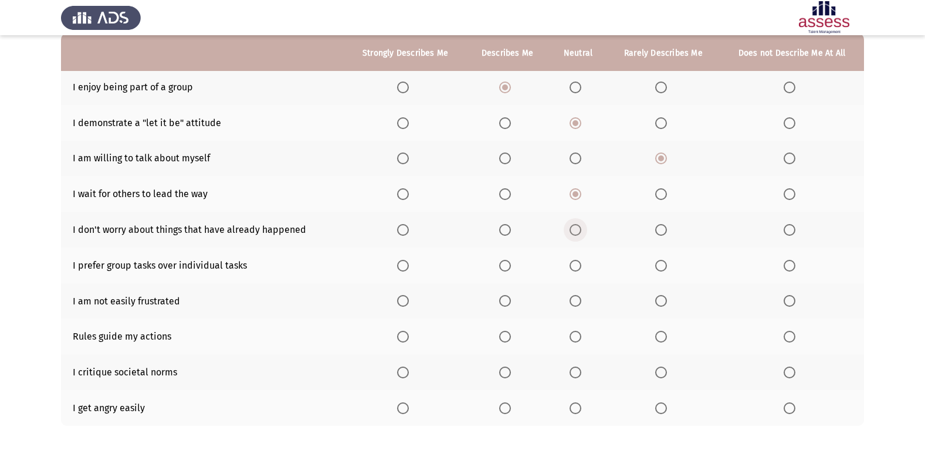
click at [574, 235] on span "Select an option" at bounding box center [576, 230] width 12 height 12
click at [574, 235] on input "Select an option" at bounding box center [576, 230] width 12 height 12
click at [509, 268] on span "Select an option" at bounding box center [505, 266] width 12 height 12
click at [509, 268] on input "Select an option" at bounding box center [505, 266] width 12 height 12
click at [575, 299] on span "Select an option" at bounding box center [576, 301] width 12 height 12
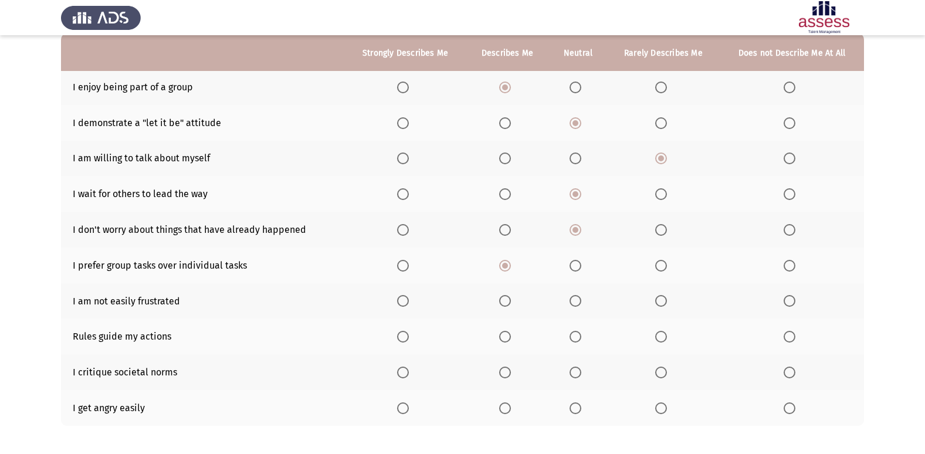
click at [575, 299] on input "Select an option" at bounding box center [576, 301] width 12 height 12
click at [507, 338] on span "Select an option" at bounding box center [505, 337] width 12 height 12
click at [507, 338] on input "Select an option" at bounding box center [505, 337] width 12 height 12
drag, startPoint x: 574, startPoint y: 361, endPoint x: 581, endPoint y: 372, distance: 12.7
click at [581, 372] on th at bounding box center [578, 372] width 58 height 36
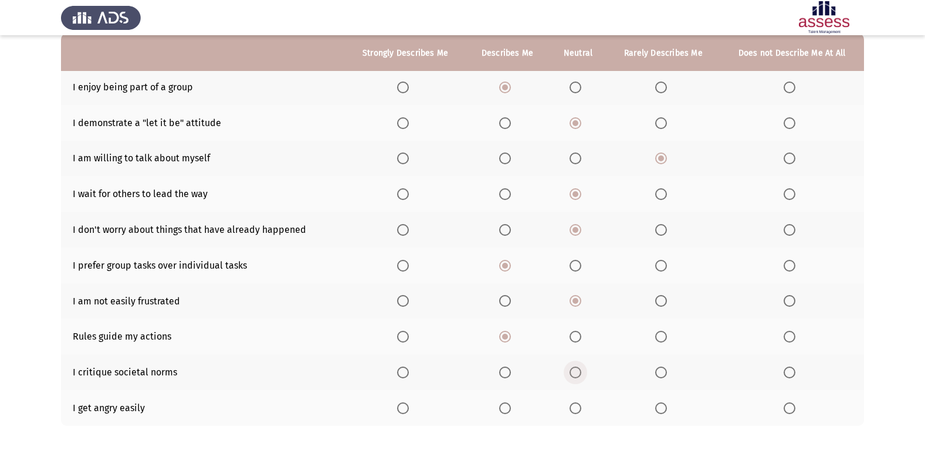
click at [581, 373] on span "Select an option" at bounding box center [576, 373] width 12 height 12
click at [581, 373] on input "Select an option" at bounding box center [576, 373] width 12 height 12
click at [658, 409] on span "Select an option" at bounding box center [661, 408] width 12 height 12
click at [658, 409] on input "Select an option" at bounding box center [661, 408] width 12 height 12
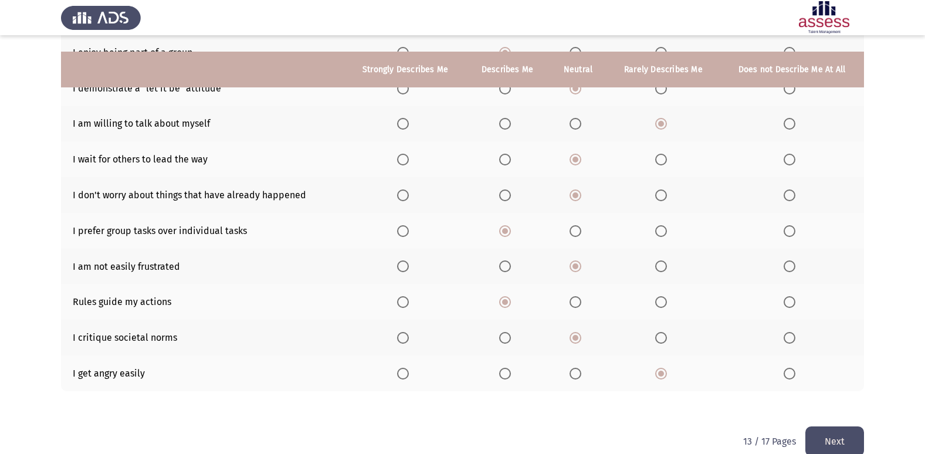
scroll to position [171, 0]
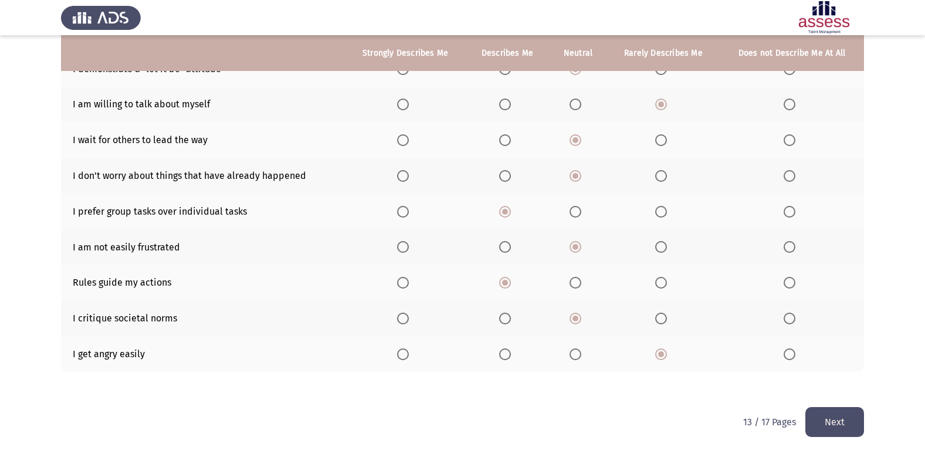
click at [827, 419] on button "Next" at bounding box center [835, 422] width 59 height 30
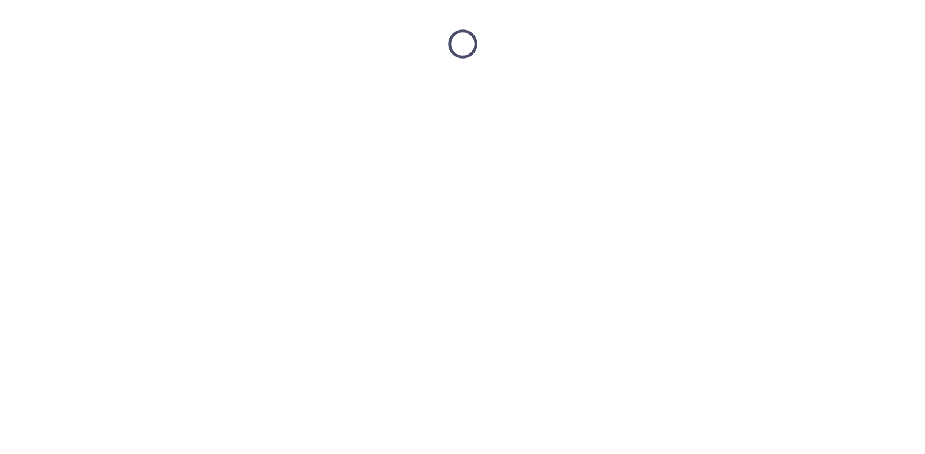
scroll to position [0, 0]
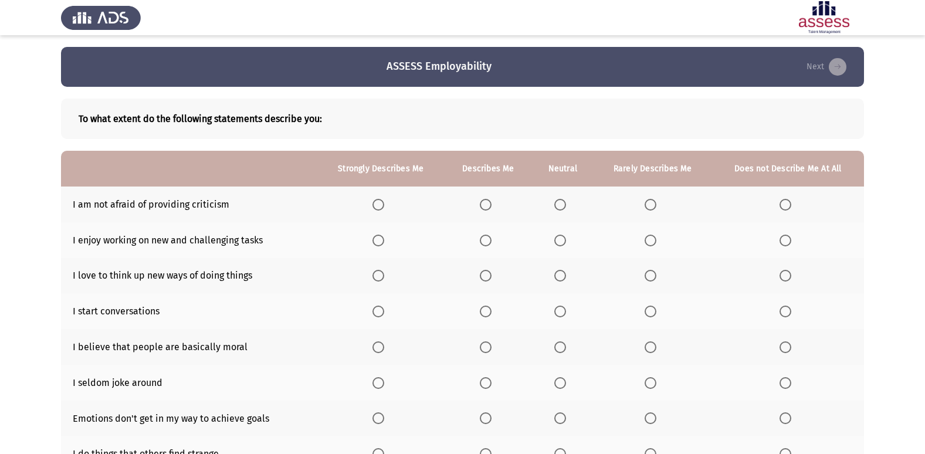
click at [483, 239] on span "Select an option" at bounding box center [486, 241] width 12 height 12
click at [483, 239] on input "Select an option" at bounding box center [486, 241] width 12 height 12
click at [495, 273] on label "Select an option" at bounding box center [488, 276] width 16 height 12
click at [492, 273] on input "Select an option" at bounding box center [486, 276] width 12 height 12
click at [485, 307] on span "Select an option" at bounding box center [486, 312] width 12 height 12
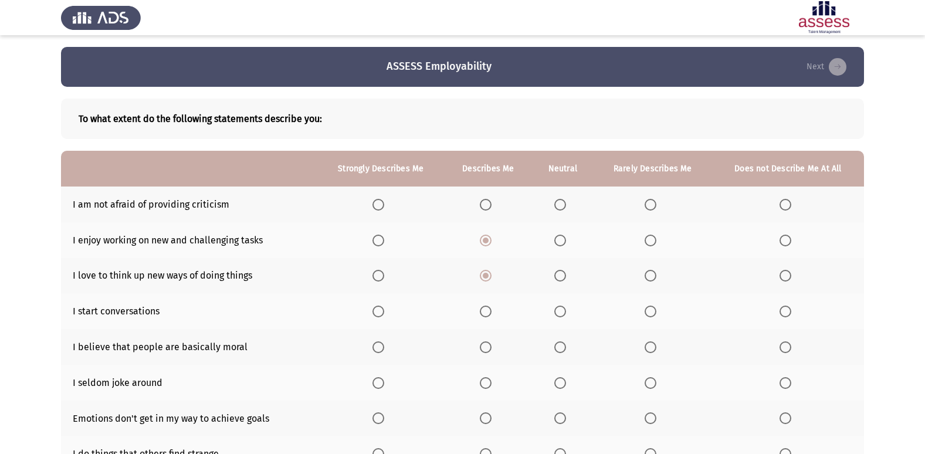
click at [485, 307] on input "Select an option" at bounding box center [486, 312] width 12 height 12
click at [557, 348] on span "Select an option" at bounding box center [560, 347] width 12 height 12
click at [557, 348] on input "Select an option" at bounding box center [560, 347] width 12 height 12
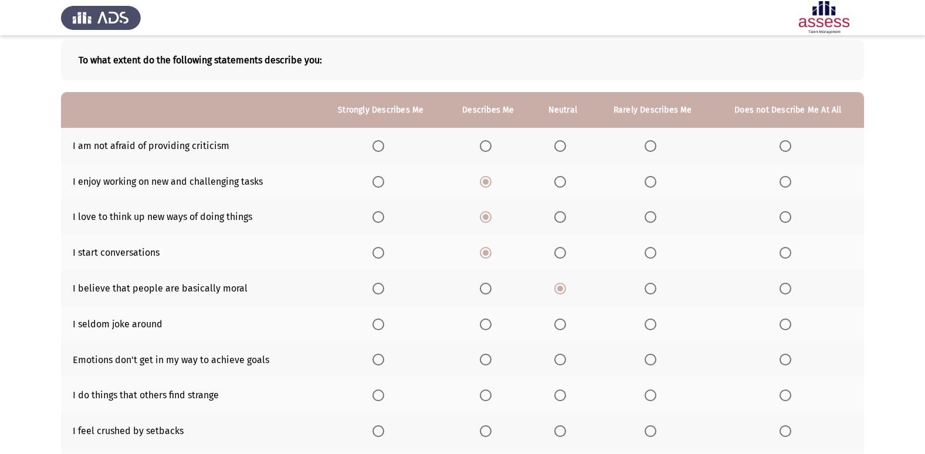
click at [560, 327] on span "Select an option" at bounding box center [560, 325] width 12 height 12
click at [560, 327] on input "Select an option" at bounding box center [560, 325] width 12 height 12
click at [562, 357] on span "Select an option" at bounding box center [560, 360] width 12 height 12
click at [562, 357] on input "Select an option" at bounding box center [560, 360] width 12 height 12
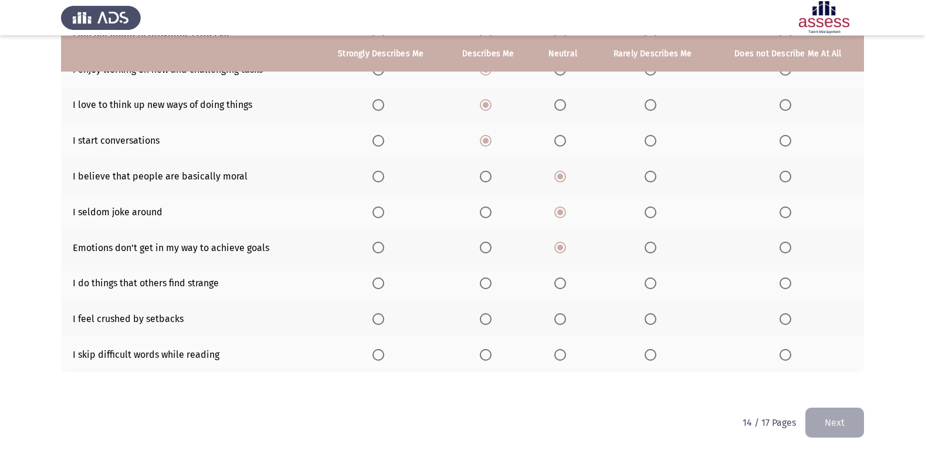
scroll to position [171, 0]
click at [566, 282] on span "Select an option" at bounding box center [560, 283] width 12 height 12
click at [566, 282] on input "Select an option" at bounding box center [560, 283] width 12 height 12
click at [492, 356] on span "Select an option" at bounding box center [486, 354] width 12 height 12
click at [492, 356] on input "Select an option" at bounding box center [486, 354] width 12 height 12
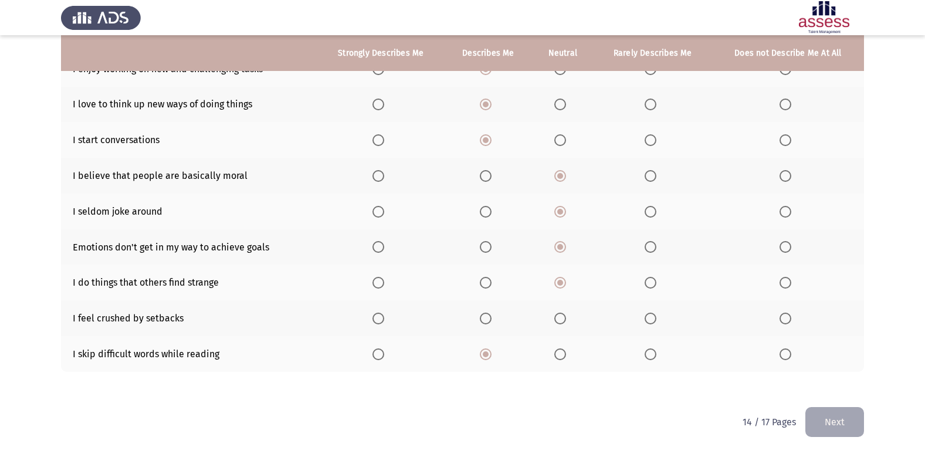
click at [377, 347] on th at bounding box center [380, 354] width 127 height 36
click at [378, 351] on span "Select an option" at bounding box center [379, 354] width 12 height 12
click at [378, 351] on input "Select an option" at bounding box center [379, 354] width 12 height 12
click at [564, 319] on span "Select an option" at bounding box center [560, 319] width 12 height 12
click at [564, 319] on input "Select an option" at bounding box center [560, 319] width 12 height 12
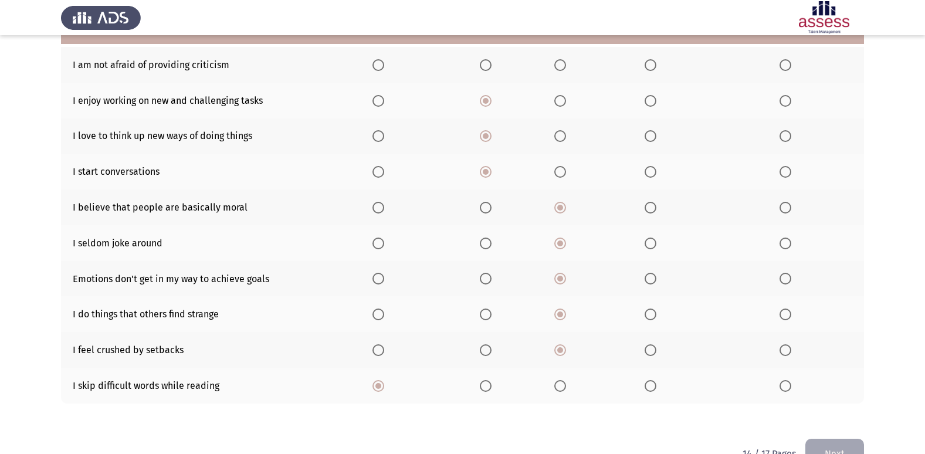
scroll to position [113, 0]
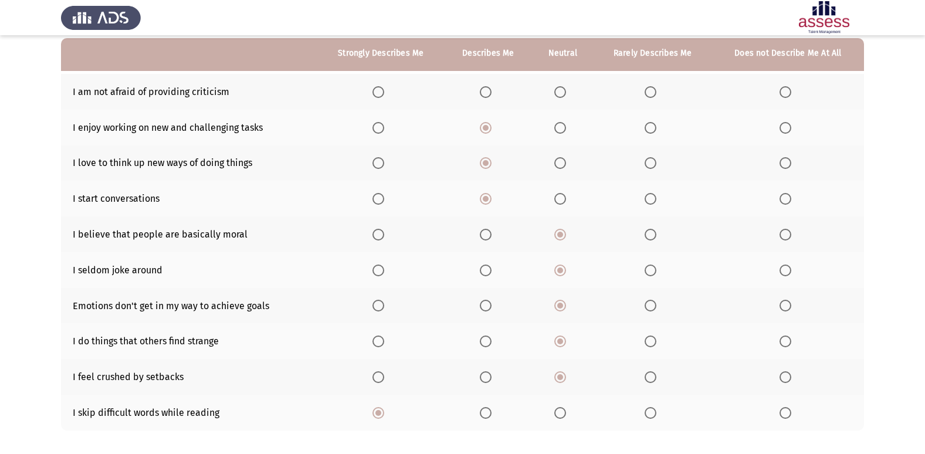
click at [559, 92] on span "Select an option" at bounding box center [560, 92] width 12 height 12
click at [559, 92] on input "Select an option" at bounding box center [560, 92] width 12 height 12
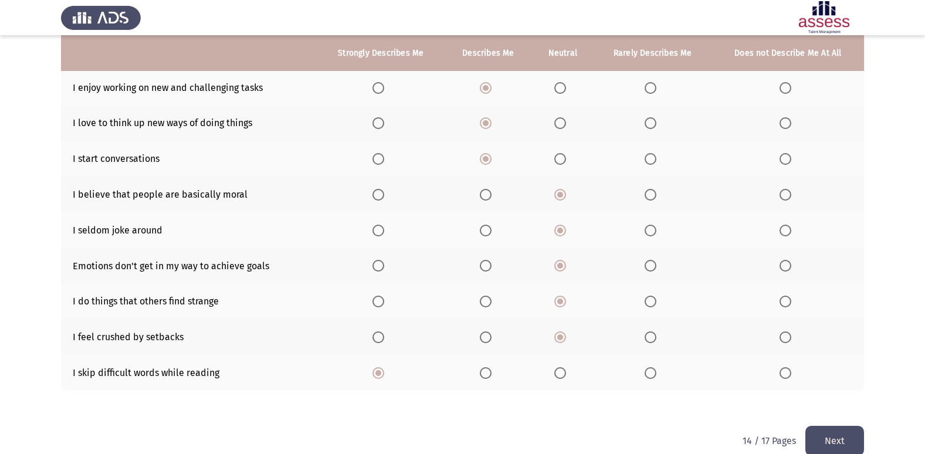
scroll to position [171, 0]
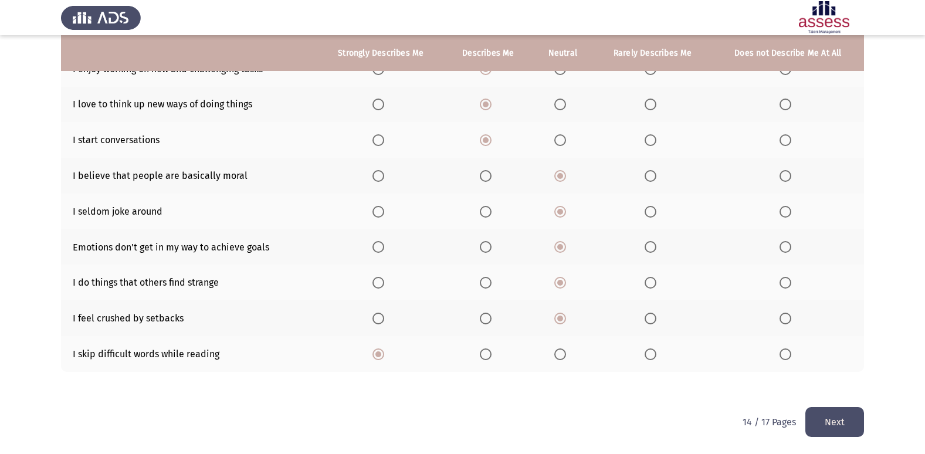
click at [830, 410] on button "Next" at bounding box center [835, 422] width 59 height 30
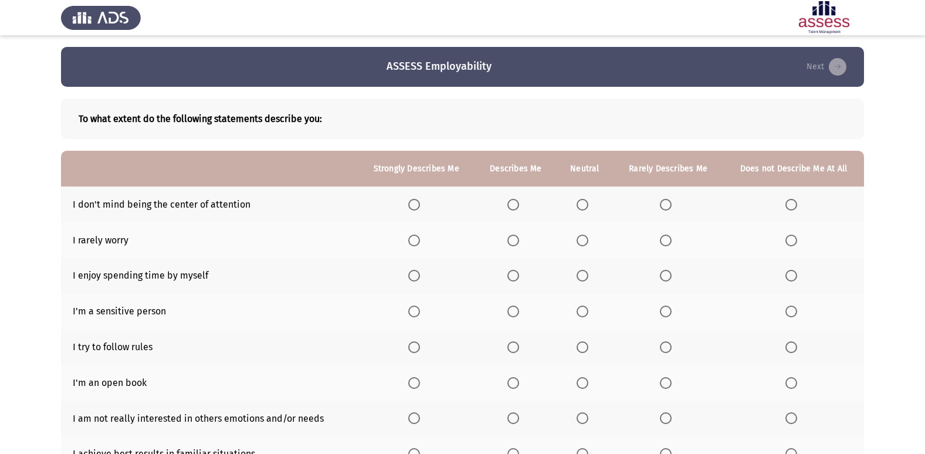
scroll to position [59, 0]
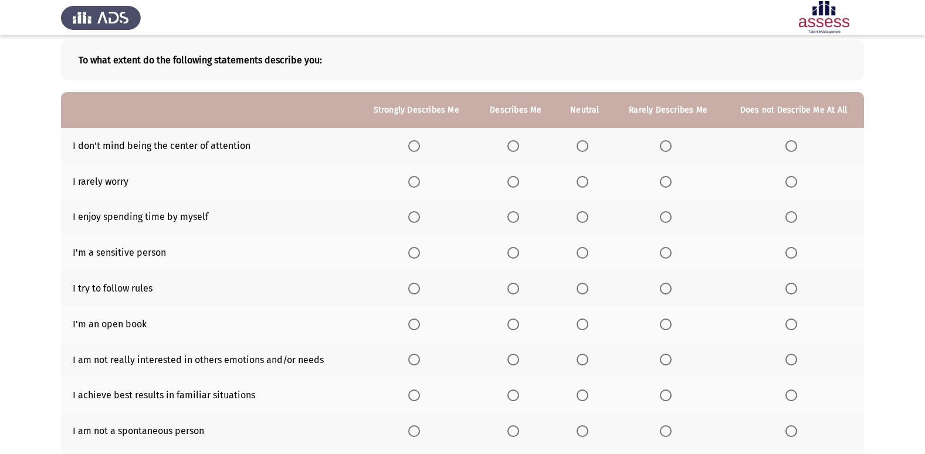
click at [584, 147] on span "Select an option" at bounding box center [583, 146] width 12 height 12
click at [584, 147] on input "Select an option" at bounding box center [583, 146] width 12 height 12
click at [581, 182] on span "Select an option" at bounding box center [583, 182] width 12 height 12
click at [581, 182] on input "Select an option" at bounding box center [583, 182] width 12 height 12
click at [518, 219] on span "Select an option" at bounding box center [513, 217] width 12 height 12
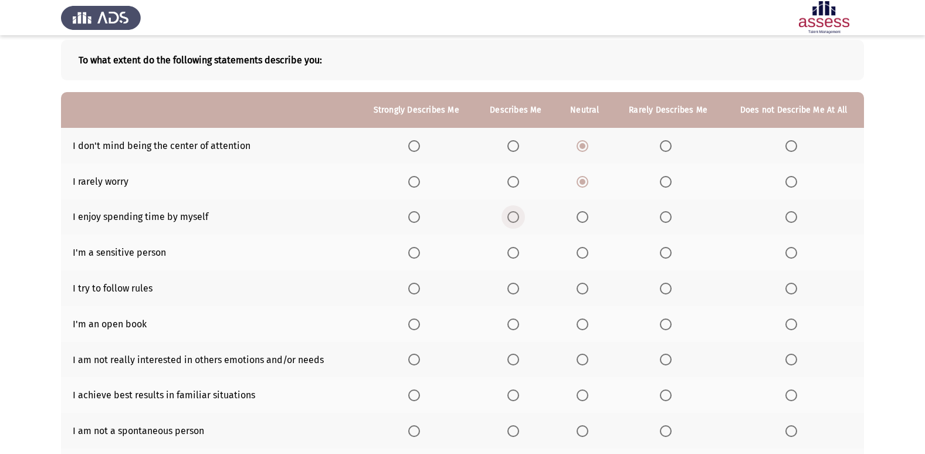
click at [518, 219] on input "Select an option" at bounding box center [513, 217] width 12 height 12
click at [581, 257] on span "Select an option" at bounding box center [583, 253] width 12 height 12
click at [581, 257] on input "Select an option" at bounding box center [583, 253] width 12 height 12
click at [416, 293] on span "Select an option" at bounding box center [414, 289] width 12 height 12
click at [416, 293] on input "Select an option" at bounding box center [414, 289] width 12 height 12
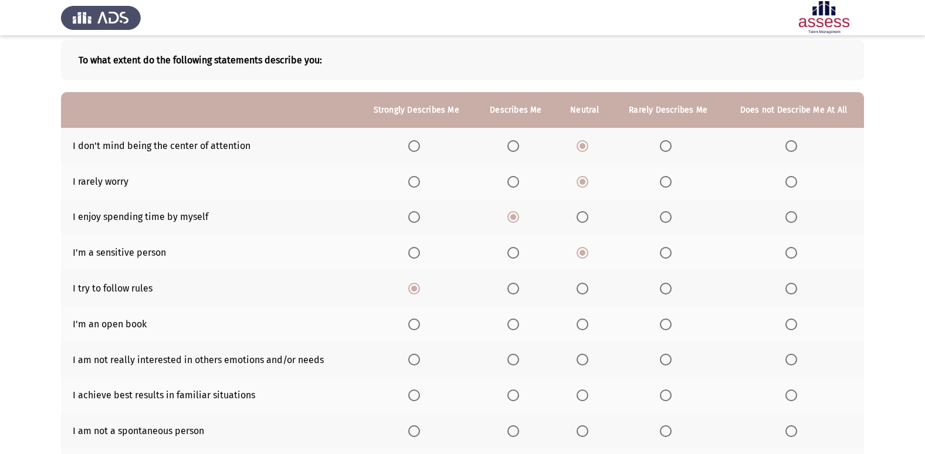
click at [577, 323] on th at bounding box center [585, 324] width 57 height 36
click at [584, 318] on mat-radio-button "Select an option" at bounding box center [585, 324] width 16 height 12
click at [584, 320] on span "Select an option" at bounding box center [583, 325] width 12 height 12
click at [584, 320] on input "Select an option" at bounding box center [583, 325] width 12 height 12
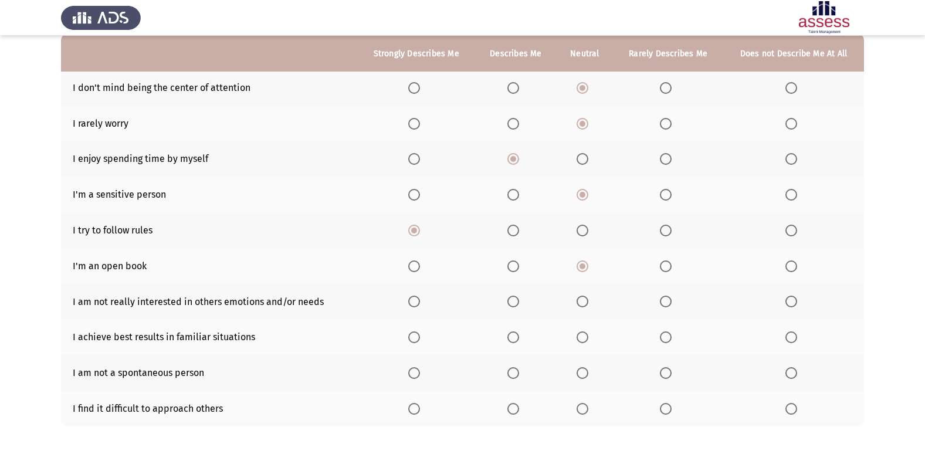
scroll to position [117, 0]
click at [588, 304] on span "Select an option" at bounding box center [583, 301] width 12 height 12
click at [588, 304] on input "Select an option" at bounding box center [583, 301] width 12 height 12
click at [519, 336] on span "Select an option" at bounding box center [513, 337] width 12 height 12
click at [519, 336] on input "Select an option" at bounding box center [513, 337] width 12 height 12
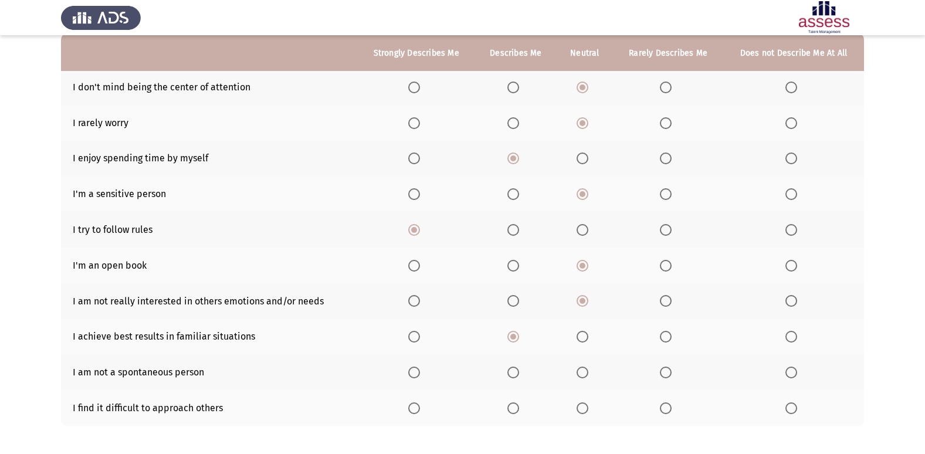
click at [584, 375] on span "Select an option" at bounding box center [583, 373] width 12 height 12
click at [584, 375] on input "Select an option" at bounding box center [583, 373] width 12 height 12
click at [659, 408] on th at bounding box center [668, 408] width 110 height 36
click at [661, 409] on span "Select an option" at bounding box center [666, 408] width 12 height 12
click at [661, 409] on input "Select an option" at bounding box center [666, 408] width 12 height 12
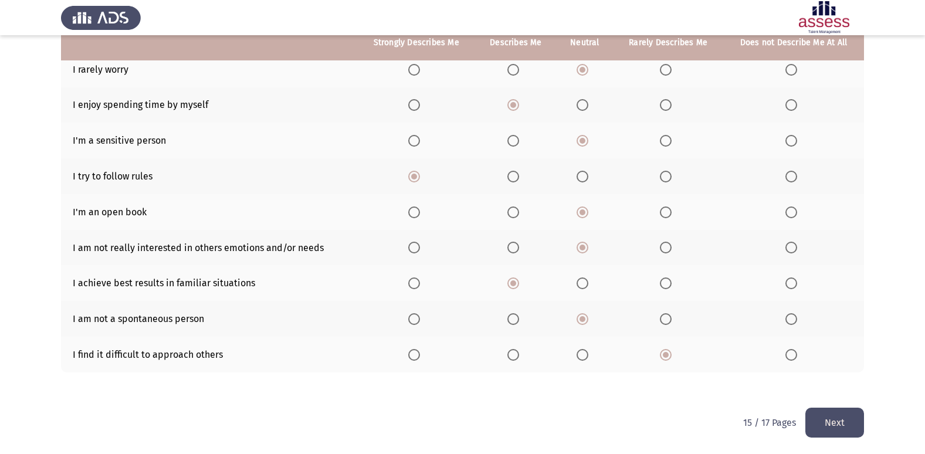
scroll to position [171, 0]
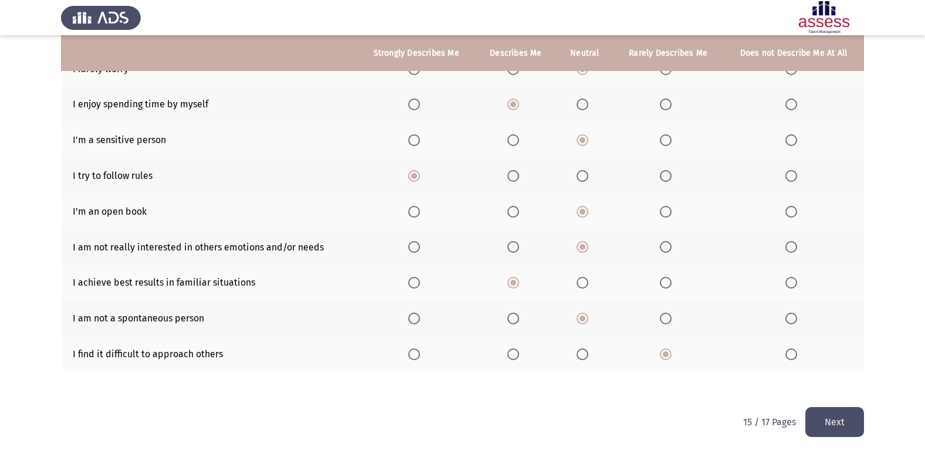
click at [824, 421] on button "Next" at bounding box center [835, 422] width 59 height 30
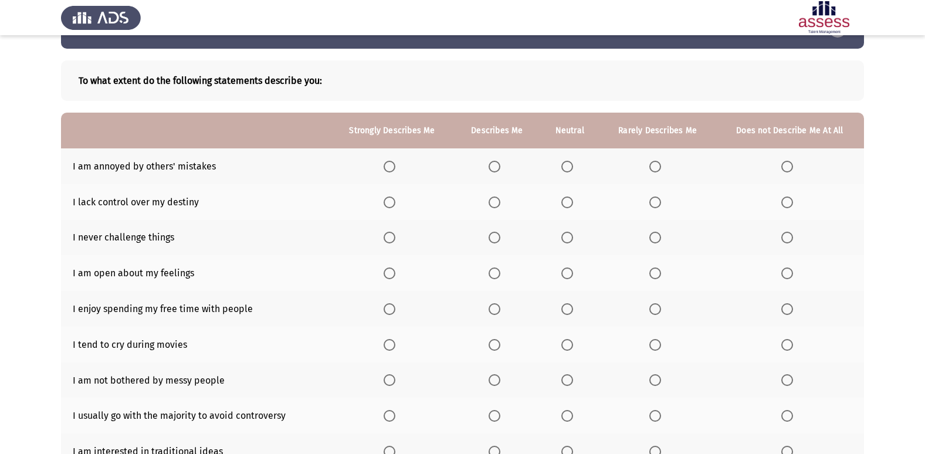
scroll to position [59, 0]
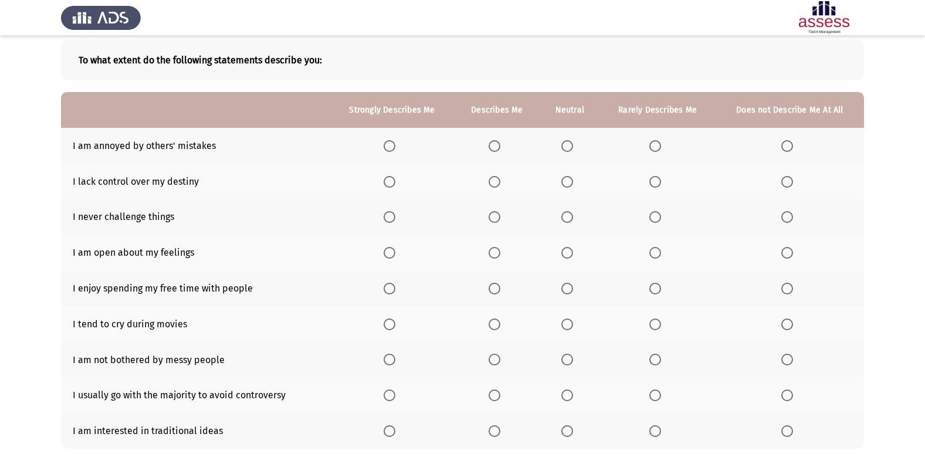
click at [569, 147] on span "Select an option" at bounding box center [567, 146] width 12 height 12
click at [569, 147] on input "Select an option" at bounding box center [567, 146] width 12 height 12
click at [573, 177] on span "Select an option" at bounding box center [567, 182] width 12 height 12
click at [573, 177] on input "Select an option" at bounding box center [567, 182] width 12 height 12
click at [650, 216] on span "Select an option" at bounding box center [655, 217] width 12 height 12
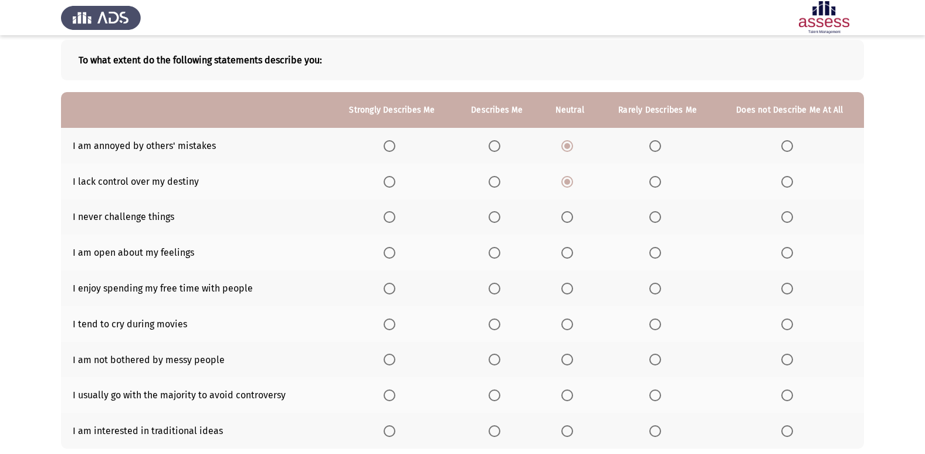
click at [650, 216] on input "Select an option" at bounding box center [655, 217] width 12 height 12
click at [573, 248] on span "Select an option" at bounding box center [567, 253] width 12 height 12
click at [573, 248] on input "Select an option" at bounding box center [567, 253] width 12 height 12
click at [503, 286] on label "Select an option" at bounding box center [497, 289] width 16 height 12
click at [500, 286] on input "Select an option" at bounding box center [495, 289] width 12 height 12
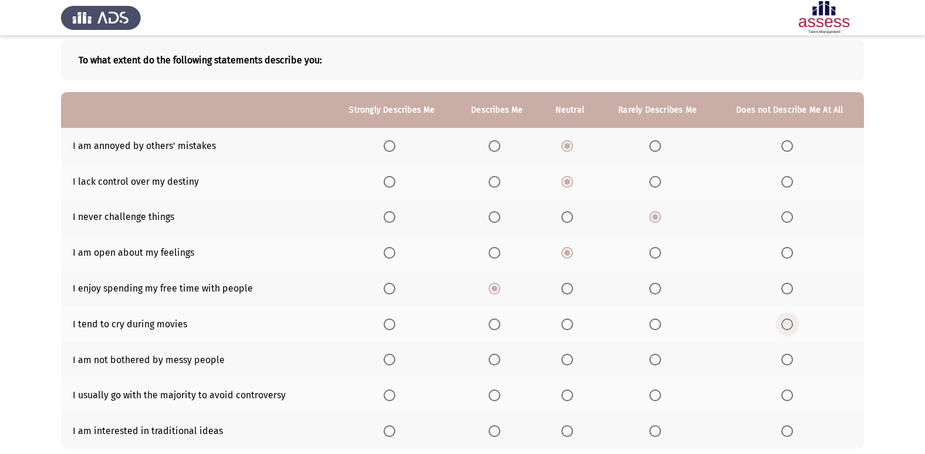
click at [783, 324] on span "Select an option" at bounding box center [787, 325] width 12 height 12
click at [783, 324] on input "Select an option" at bounding box center [787, 325] width 12 height 12
click at [570, 357] on span "Select an option" at bounding box center [567, 360] width 12 height 12
click at [570, 357] on input "Select an option" at bounding box center [567, 360] width 12 height 12
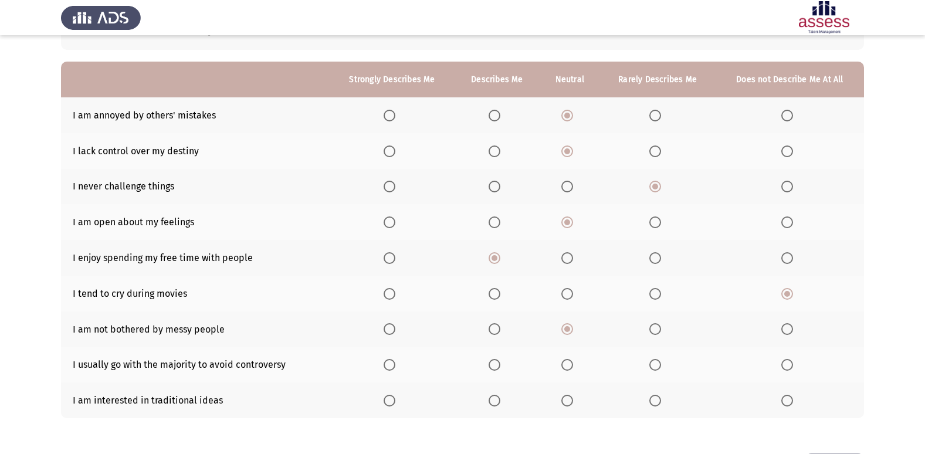
scroll to position [117, 0]
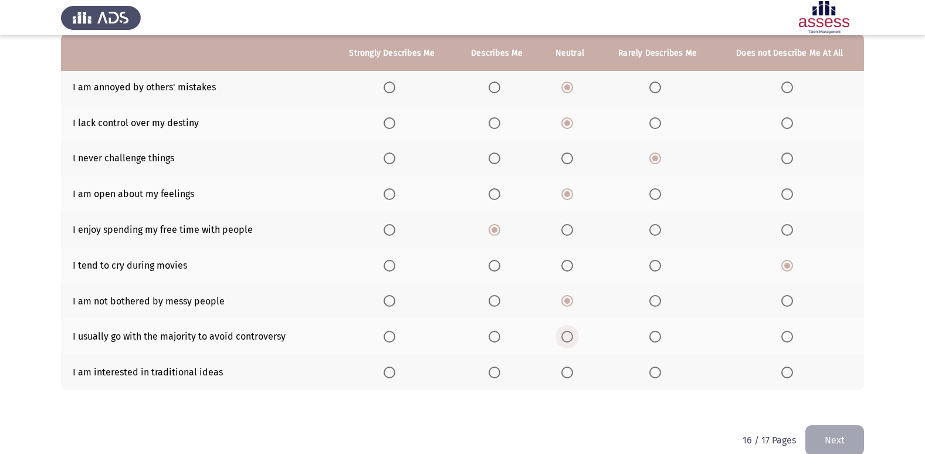
click at [573, 338] on span "Select an option" at bounding box center [567, 337] width 12 height 12
click at [573, 338] on input "Select an option" at bounding box center [567, 337] width 12 height 12
click at [499, 368] on span "Select an option" at bounding box center [495, 373] width 12 height 12
click at [499, 368] on input "Select an option" at bounding box center [495, 373] width 12 height 12
click at [847, 445] on button "Next" at bounding box center [835, 440] width 59 height 30
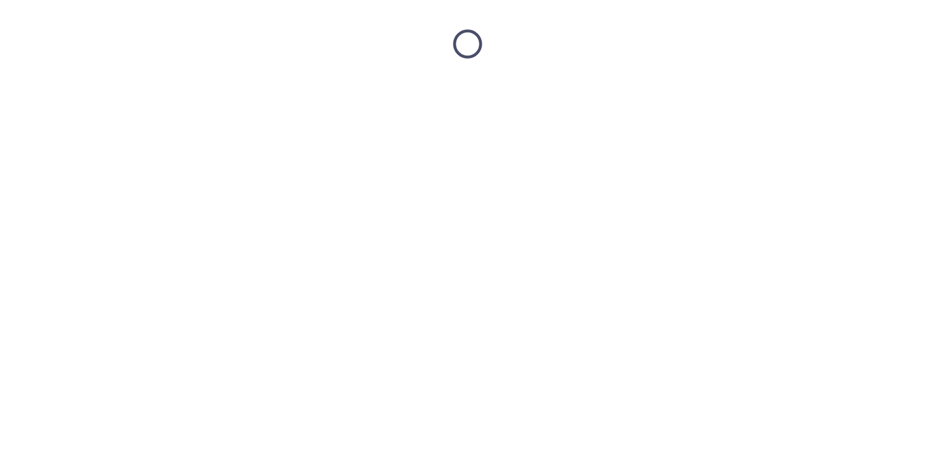
scroll to position [0, 0]
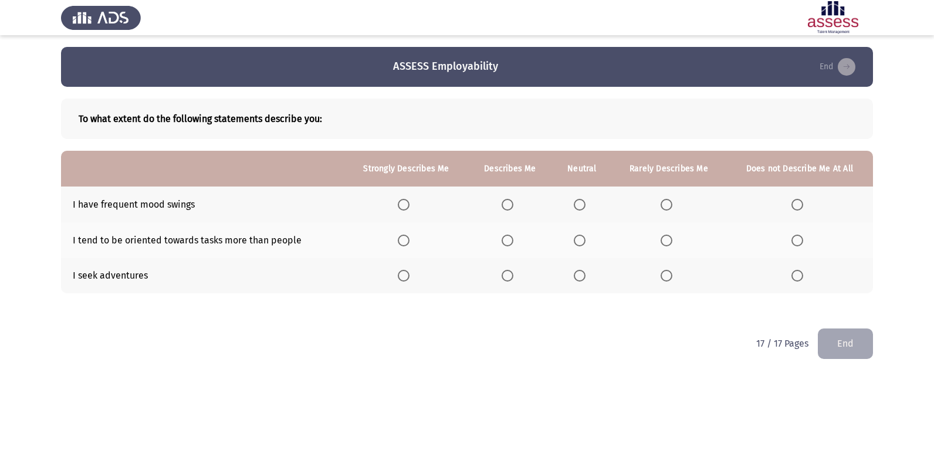
click at [582, 207] on span "Select an option" at bounding box center [580, 205] width 12 height 12
click at [582, 207] on input "Select an option" at bounding box center [580, 205] width 12 height 12
click at [572, 237] on th at bounding box center [582, 240] width 59 height 36
click at [583, 243] on span "Select an option" at bounding box center [580, 241] width 12 height 12
click at [583, 243] on input "Select an option" at bounding box center [580, 241] width 12 height 12
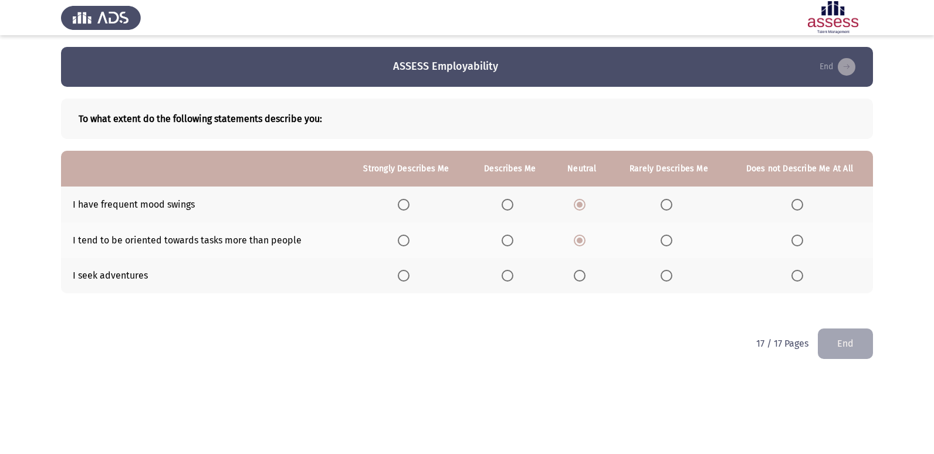
click at [583, 280] on span "Select an option" at bounding box center [580, 276] width 12 height 12
click at [583, 280] on input "Select an option" at bounding box center [580, 276] width 12 height 12
click at [853, 348] on button "End" at bounding box center [845, 344] width 55 height 30
